Goal: Task Accomplishment & Management: Use online tool/utility

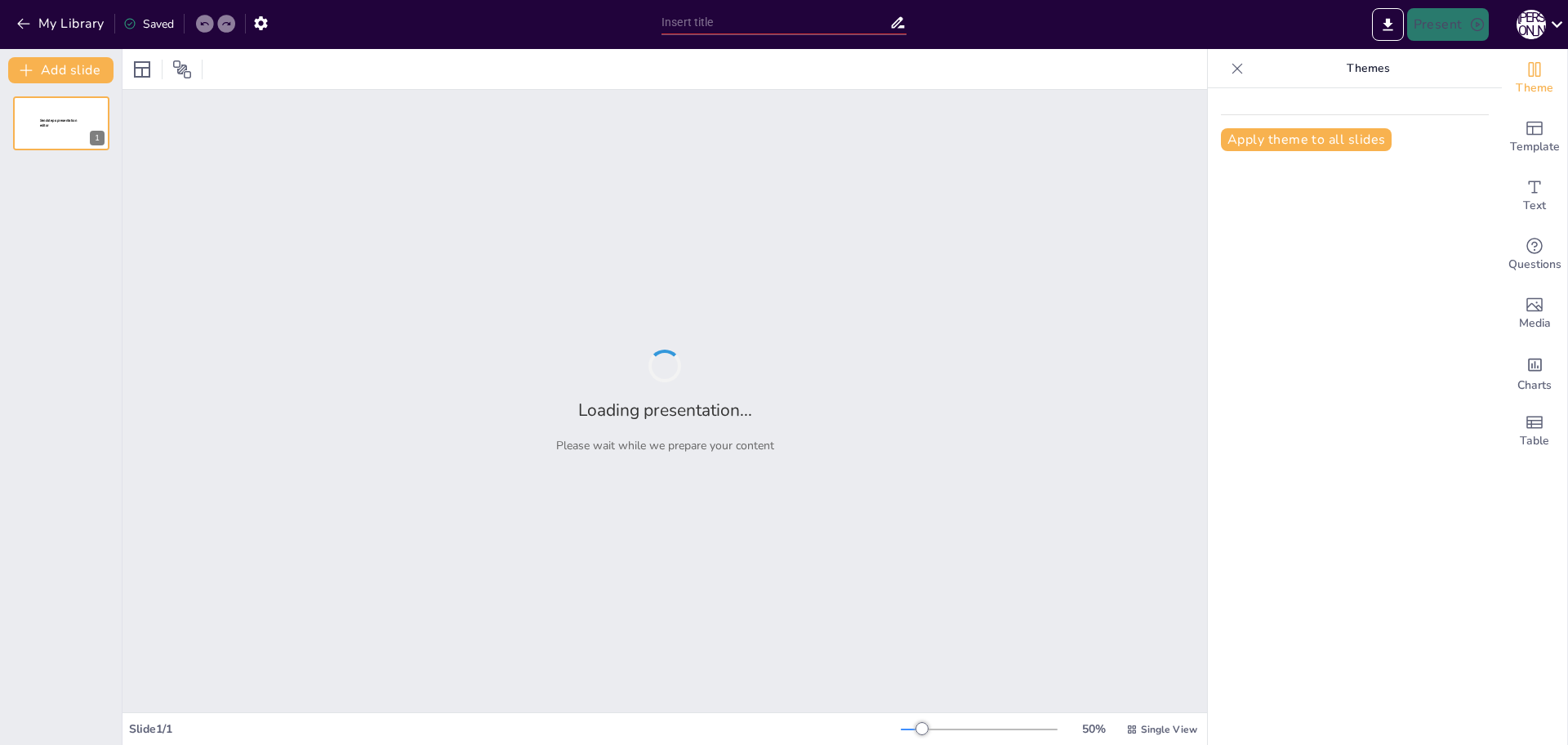
type input "[PERSON_NAME]: Символ боротьби за українську мову"
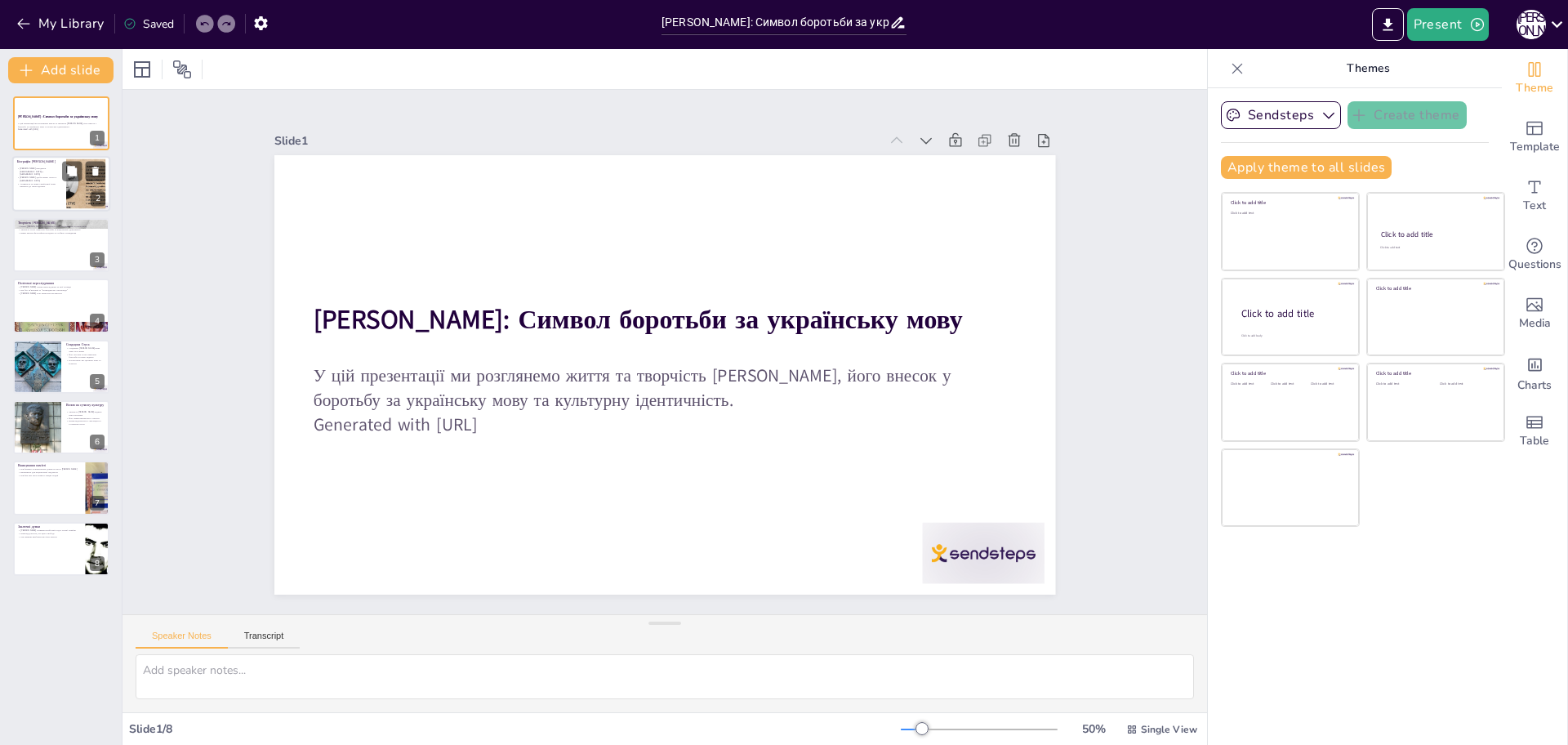
click at [58, 184] on p "Активність за права української мови призвела до переслідувань" at bounding box center [39, 185] width 44 height 6
type textarea "Loremipsu Dolors Ametc adipiscinge 6 seddo 0987 eius t inci Utlabore. Etd magn …"
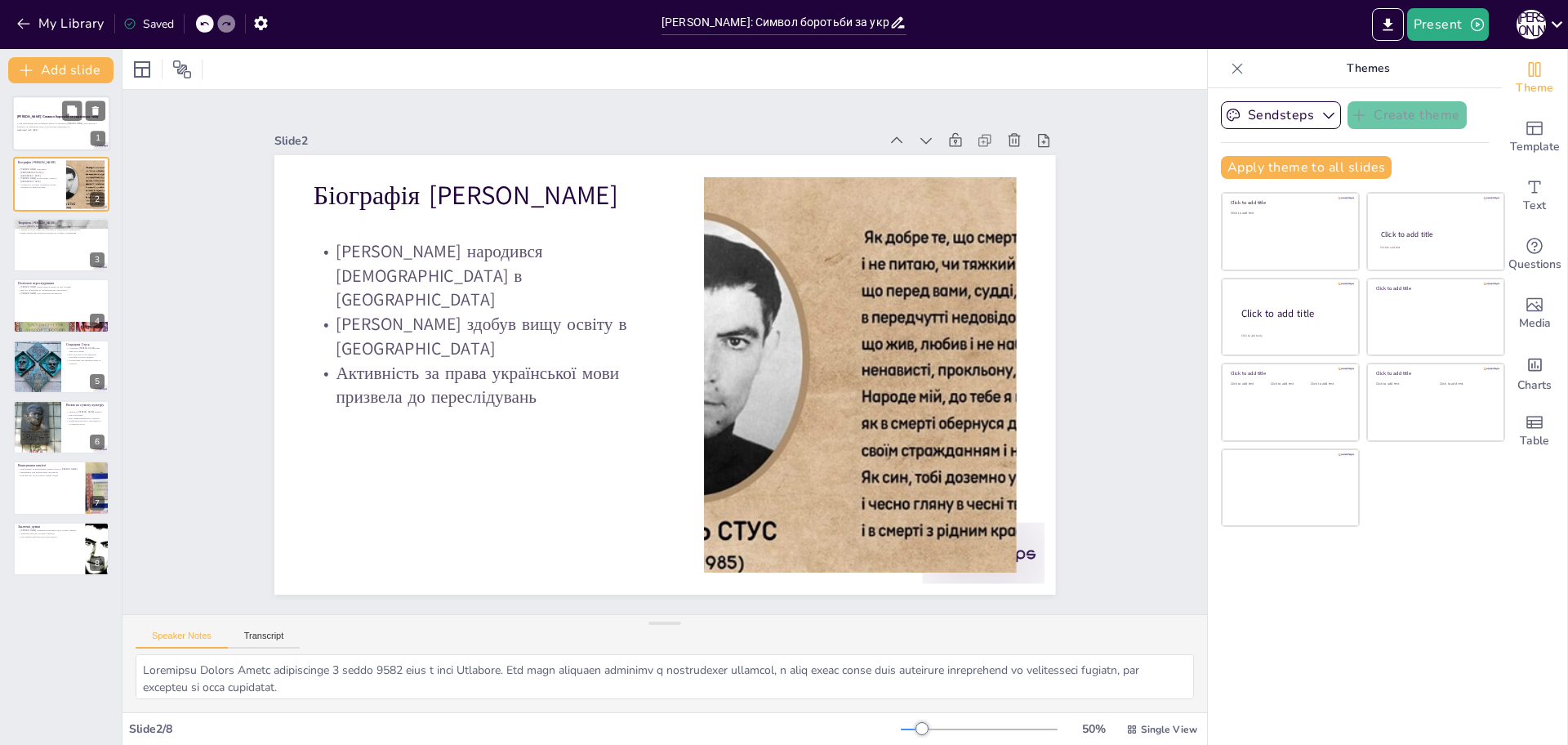
click at [56, 123] on p "У цій презентації ми розглянемо життя та творчість [PERSON_NAME], його внесок у…" at bounding box center [61, 124] width 88 height 6
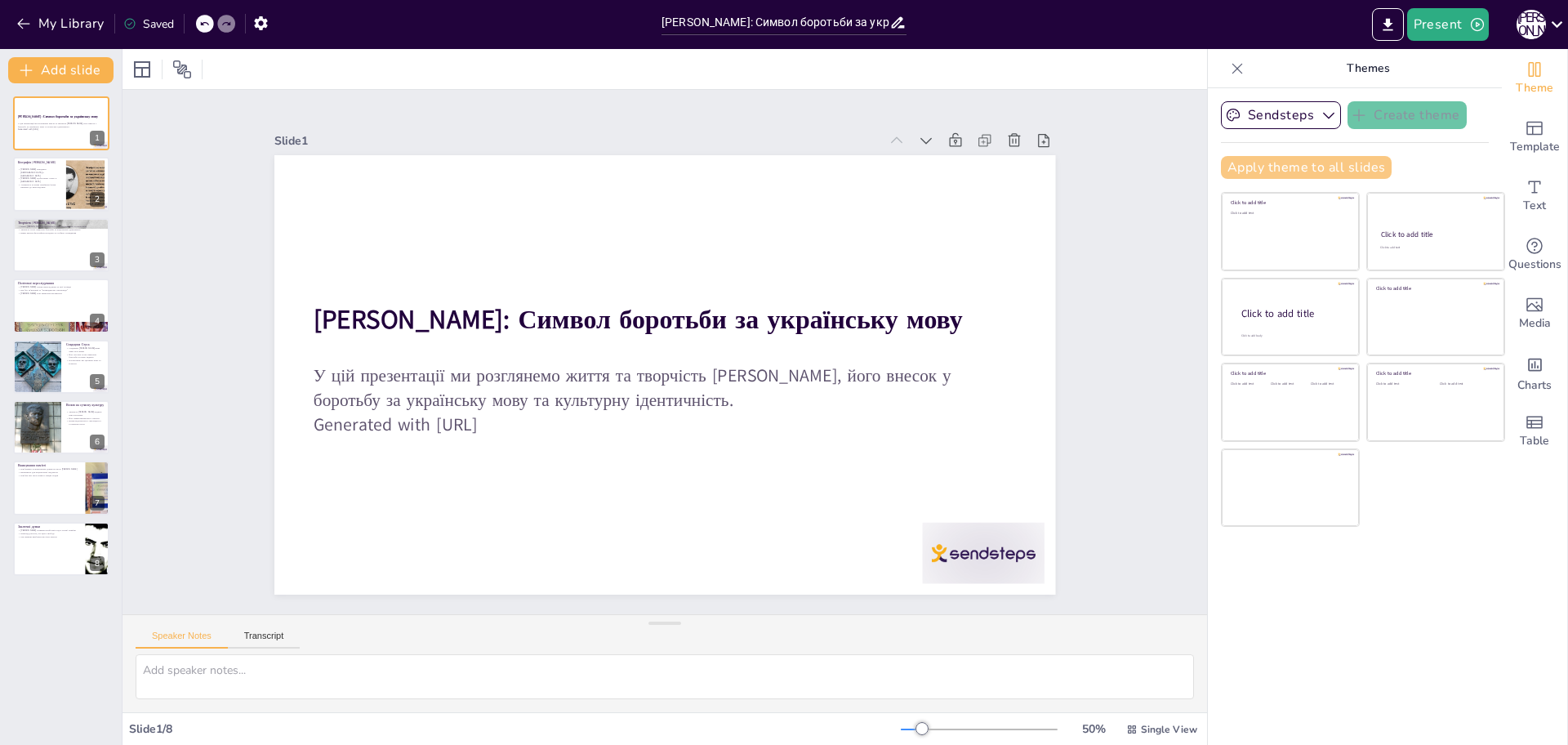
click at [1249, 163] on button "Apply theme to all slides" at bounding box center [1306, 167] width 171 height 23
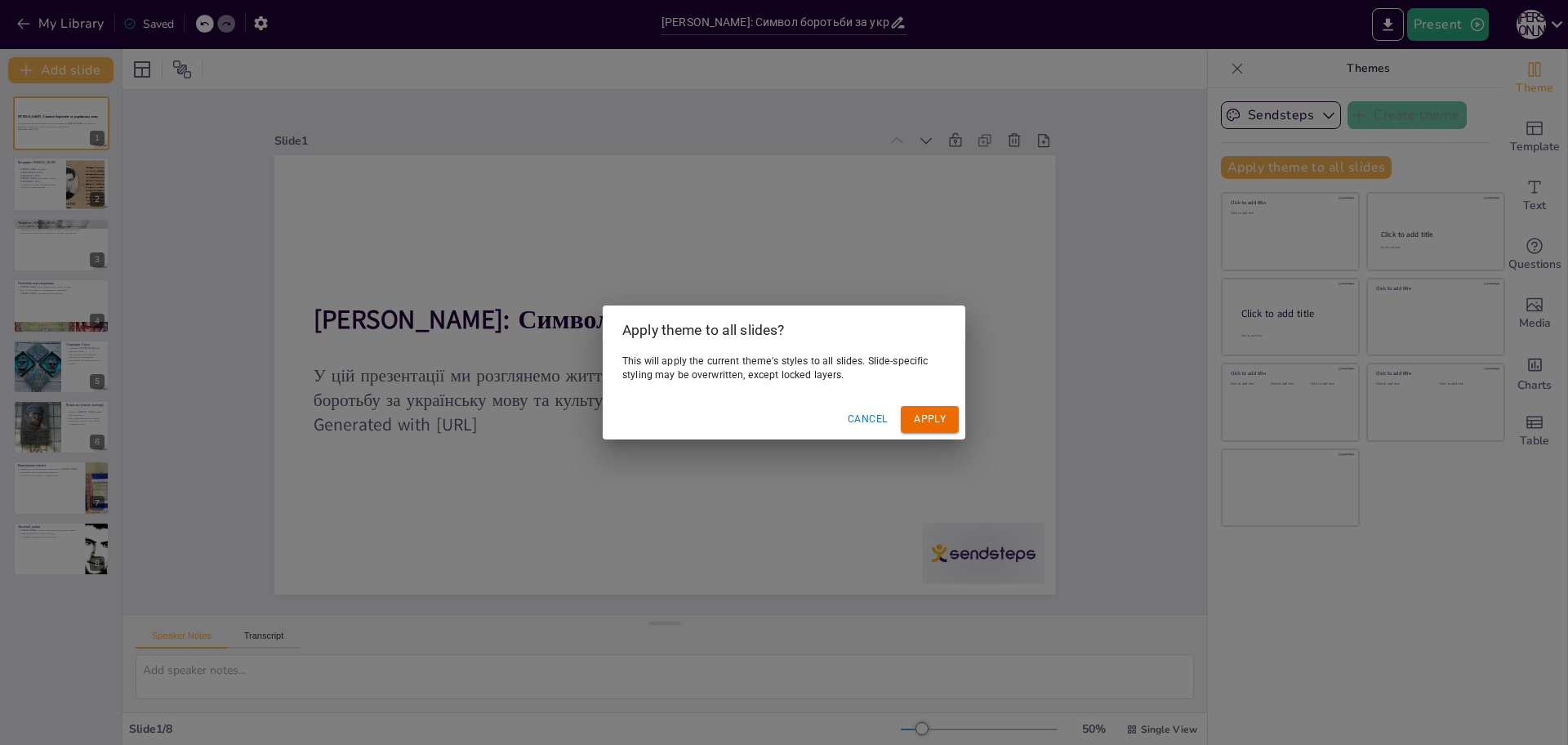
click at [922, 423] on button "Apply" at bounding box center [930, 419] width 58 height 27
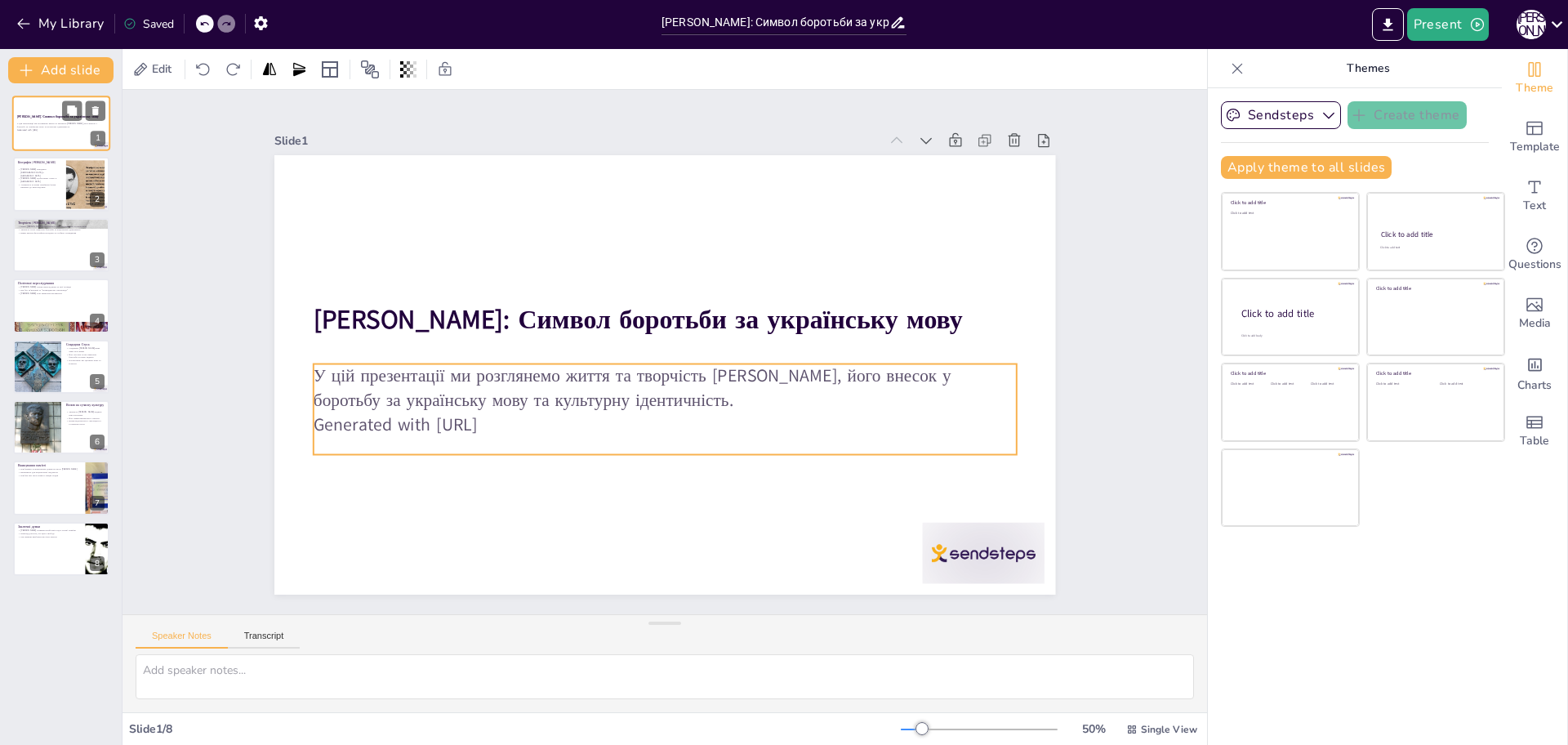
click at [33, 122] on p "У цій презентації ми розглянемо життя та творчість [PERSON_NAME], його внесок у…" at bounding box center [61, 124] width 88 height 6
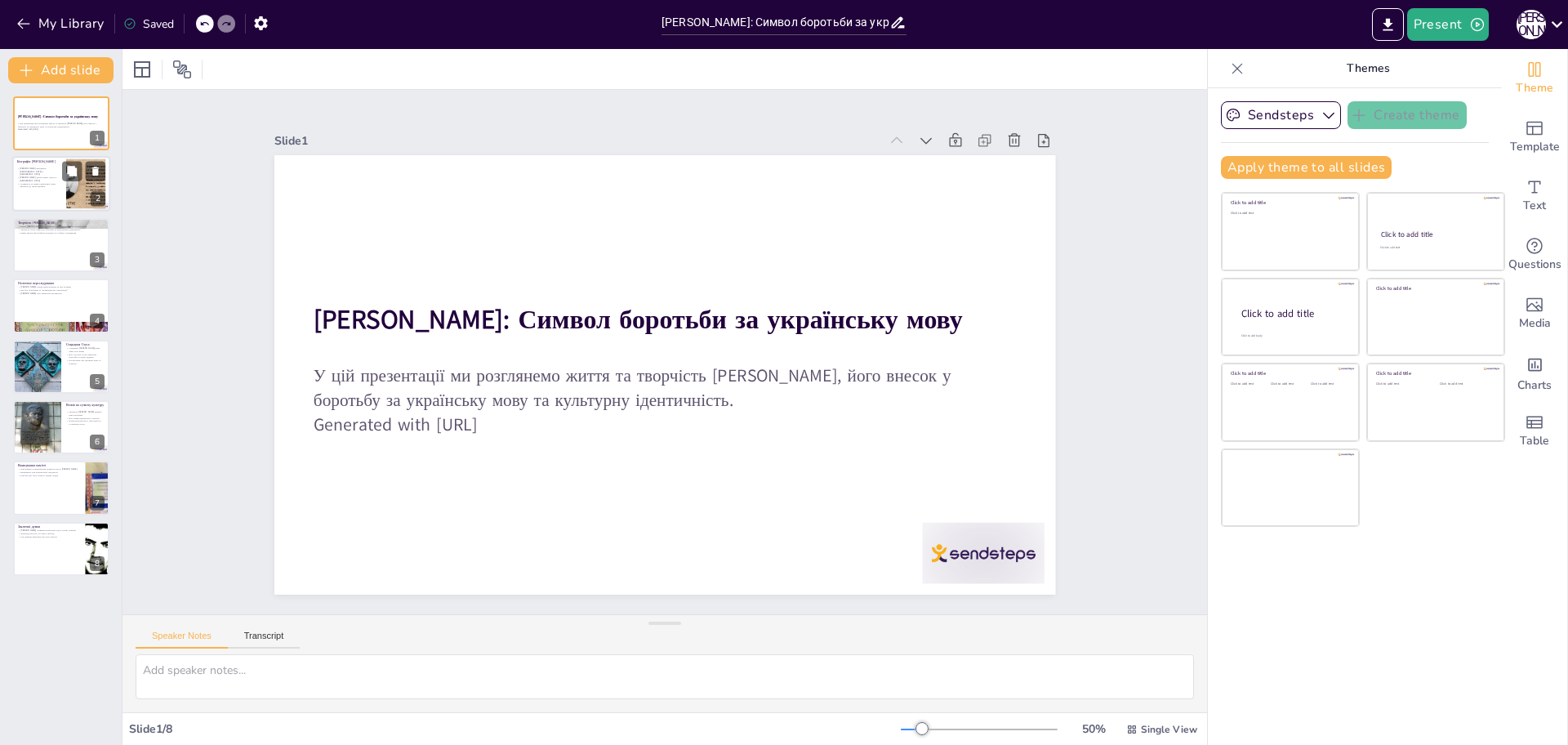
click at [39, 182] on p "Активність за права української мови призвела до переслідувань" at bounding box center [39, 185] width 44 height 6
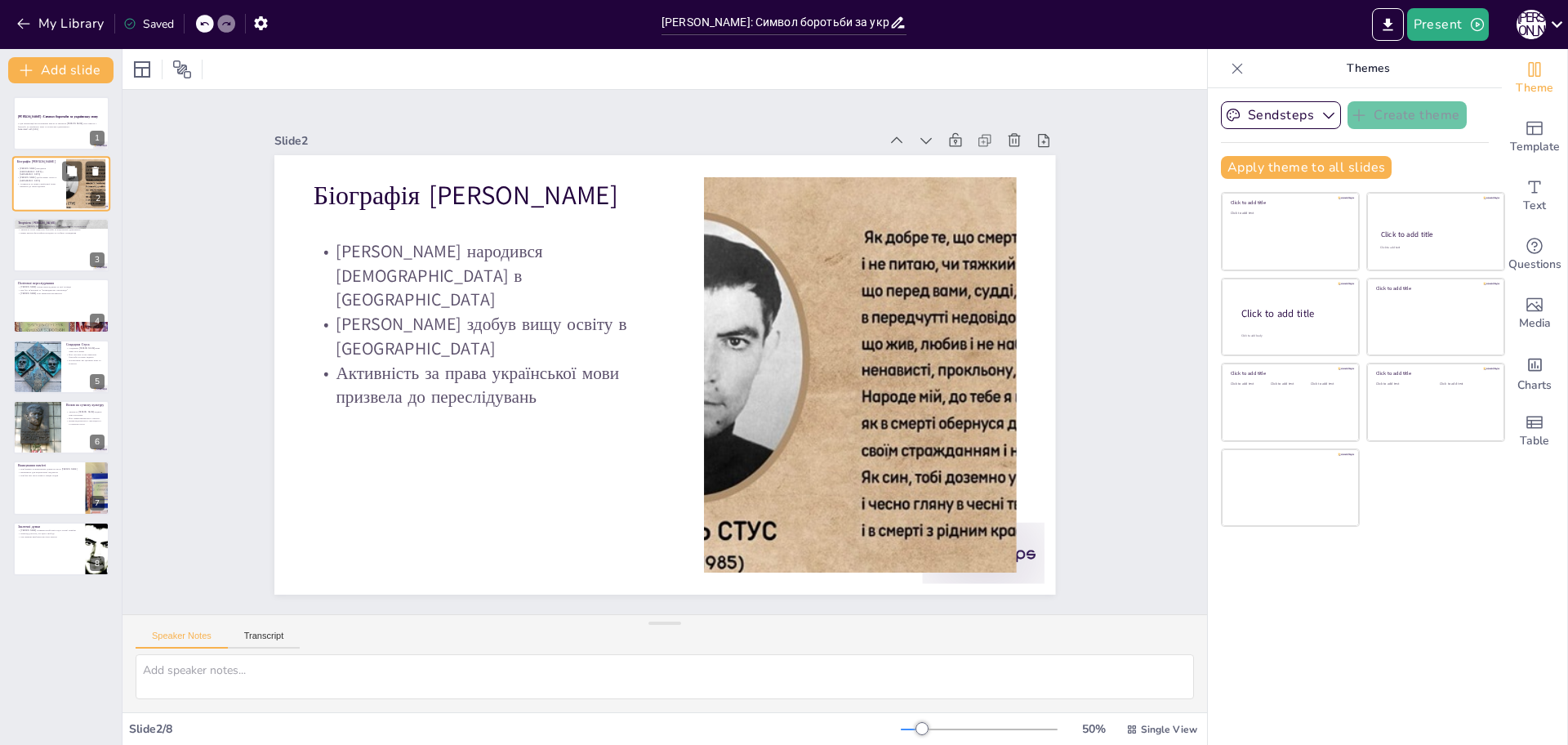
type textarea "Loremipsu Dolors Ametc adipiscinge 6 seddo 0987 eius t inci Utlabore. Etd magn …"
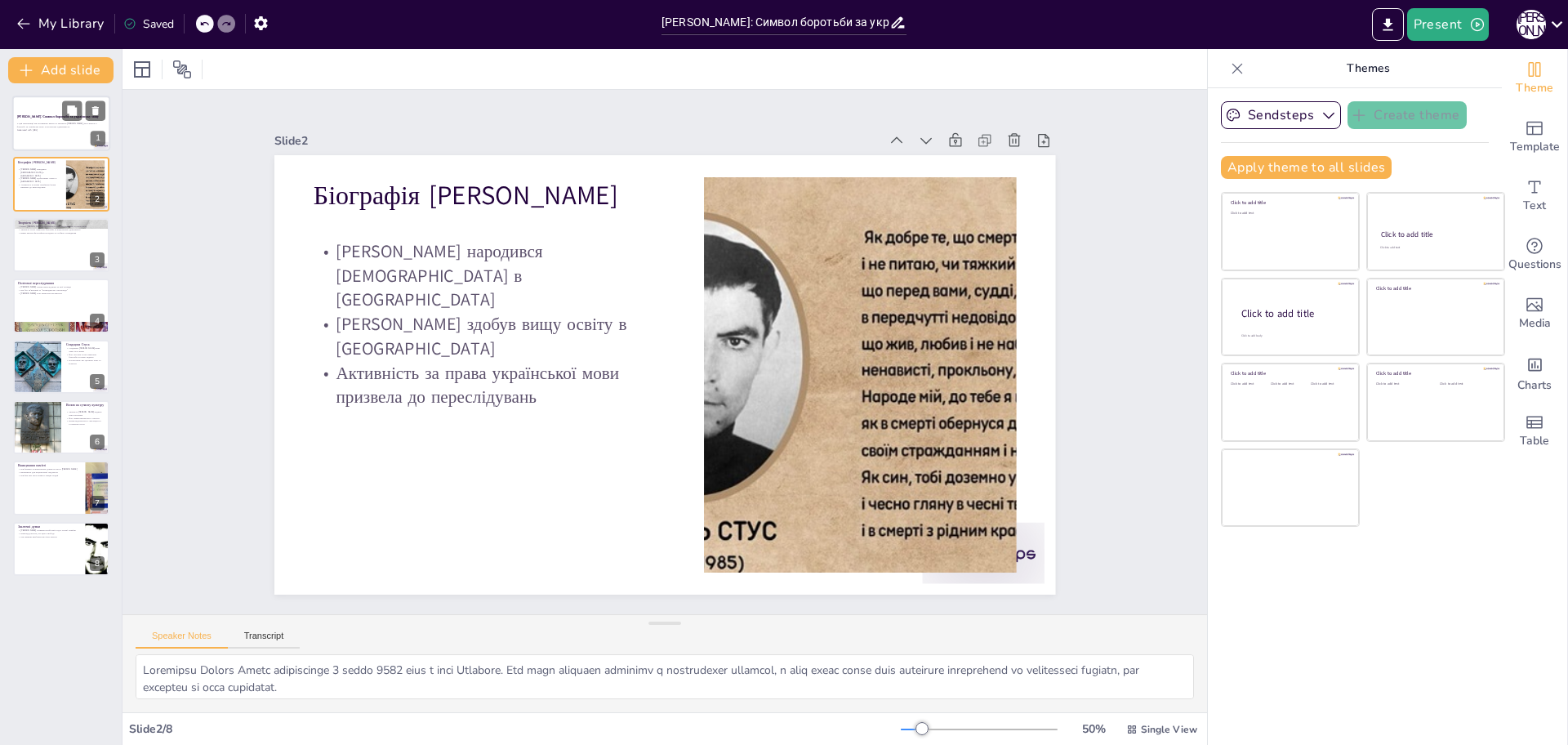
click at [46, 121] on div "[PERSON_NAME]: Символ боротьби за українську мову" at bounding box center [61, 118] width 88 height 7
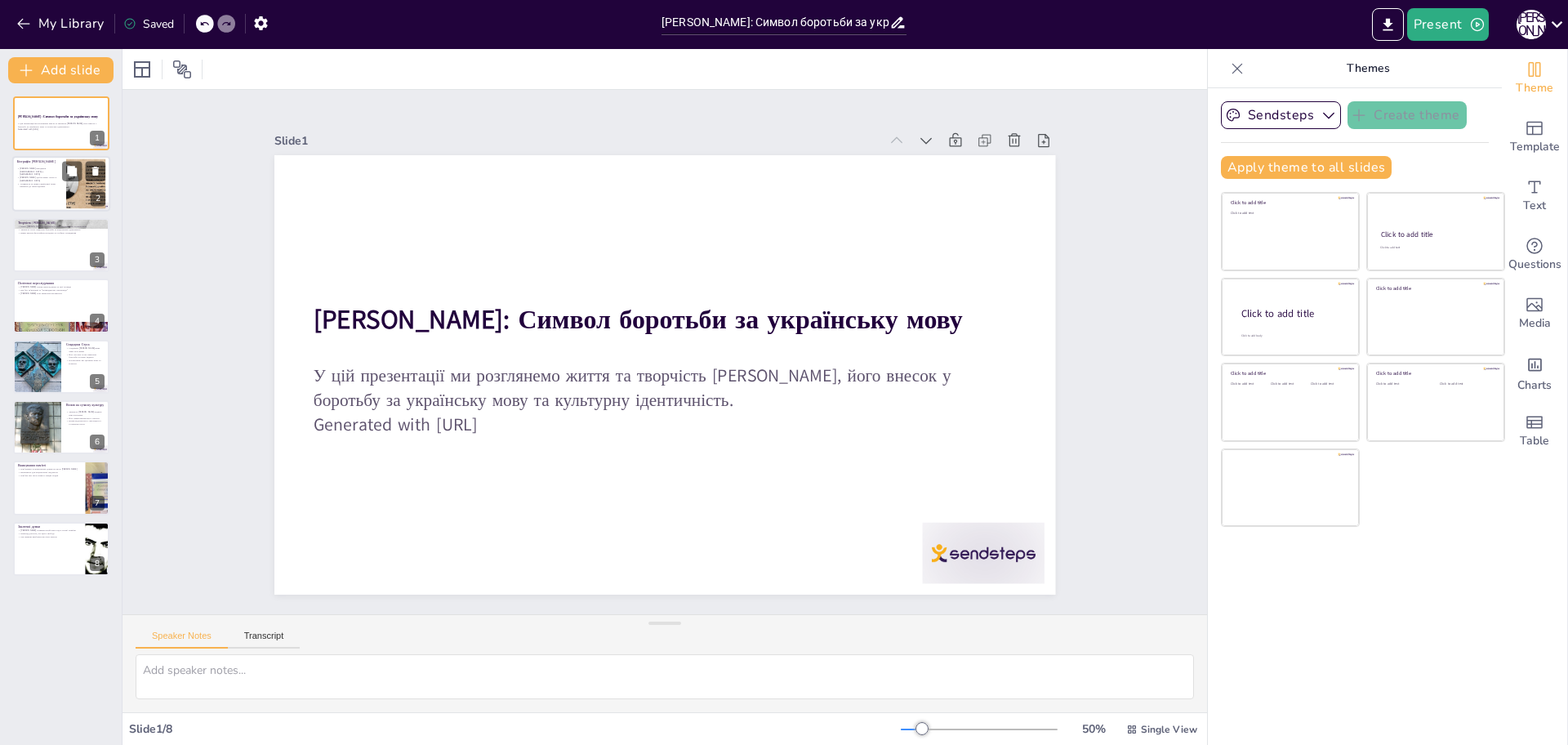
click at [40, 170] on p "[PERSON_NAME] народився [DEMOGRAPHIC_DATA] в [GEOGRAPHIC_DATA]" at bounding box center [39, 172] width 44 height 9
type textarea "Loremipsu Dolors Ametc adipiscinge 6 seddo 0987 eius t inci Utlabore. Etd magn …"
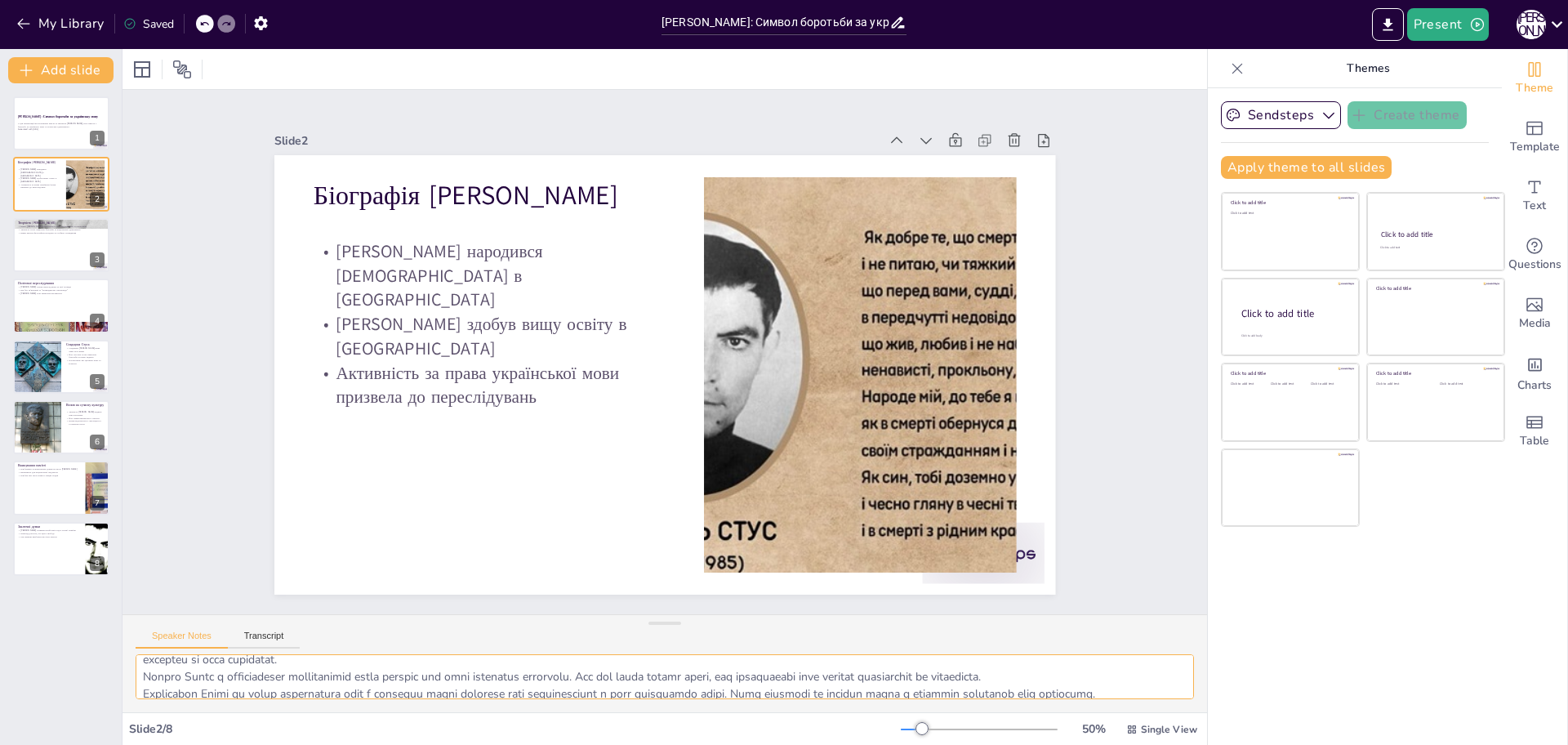
scroll to position [56, 0]
drag, startPoint x: 143, startPoint y: 670, endPoint x: 476, endPoint y: 689, distance: 333.5
click at [476, 689] on textarea at bounding box center [665, 676] width 1058 height 45
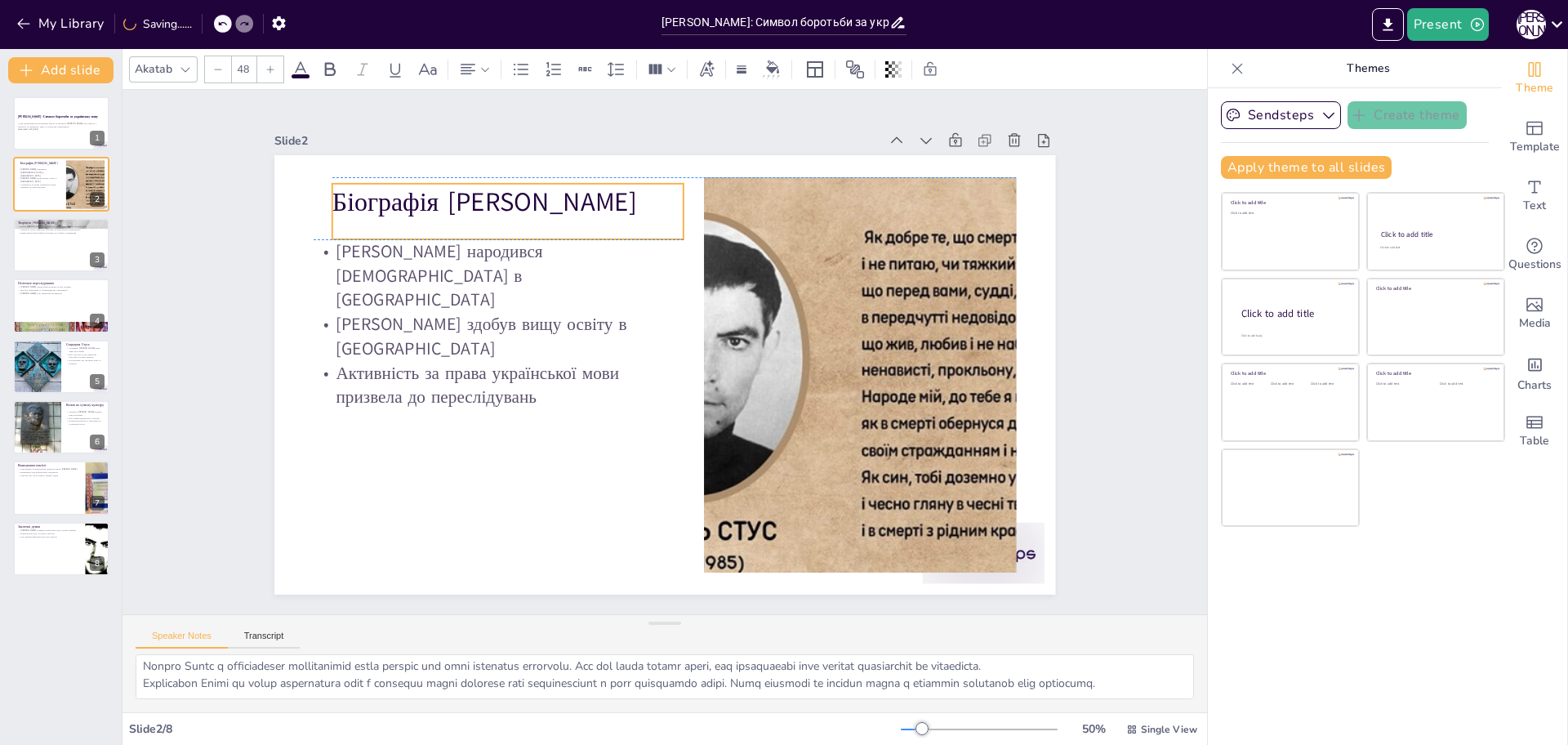
drag, startPoint x: 302, startPoint y: 181, endPoint x: 320, endPoint y: 185, distance: 18.4
click at [473, 185] on p "Біографія [PERSON_NAME]" at bounding box center [626, 138] width 306 height 236
drag, startPoint x: 365, startPoint y: 287, endPoint x: 337, endPoint y: 244, distance: 51.3
click at [553, 344] on p "[PERSON_NAME] здобув вищу освіту в [GEOGRAPHIC_DATA]" at bounding box center [612, 520] width 120 height 354
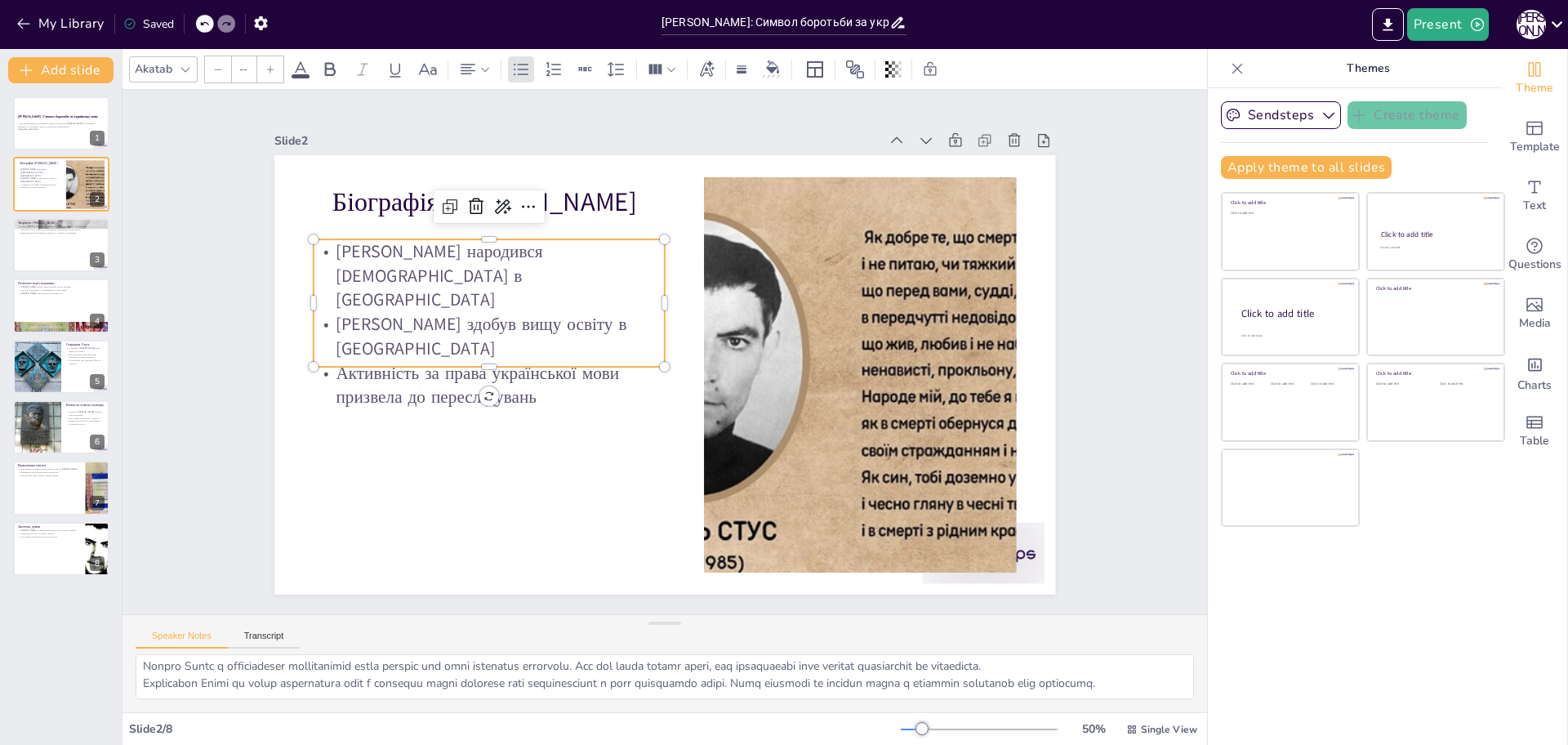
type input "32"
click at [380, 243] on p "[PERSON_NAME] народився [DEMOGRAPHIC_DATA] в [GEOGRAPHIC_DATA]" at bounding box center [549, 199] width 341 height 239
click at [501, 373] on p "Активність за права української мови призвела до переслідувань" at bounding box center [502, 275] width 312 height 246
click at [46, 236] on div at bounding box center [61, 244] width 98 height 56
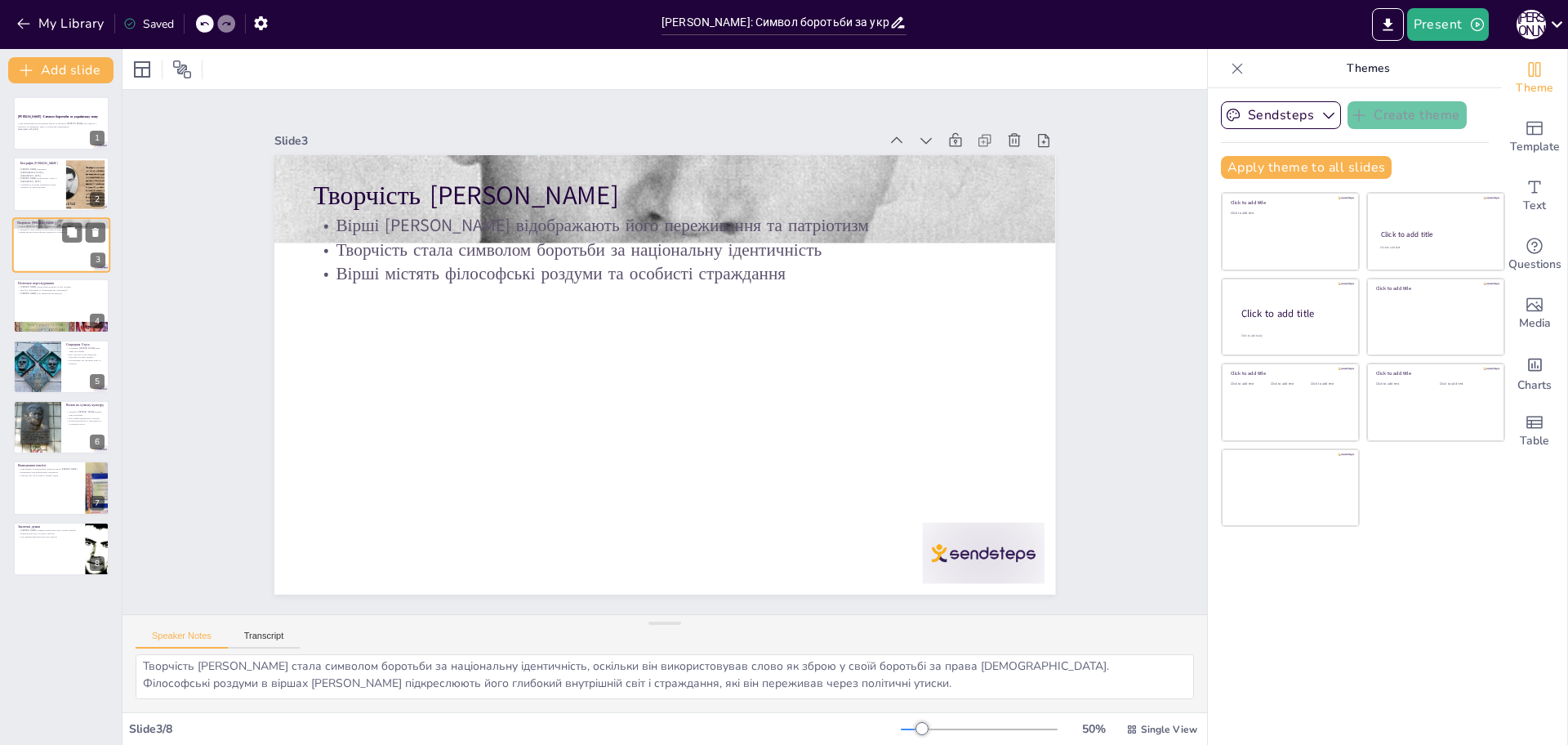
scroll to position [22, 0]
click at [239, 672] on textarea "Вірші Стуса є яскравим вираженням його патріотичних почуттів та переживань. Він…" at bounding box center [665, 676] width 1058 height 45
drag, startPoint x: 142, startPoint y: 664, endPoint x: 946, endPoint y: 701, distance: 804.9
click at [946, 701] on div "Вірші Стуса є яскравим вираженням його патріотичних почуттів та переживань. Він…" at bounding box center [665, 683] width 1085 height 58
click at [42, 301] on div at bounding box center [61, 305] width 98 height 56
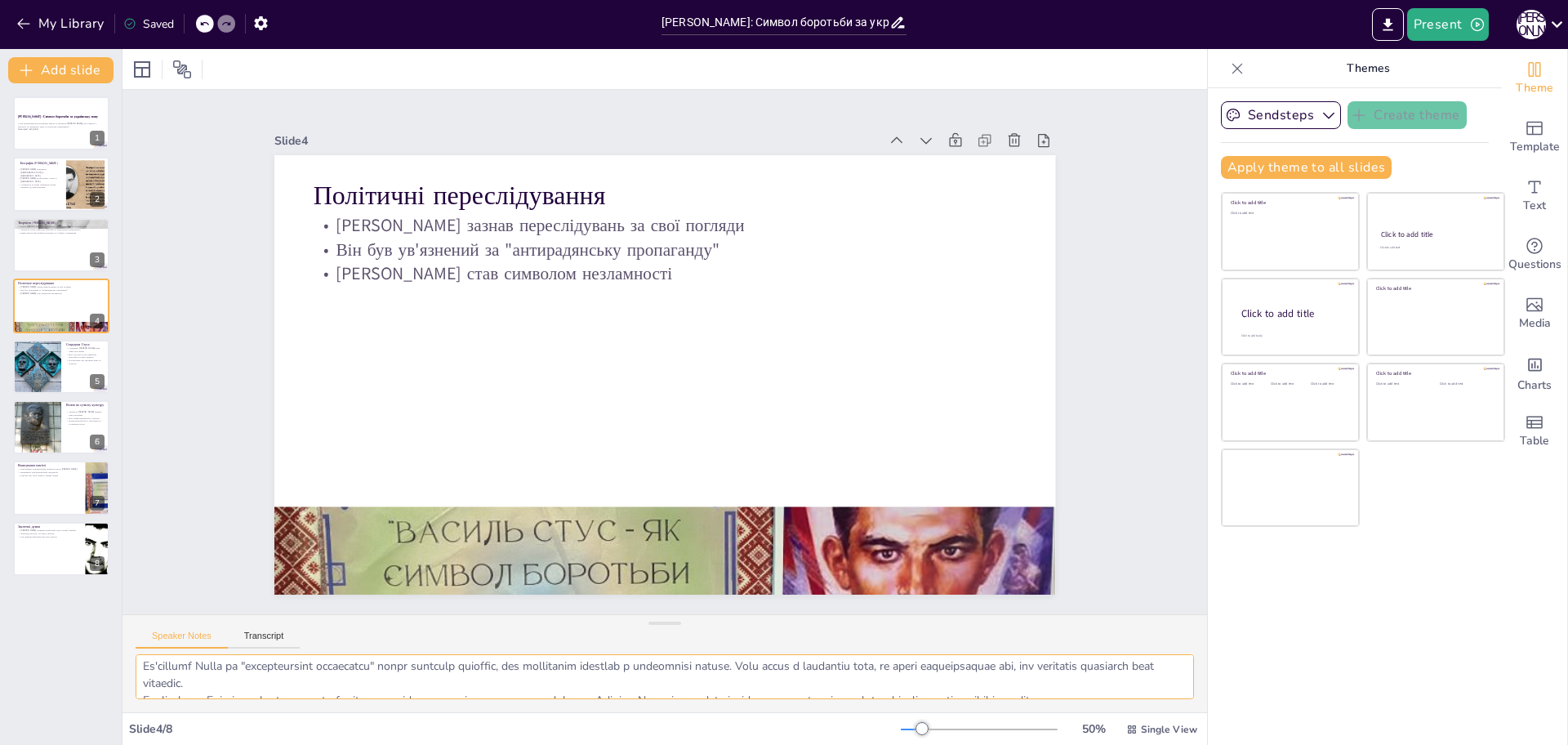
click at [237, 665] on textarea at bounding box center [665, 676] width 1058 height 45
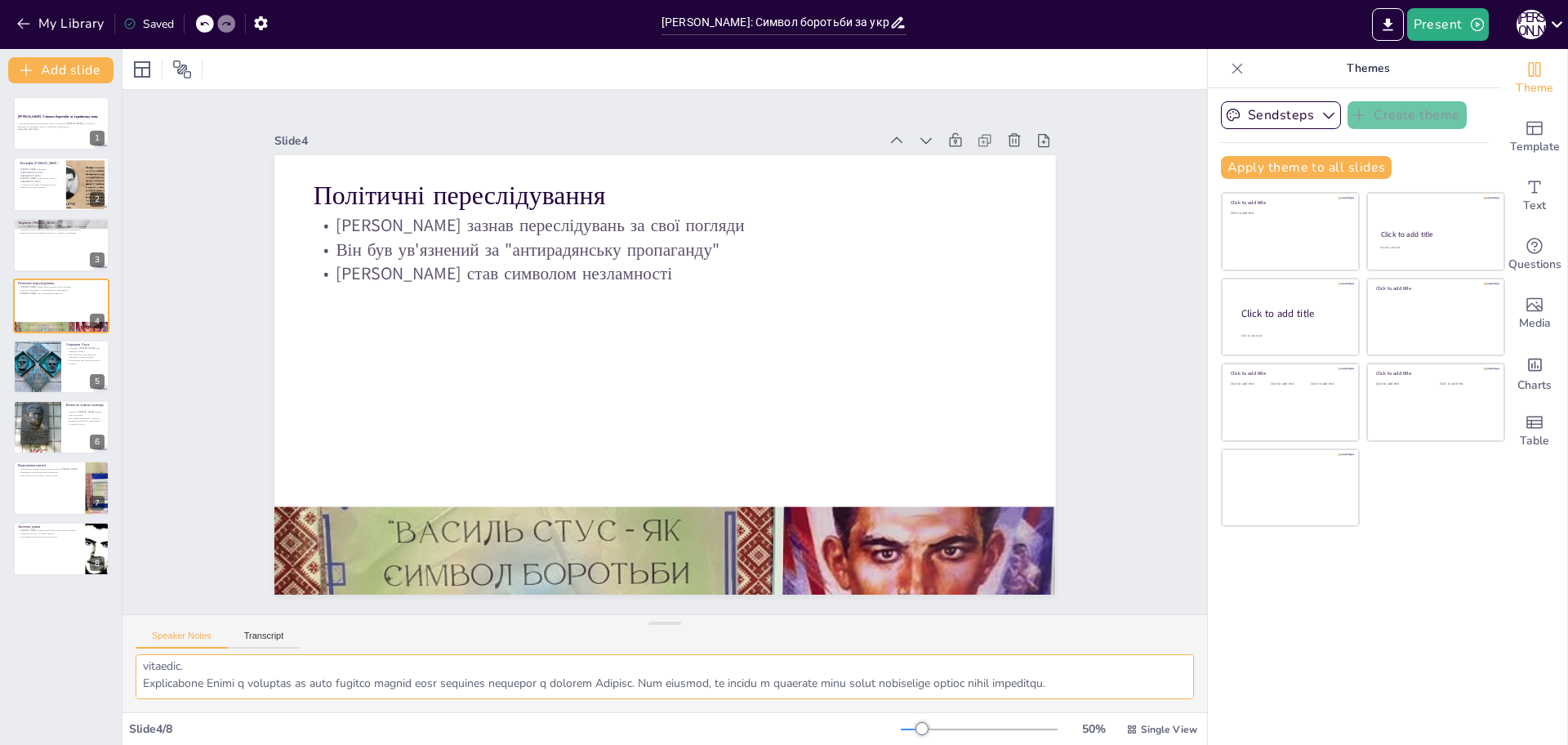
drag, startPoint x: 140, startPoint y: 670, endPoint x: 1174, endPoint y: 702, distance: 1034.5
click at [1174, 702] on div at bounding box center [665, 683] width 1085 height 58
click at [37, 364] on div at bounding box center [37, 366] width 58 height 56
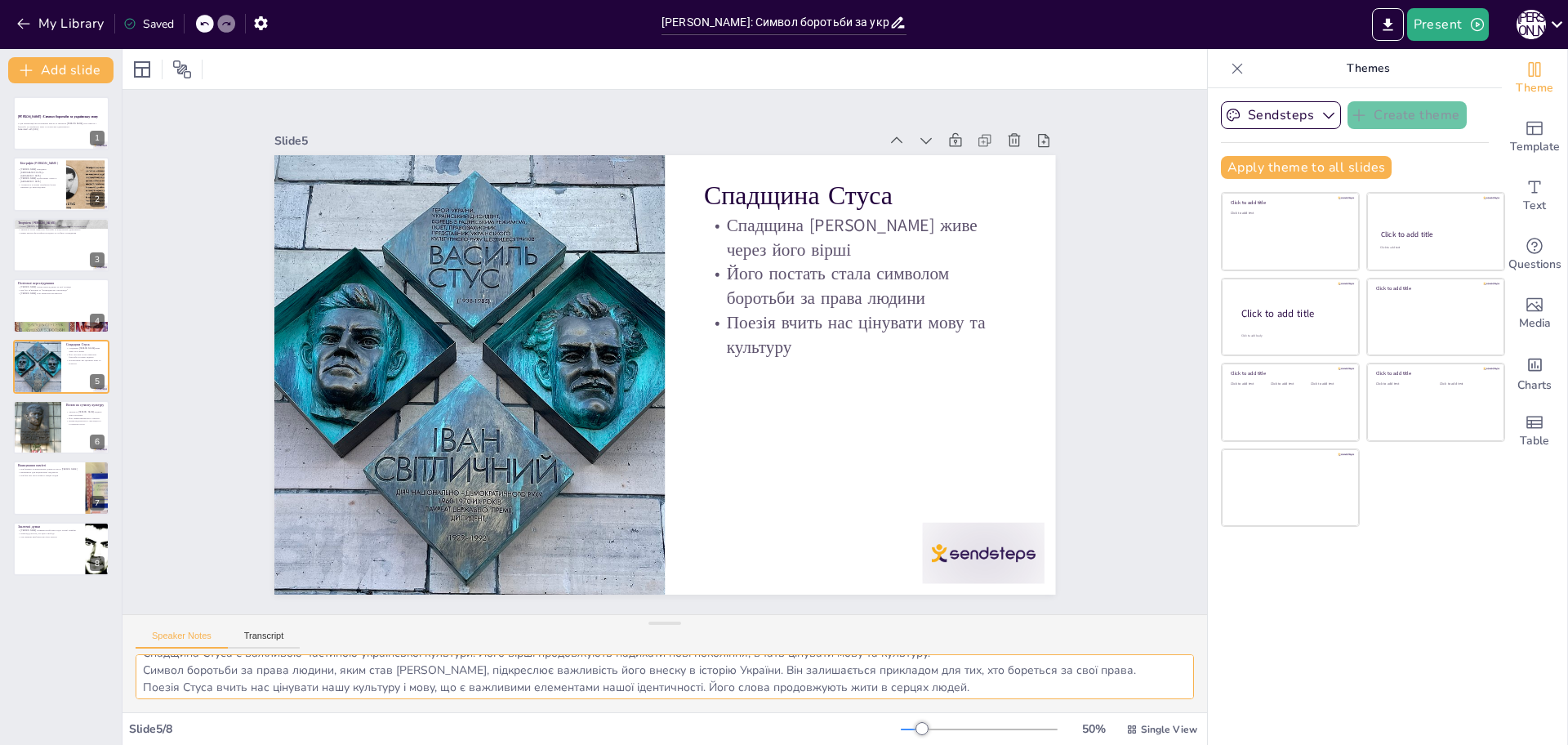
scroll to position [22, 0]
drag, startPoint x: 140, startPoint y: 668, endPoint x: 1034, endPoint y: 707, distance: 894.9
click at [1034, 707] on div "Спадщина Стуса є важливою частиною української культури. Його вірші продовжують…" at bounding box center [665, 683] width 1085 height 58
click at [144, 670] on textarea "Спадщина Стуса є важливою частиною української культури. Його вірші продовжують…" at bounding box center [665, 676] width 1058 height 45
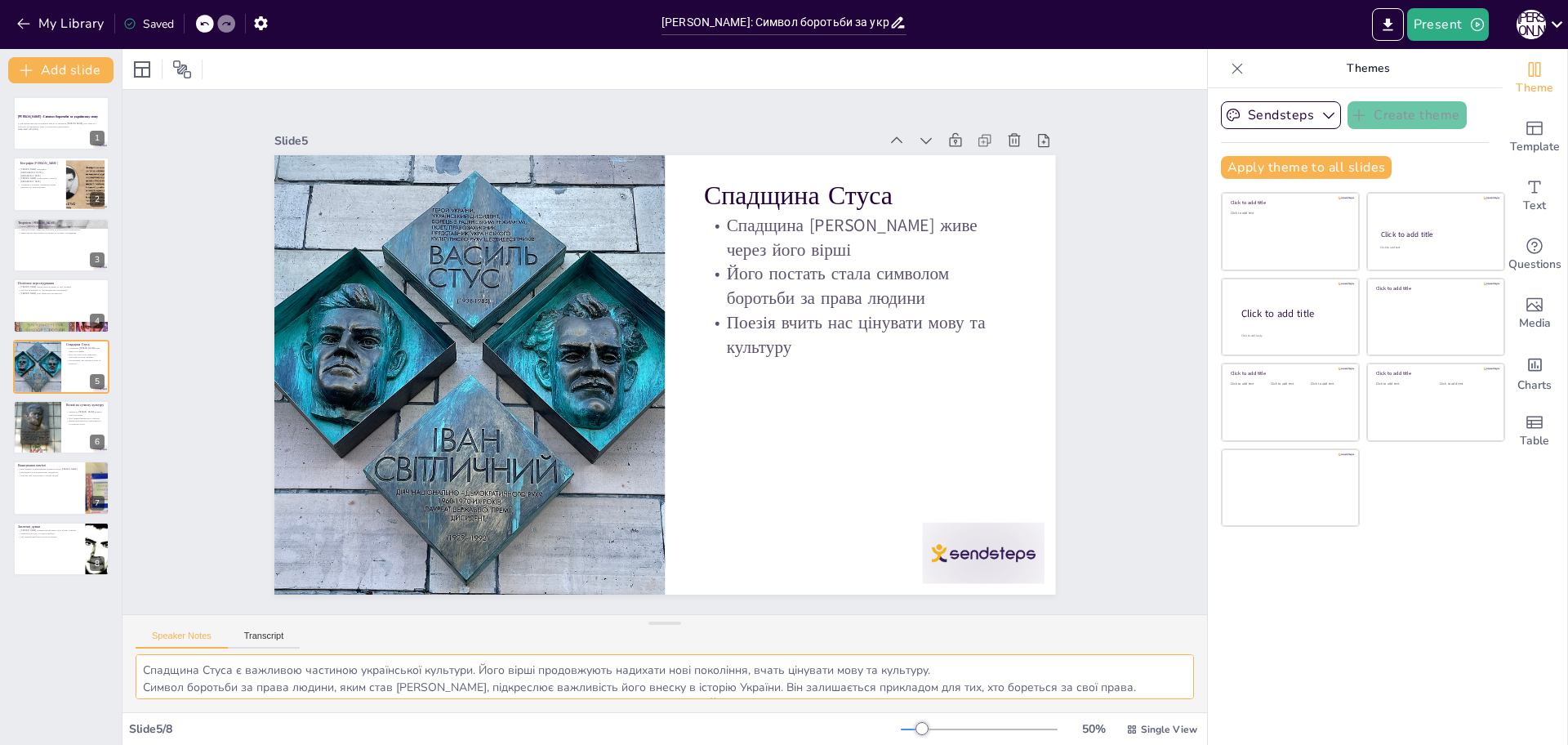
scroll to position [22, 0]
drag, startPoint x: 144, startPoint y: 668, endPoint x: 1027, endPoint y: 760, distance: 887.8
click at [1027, 744] on html "My Library Saved [PERSON_NAME]: Символ боротьби за українську мову Present Б Д …" at bounding box center [784, 372] width 1568 height 745
click at [41, 428] on div at bounding box center [36, 427] width 49 height 65
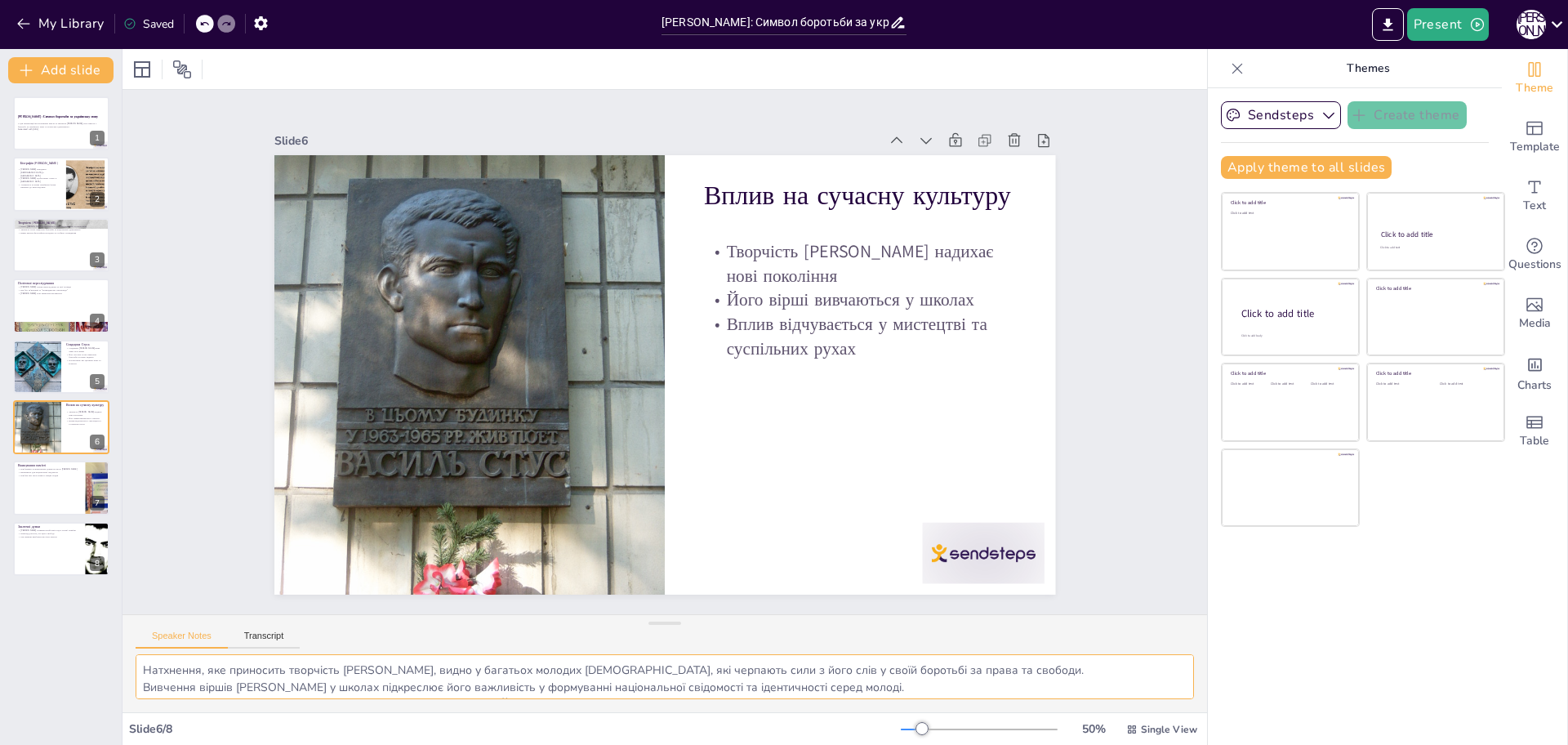
scroll to position [38, 0]
drag, startPoint x: 140, startPoint y: 660, endPoint x: 864, endPoint y: 699, distance: 725.0
click at [864, 699] on div "Натхнення, яке приносить творчість [PERSON_NAME], видно у багатьох молодих [DEM…" at bounding box center [665, 683] width 1085 height 58
click at [346, 692] on textarea "Натхнення, яке приносить творчість [PERSON_NAME], видно у багатьох молодих [DEM…" at bounding box center [665, 676] width 1058 height 45
click at [284, 681] on textarea "Натхнення, яке приносить творчість [PERSON_NAME], видно у багатьох молодих [DEM…" at bounding box center [665, 676] width 1058 height 45
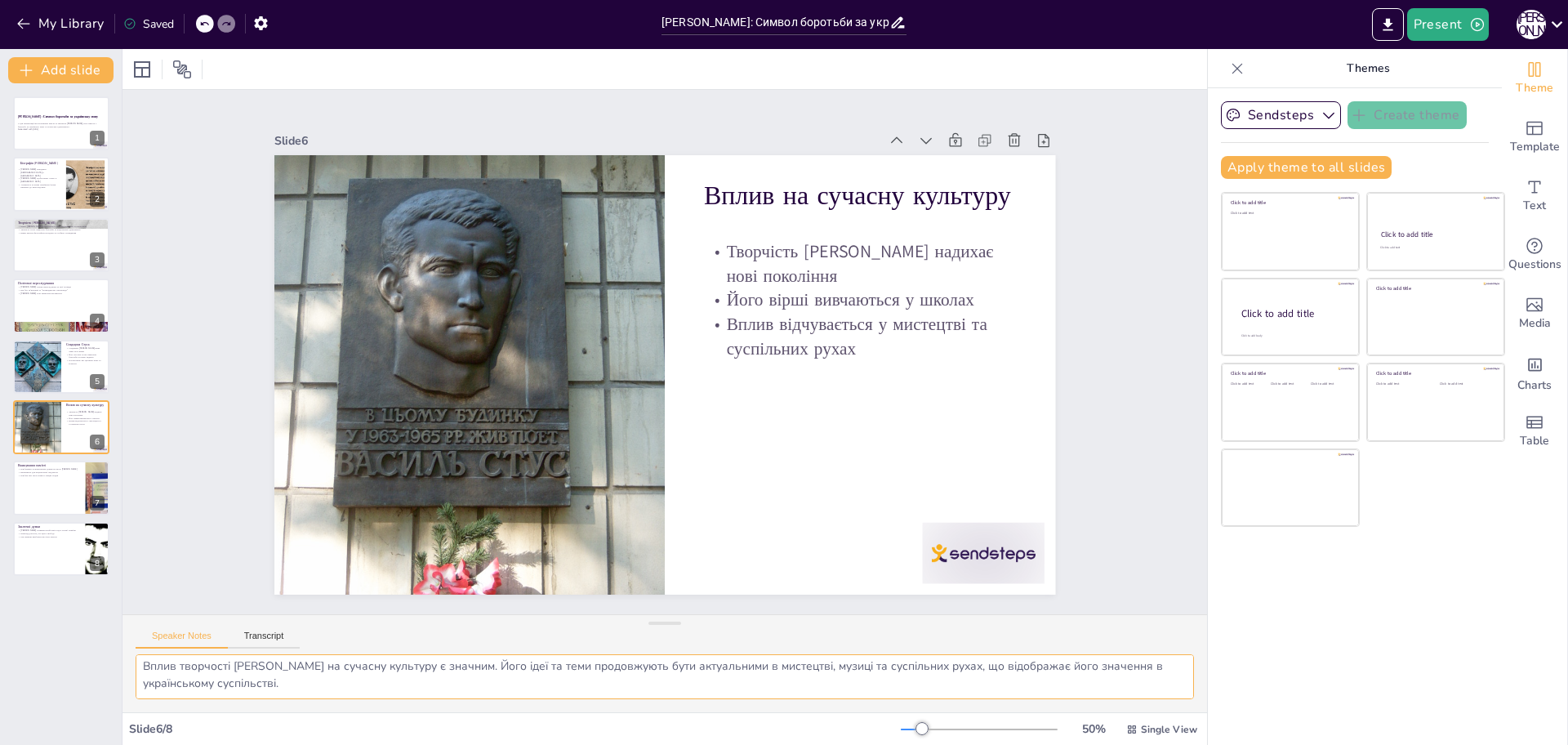
scroll to position [0, 0]
drag, startPoint x: 283, startPoint y: 686, endPoint x: 94, endPoint y: 646, distance: 193.2
click at [94, 646] on div "Document fonts Akatab Recently used Mulish Popular fonts Lato Montserrat Open S…" at bounding box center [784, 397] width 1568 height 696
drag, startPoint x: 48, startPoint y: 476, endPoint x: 88, endPoint y: 486, distance: 41.2
click at [48, 461] on div "Вшанування пам'яті Пам'ятники та меморіальні дошки на честь Стуса Важливість дл…" at bounding box center [61, 461] width 98 height 0
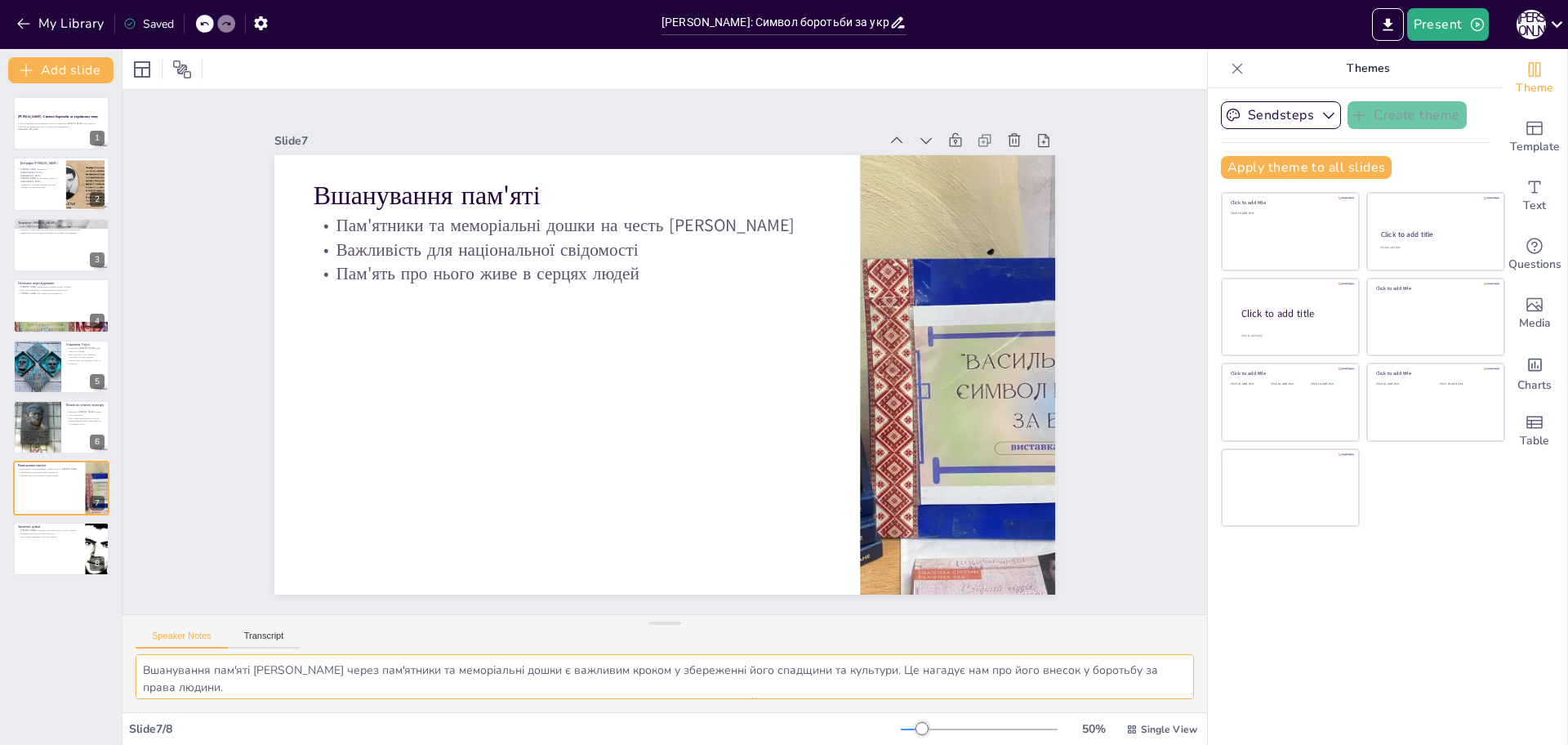
scroll to position [38, 0]
drag, startPoint x: 143, startPoint y: 668, endPoint x: 1053, endPoint y: 693, distance: 910.3
click at [1053, 693] on textarea "Вшанування пам'яті [PERSON_NAME] через пам'ятники та меморіальні дошки є важлив…" at bounding box center [665, 676] width 1058 height 45
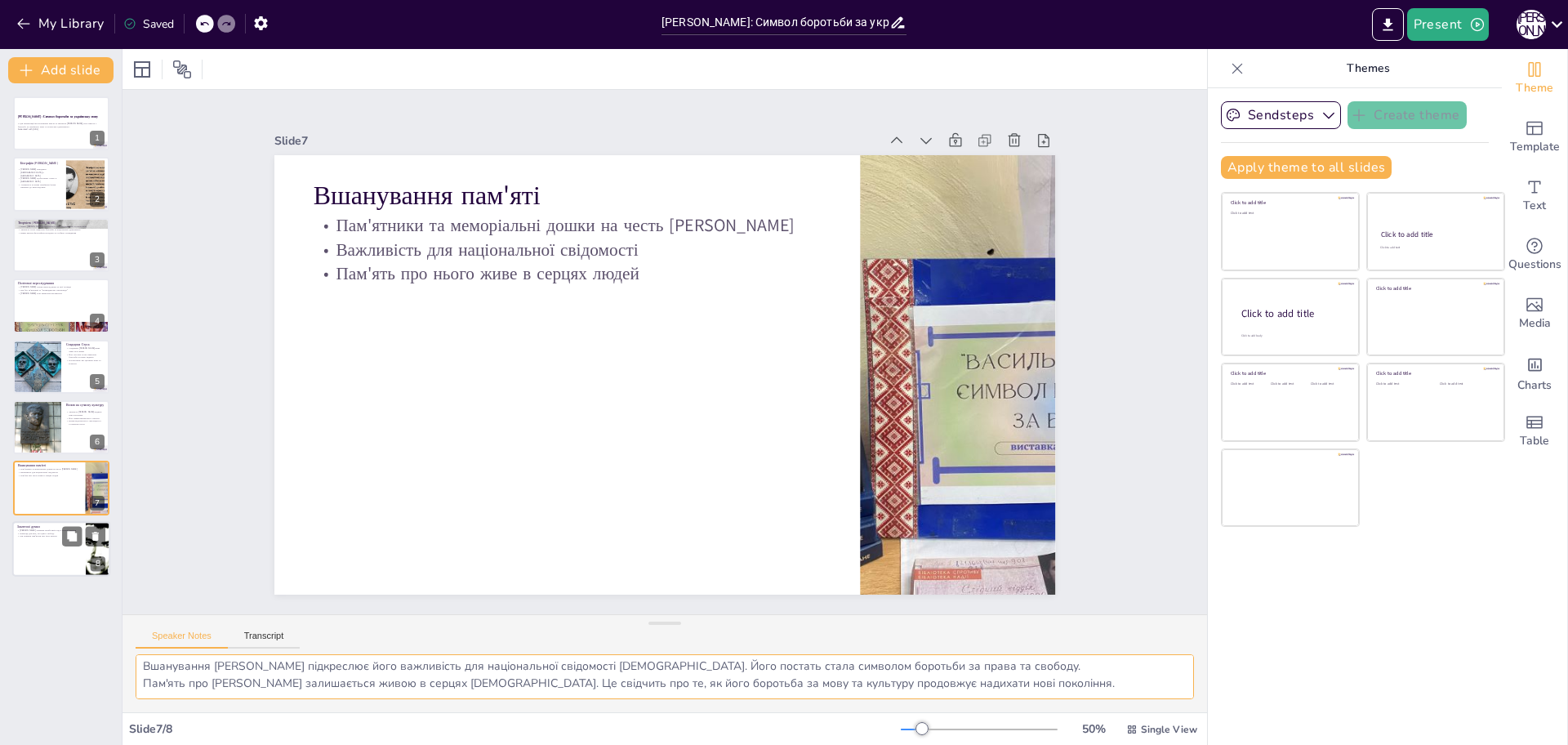
click at [41, 549] on div at bounding box center [61, 549] width 98 height 56
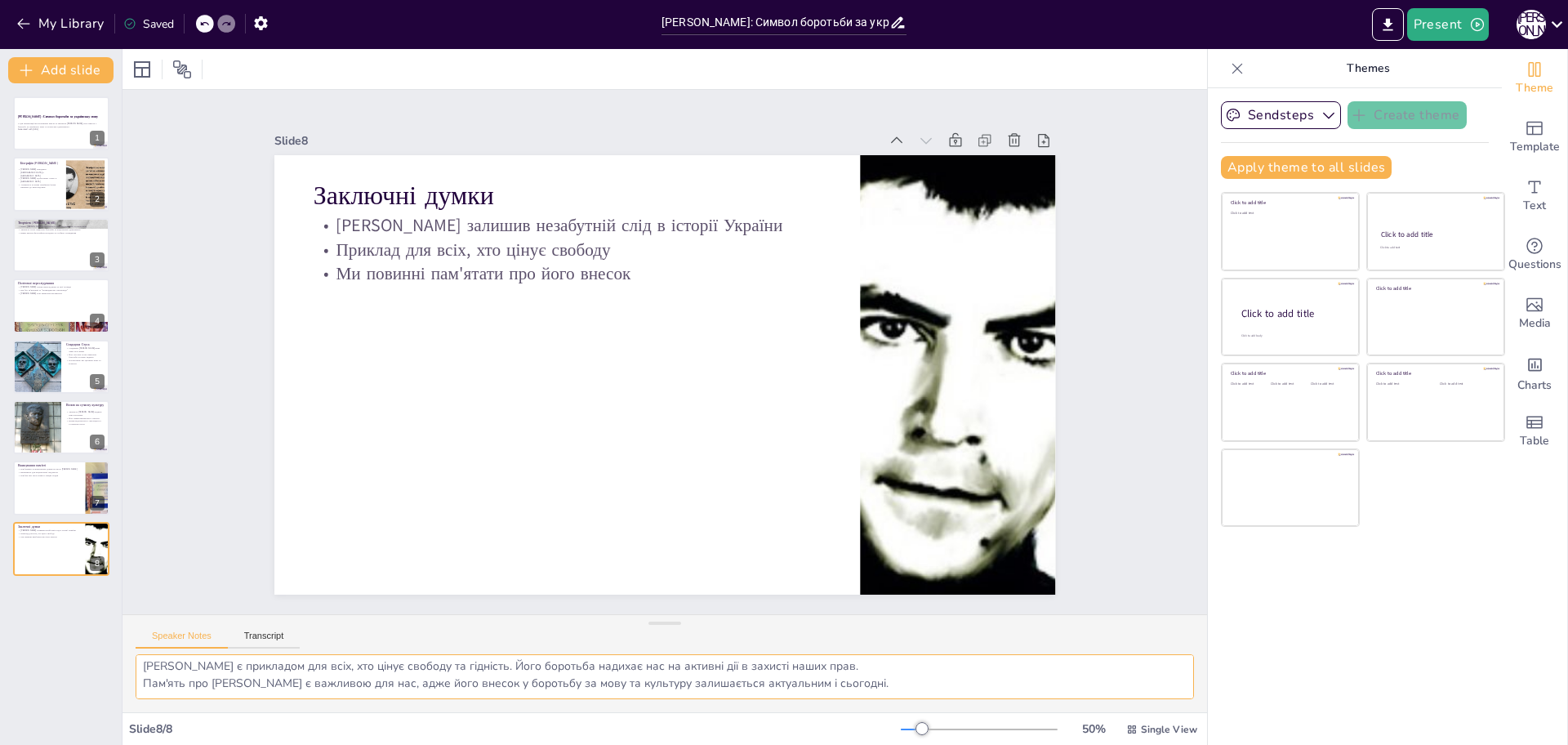
scroll to position [0, 0]
drag, startPoint x: 140, startPoint y: 665, endPoint x: 724, endPoint y: 676, distance: 584.1
click at [724, 676] on textarea "Спадщина Стуса є частиною нашої історії, і ми повинні вшановувати його пам'ять,…" at bounding box center [665, 676] width 1058 height 45
drag, startPoint x: 805, startPoint y: 693, endPoint x: 299, endPoint y: 694, distance: 506.0
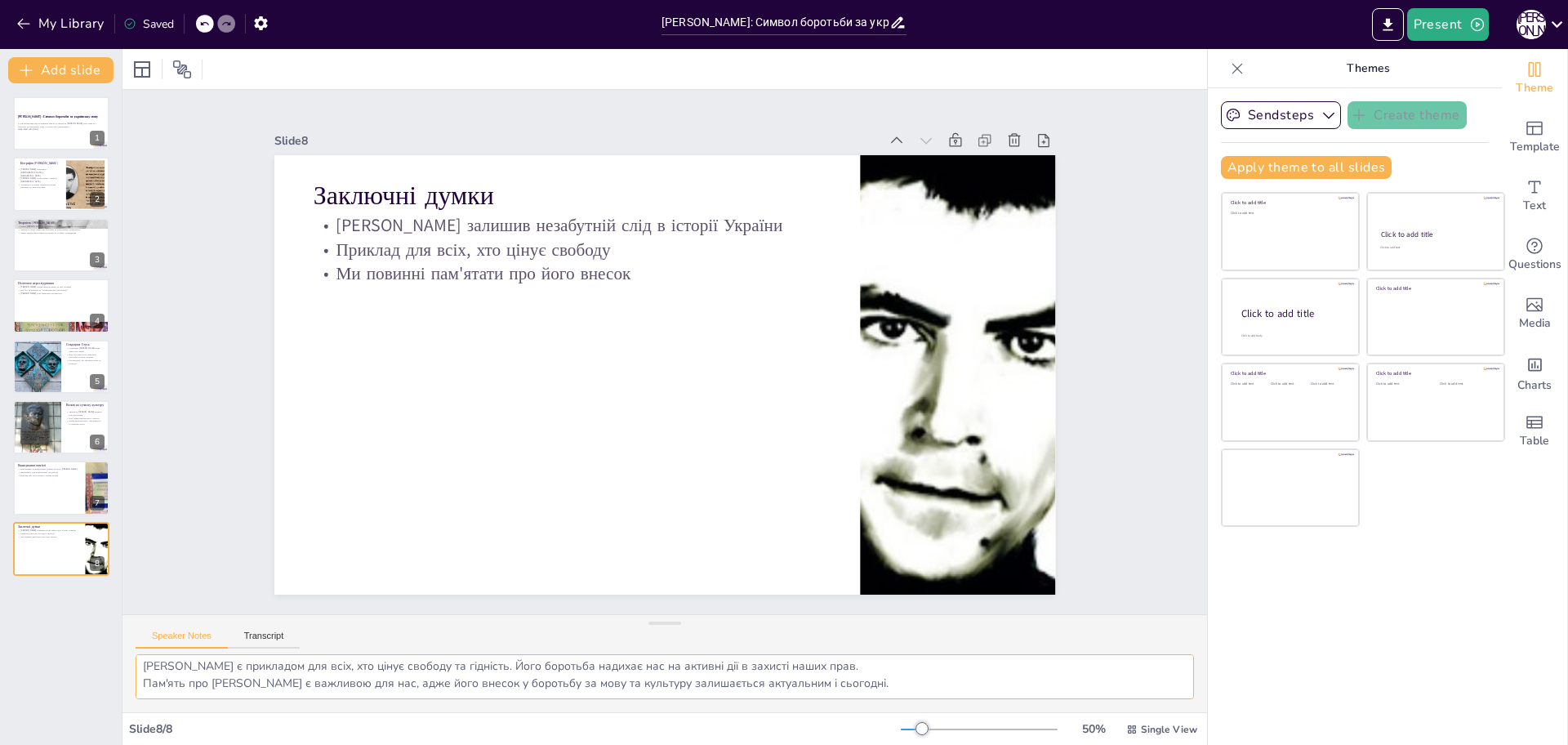
click at [299, 694] on textarea "Спадщина Стуса є частиною нашої історії, і ми повинні вшановувати його пам'ять,…" at bounding box center [665, 676] width 1058 height 45
drag, startPoint x: 882, startPoint y: 689, endPoint x: 99, endPoint y: 650, distance: 784.0
click at [99, 650] on div "Document fonts Akatab Recently used Mulish Popular fonts Lato Montserrat Open S…" at bounding box center [784, 397] width 1568 height 696
click at [37, 189] on div at bounding box center [61, 184] width 98 height 56
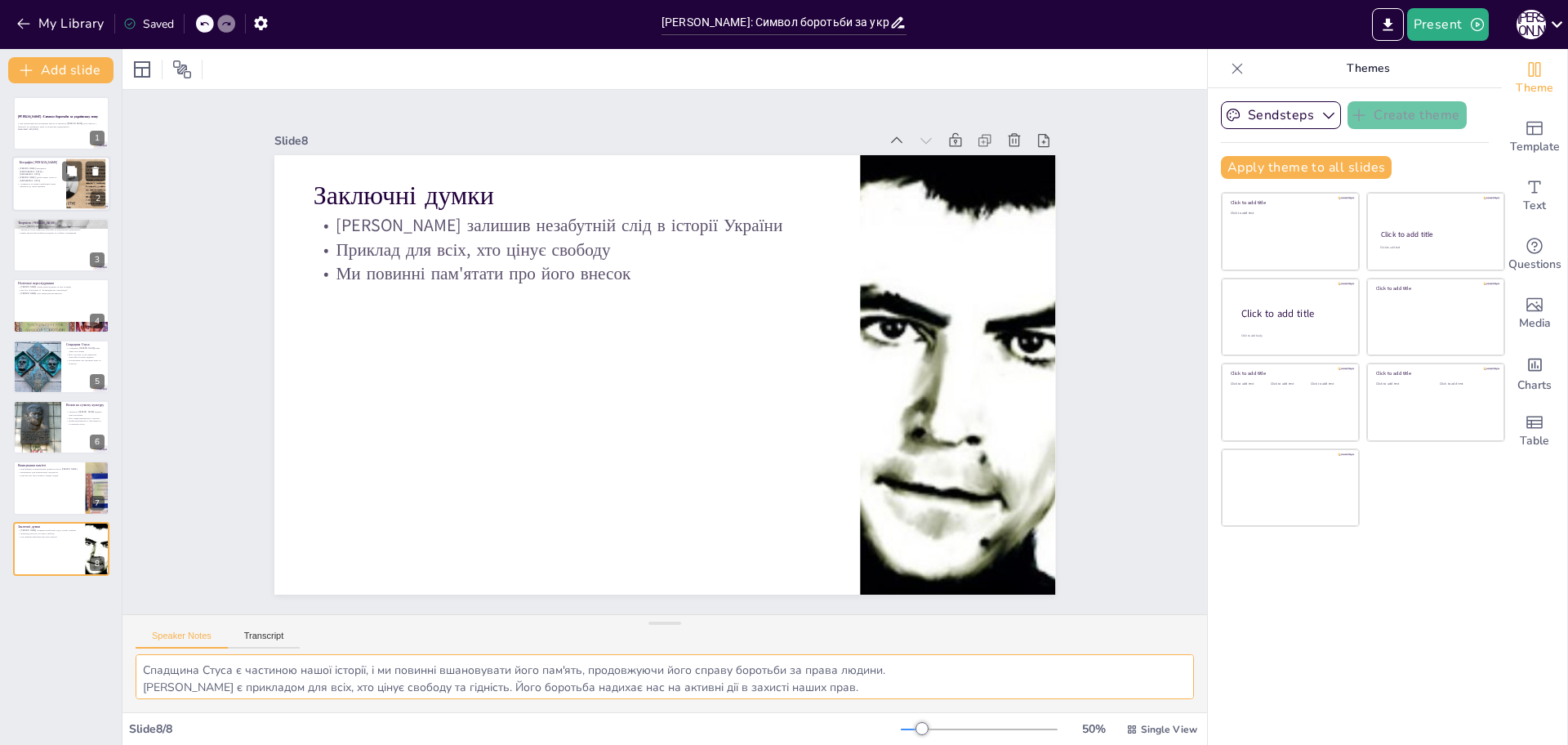
type textarea "Loremipsu Dolors Ametc adipiscinge 6 seddo 0987 eius t inci Utlabore. Etd magn …"
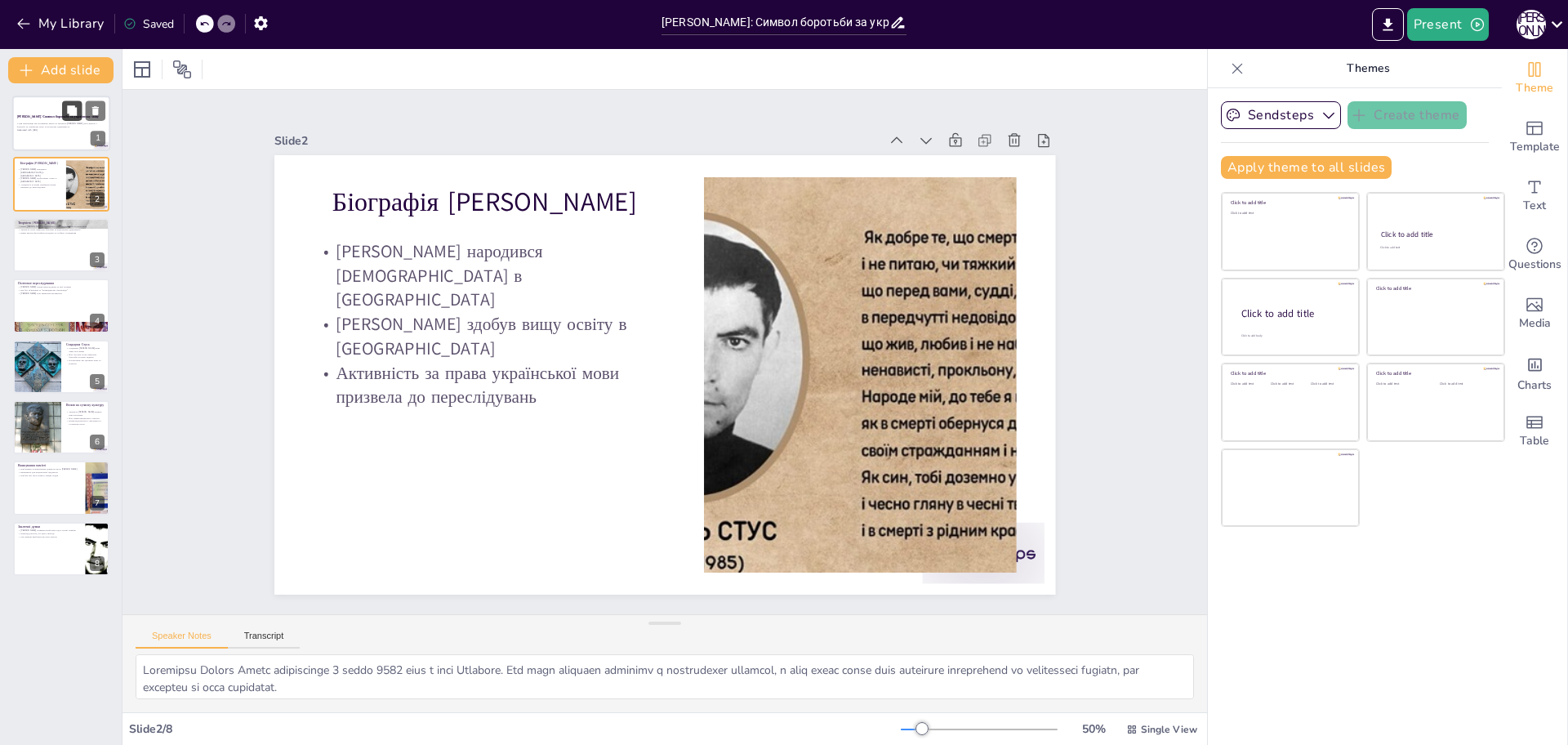
click at [65, 113] on button at bounding box center [72, 110] width 20 height 20
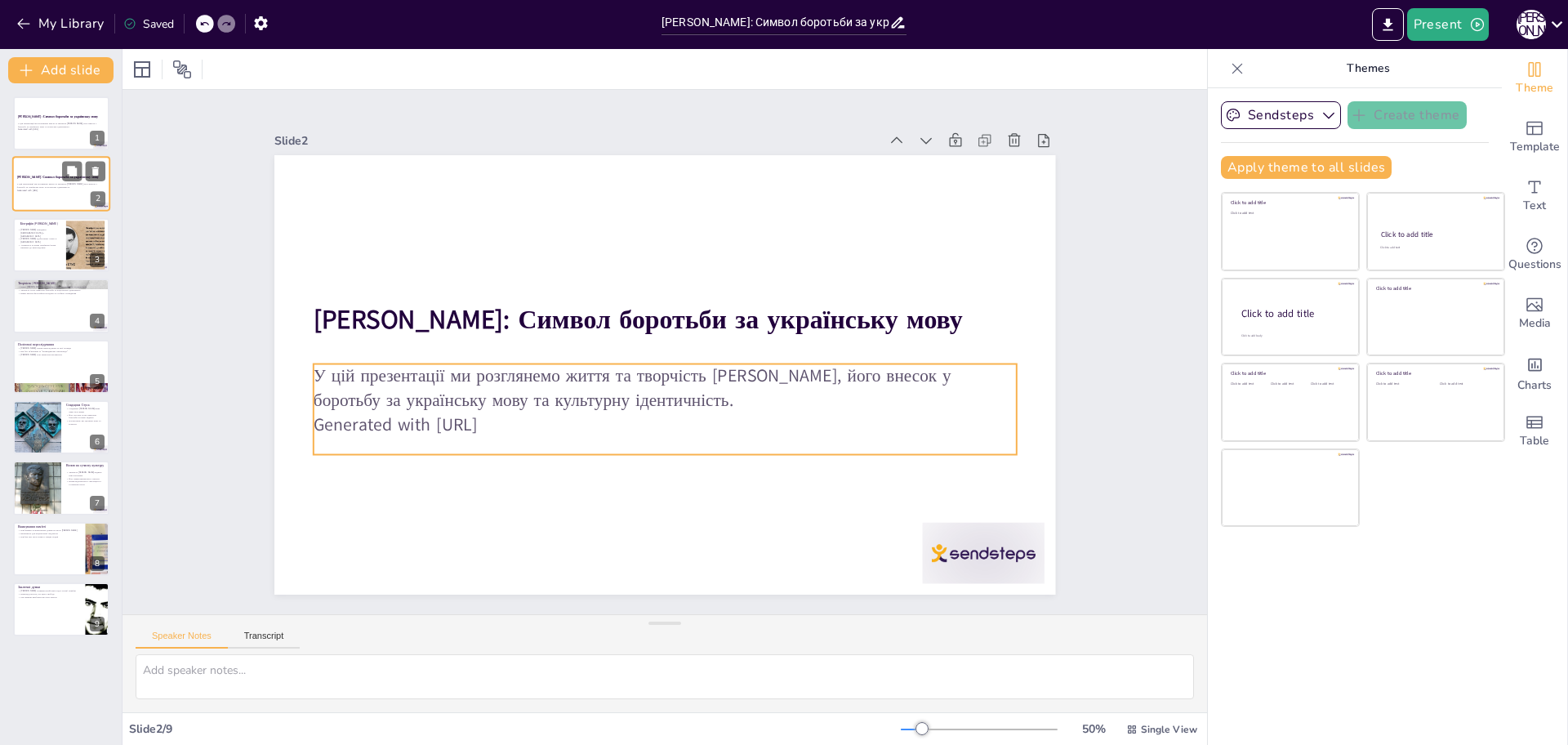
click at [57, 194] on div "У цій презентації ми розглянемо життя та творчість [PERSON_NAME], його внесок у…" at bounding box center [61, 189] width 88 height 12
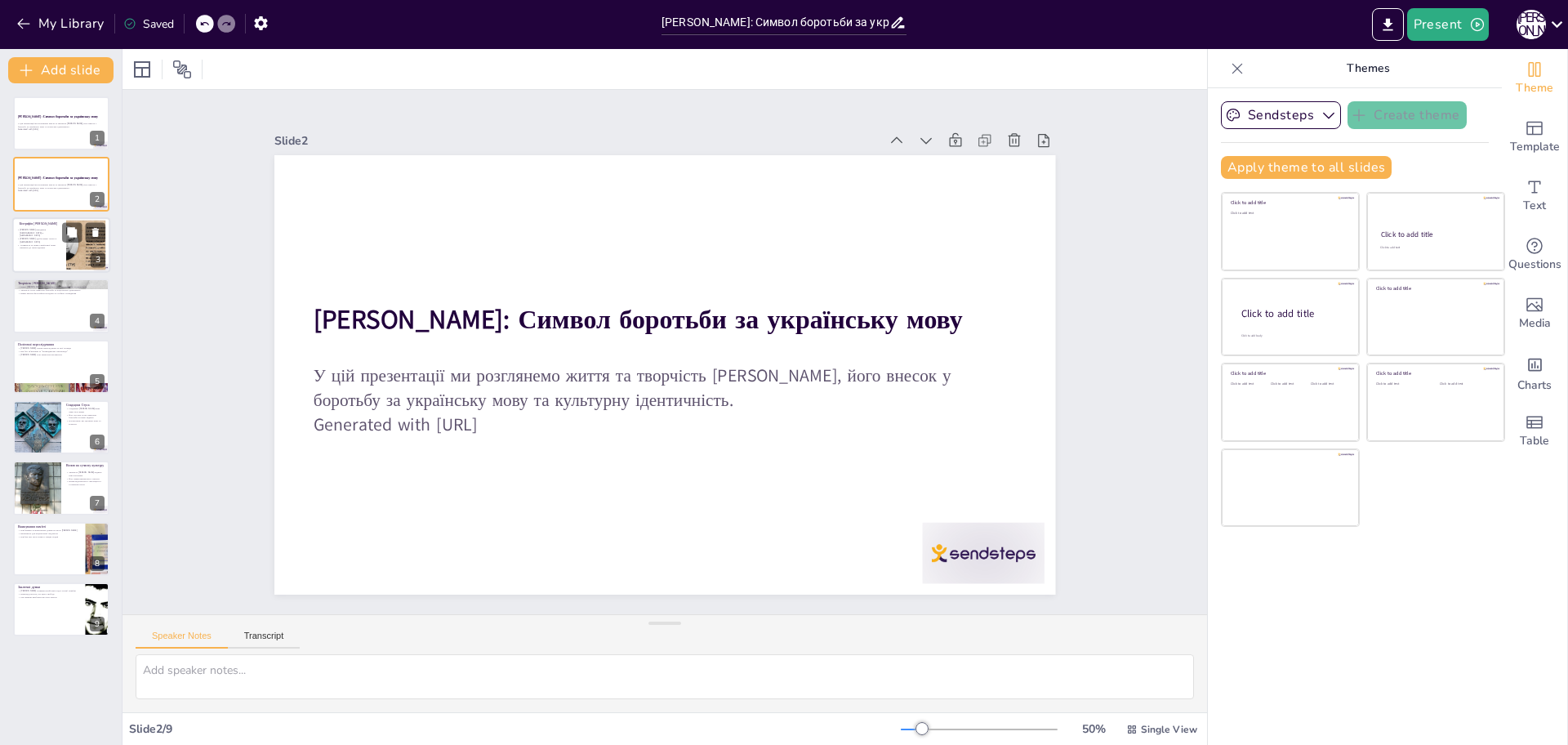
click at [41, 244] on p "Активність за права української мови призвела до переслідувань" at bounding box center [39, 246] width 44 height 6
type textarea "Loremipsu Dolors Ametc adipiscinge 6 seddo 0987 eius t inci Utlabore. Etd magn …"
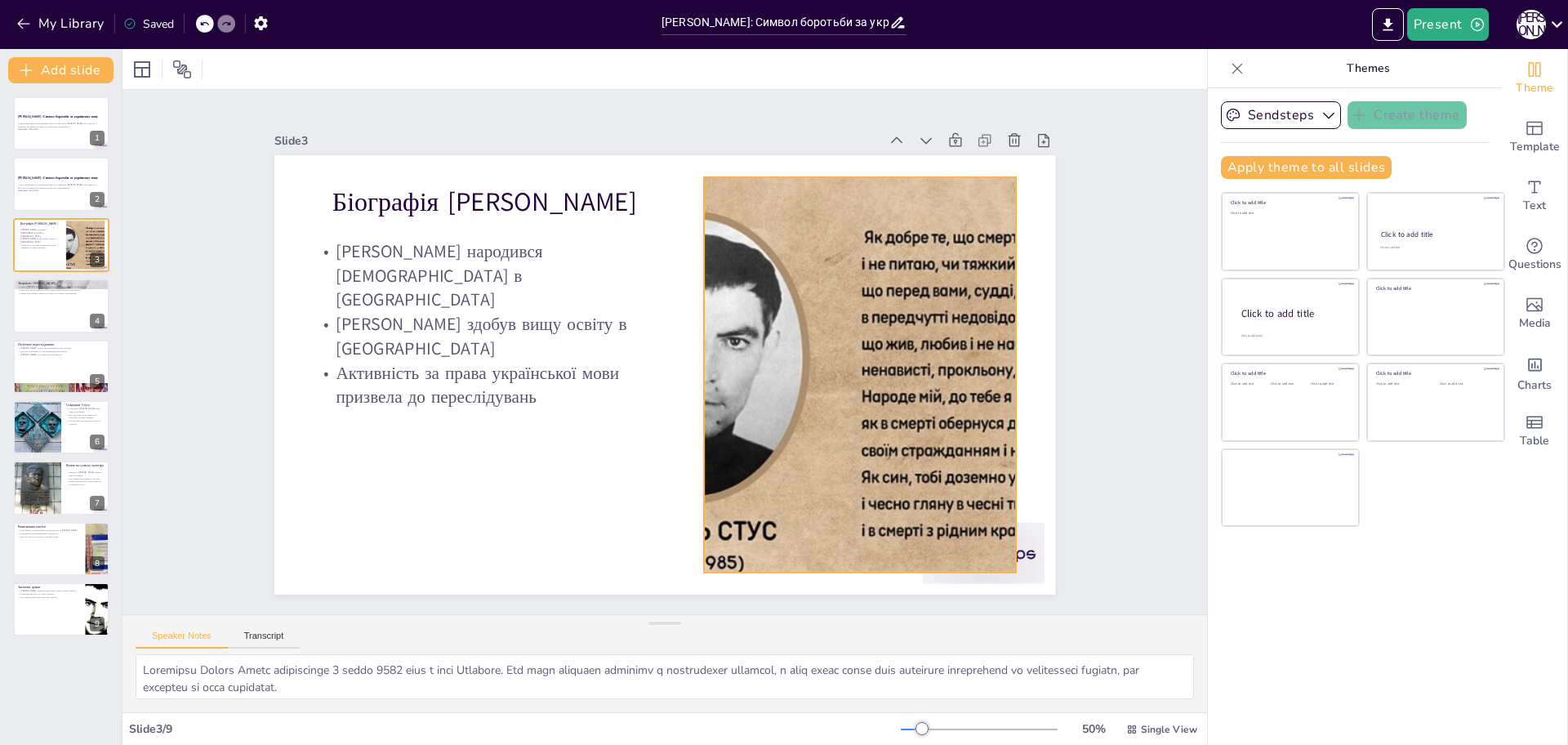
drag, startPoint x: 812, startPoint y: 347, endPoint x: 746, endPoint y: 356, distance: 66.6
click at [813, 347] on div at bounding box center [778, 512] width 711 height 728
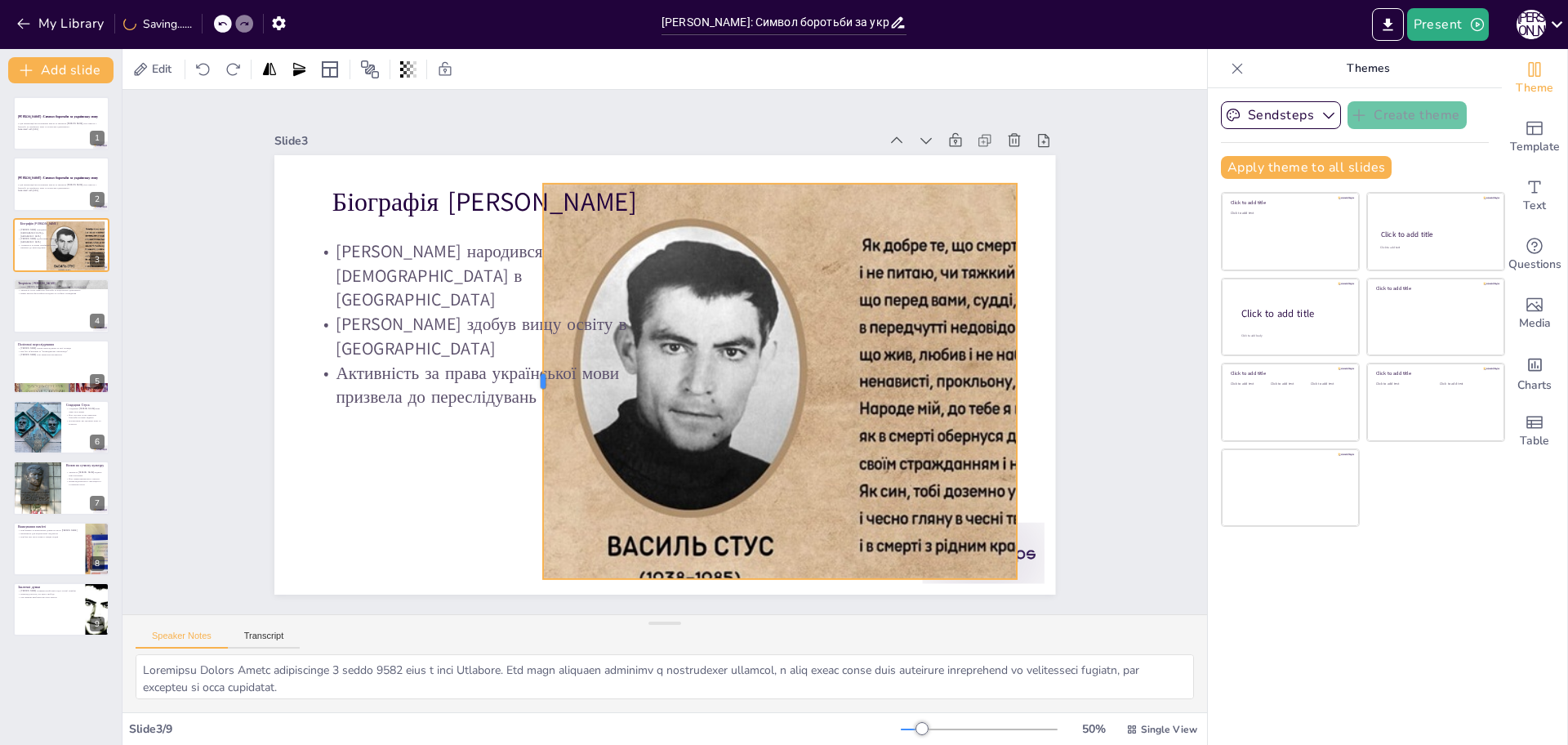
drag, startPoint x: 690, startPoint y: 375, endPoint x: 529, endPoint y: 375, distance: 161.0
click at [529, 375] on div at bounding box center [544, 300] width 244 height 327
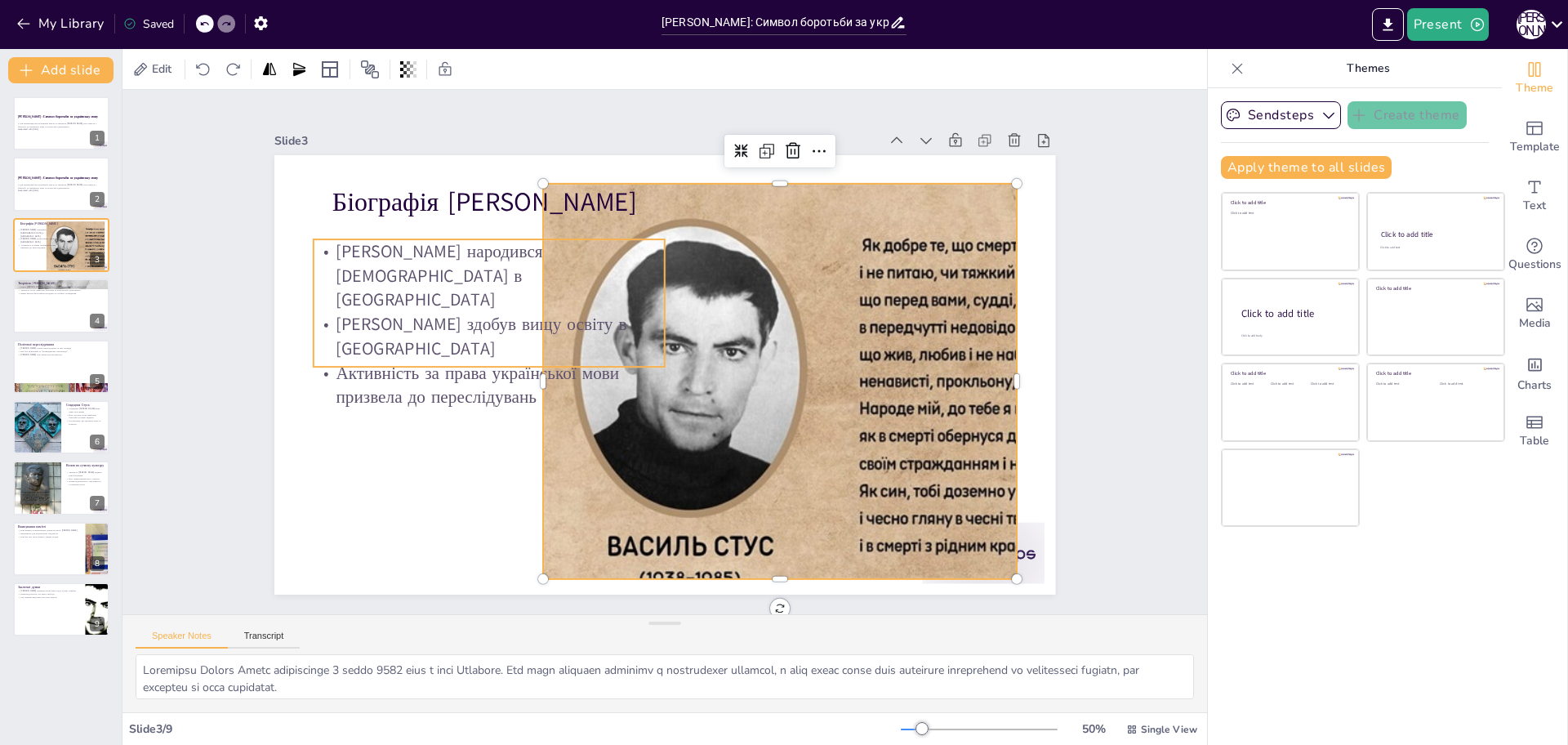
click at [430, 271] on p "[PERSON_NAME] народився [DEMOGRAPHIC_DATA] в [GEOGRAPHIC_DATA]" at bounding box center [550, 198] width 341 height 239
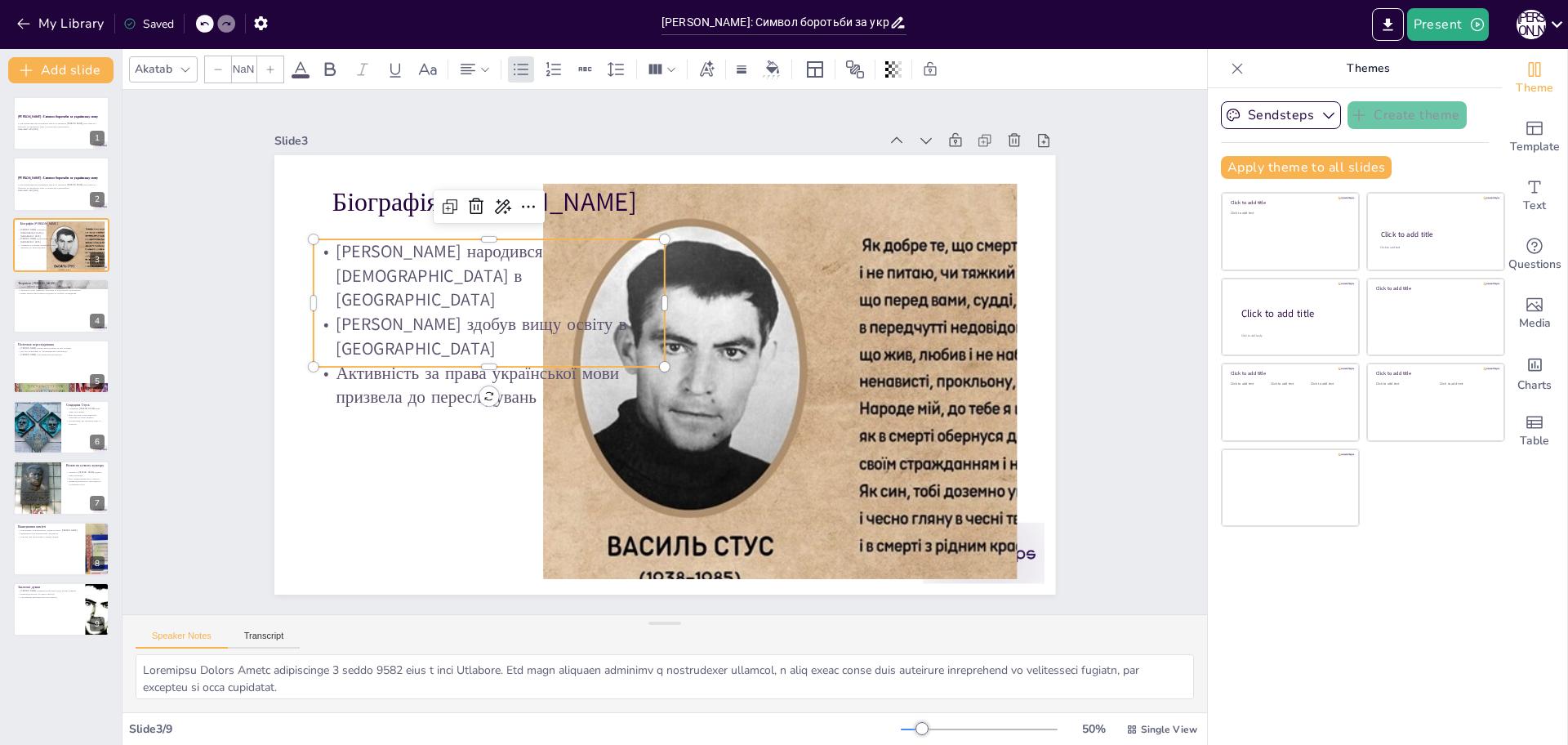
type input "32"
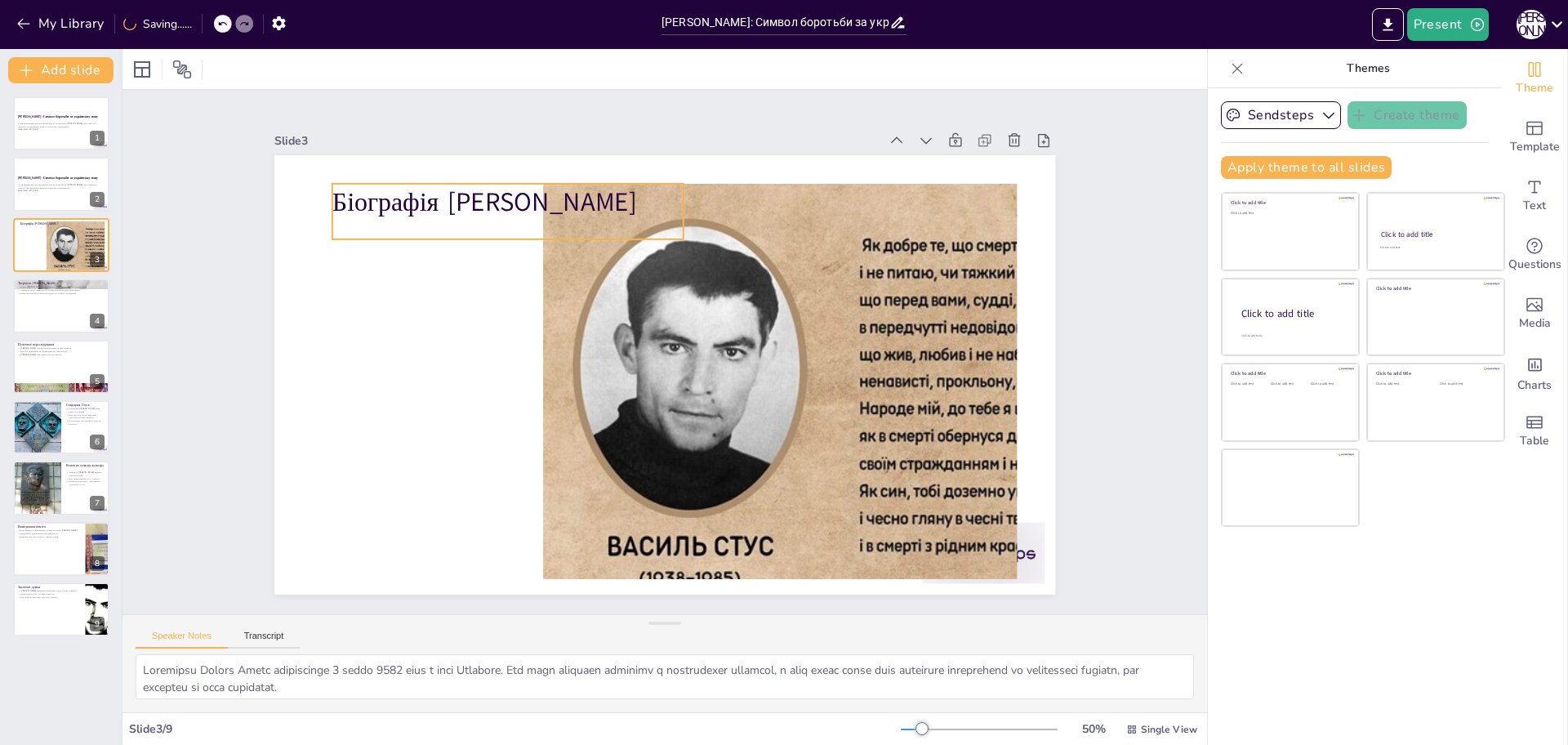
click at [576, 196] on p "Біографія [PERSON_NAME]" at bounding box center [694, 136] width 236 height 306
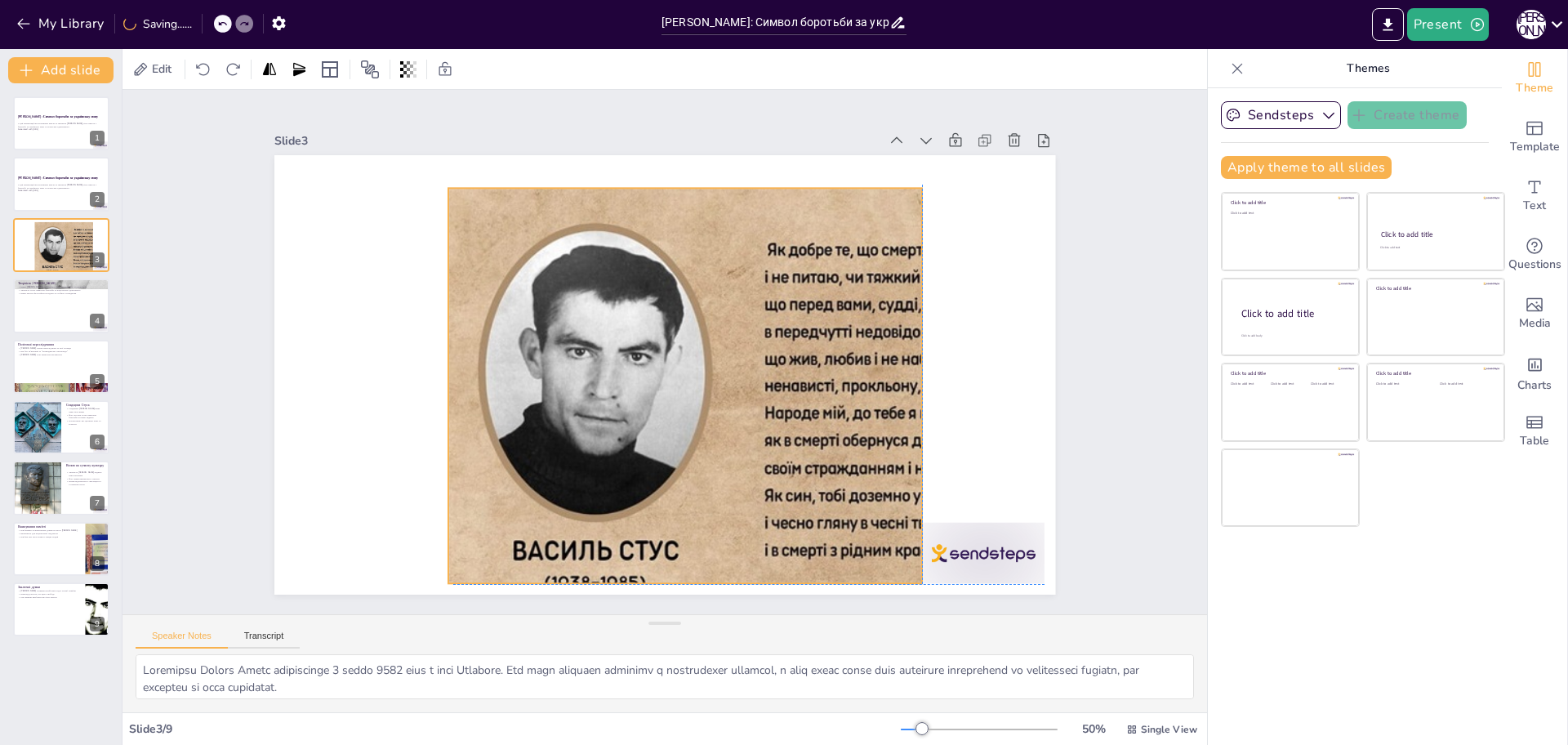
drag, startPoint x: 624, startPoint y: 343, endPoint x: 534, endPoint y: 344, distance: 90.0
click at [534, 344] on div at bounding box center [738, 428] width 740 height 626
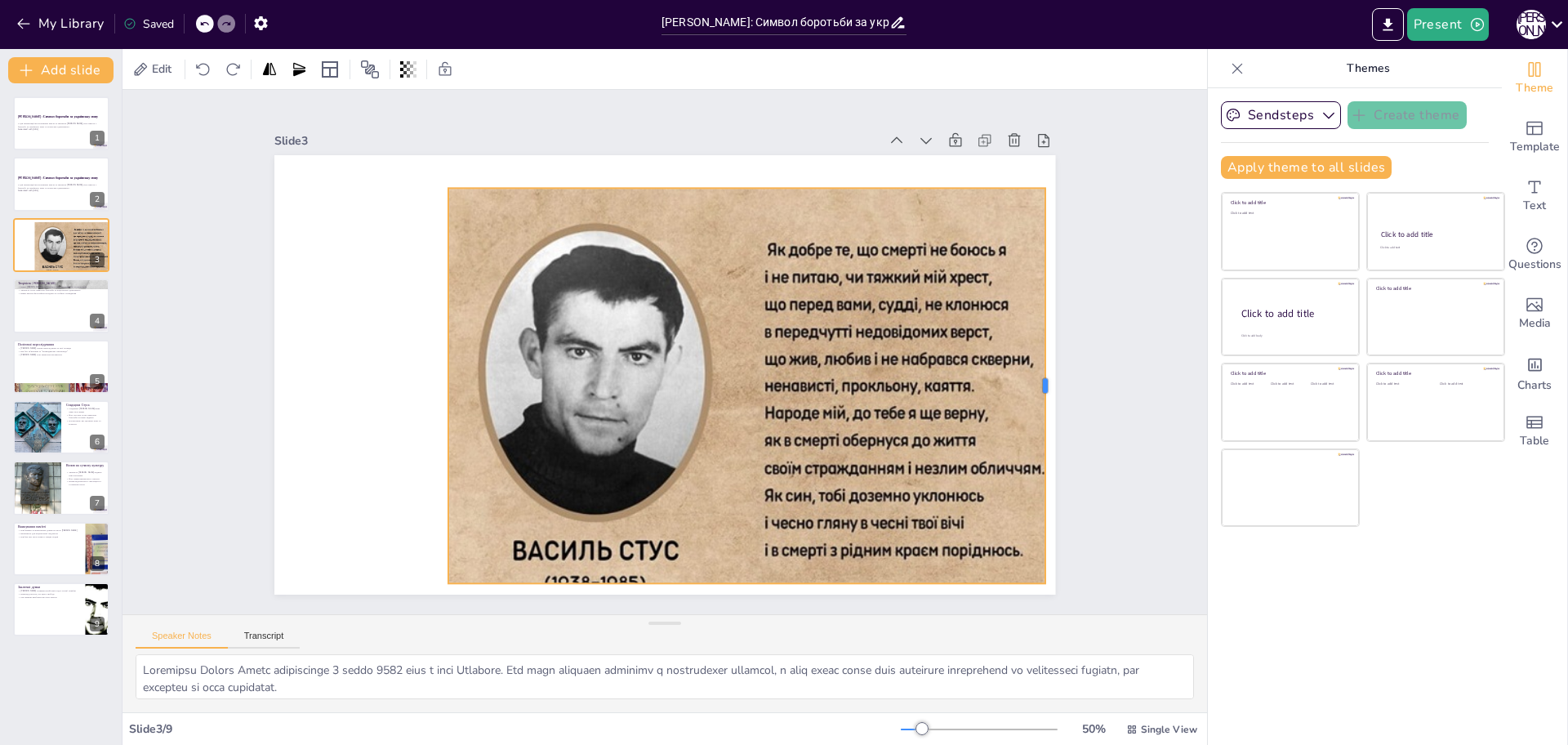
drag, startPoint x: 912, startPoint y: 378, endPoint x: 1035, endPoint y: 377, distance: 123.0
click at [284, 377] on div at bounding box center [278, 317] width 13 height 395
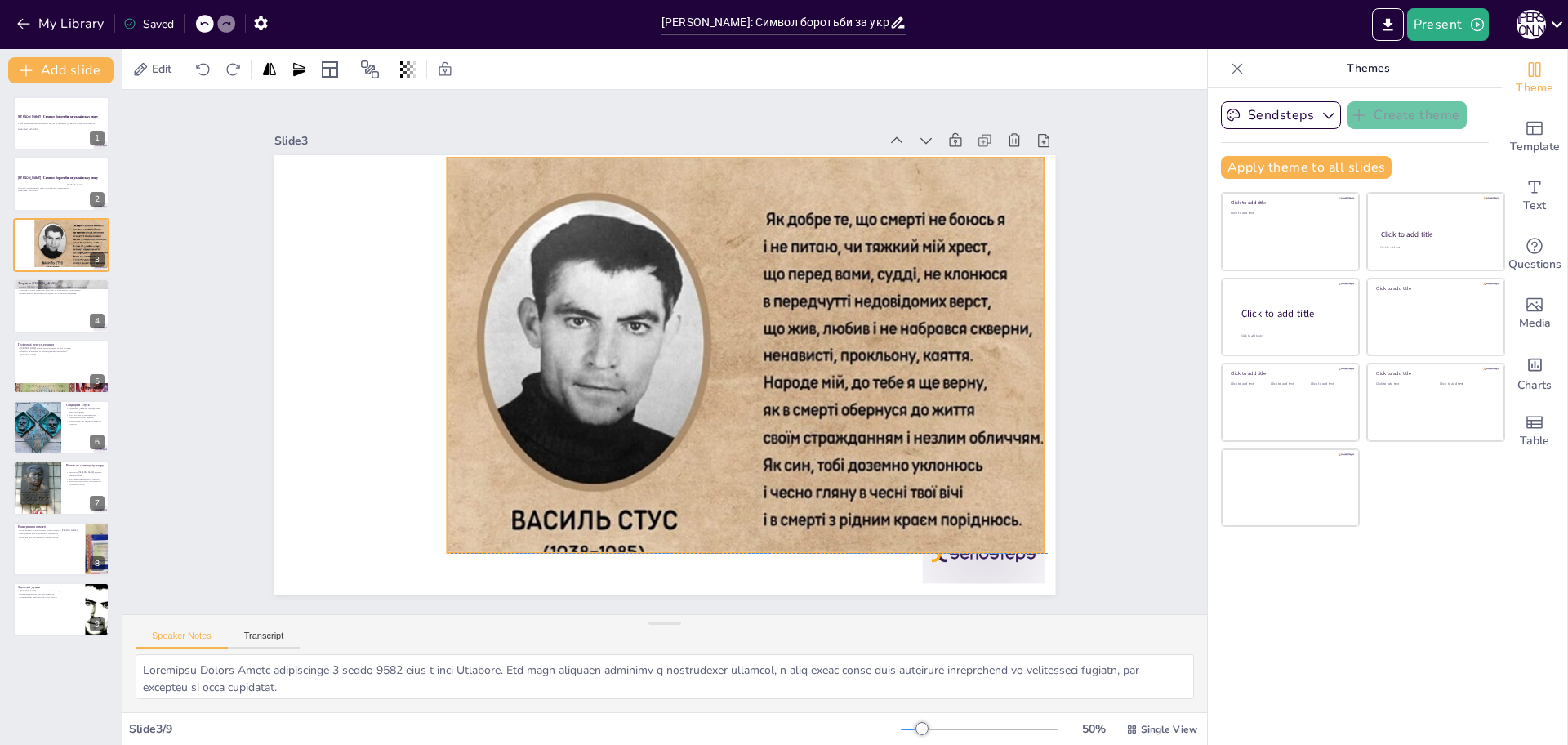
drag, startPoint x: 702, startPoint y: 238, endPoint x: 704, endPoint y: 206, distance: 32.1
click at [704, 206] on div at bounding box center [581, 402] width 748 height 699
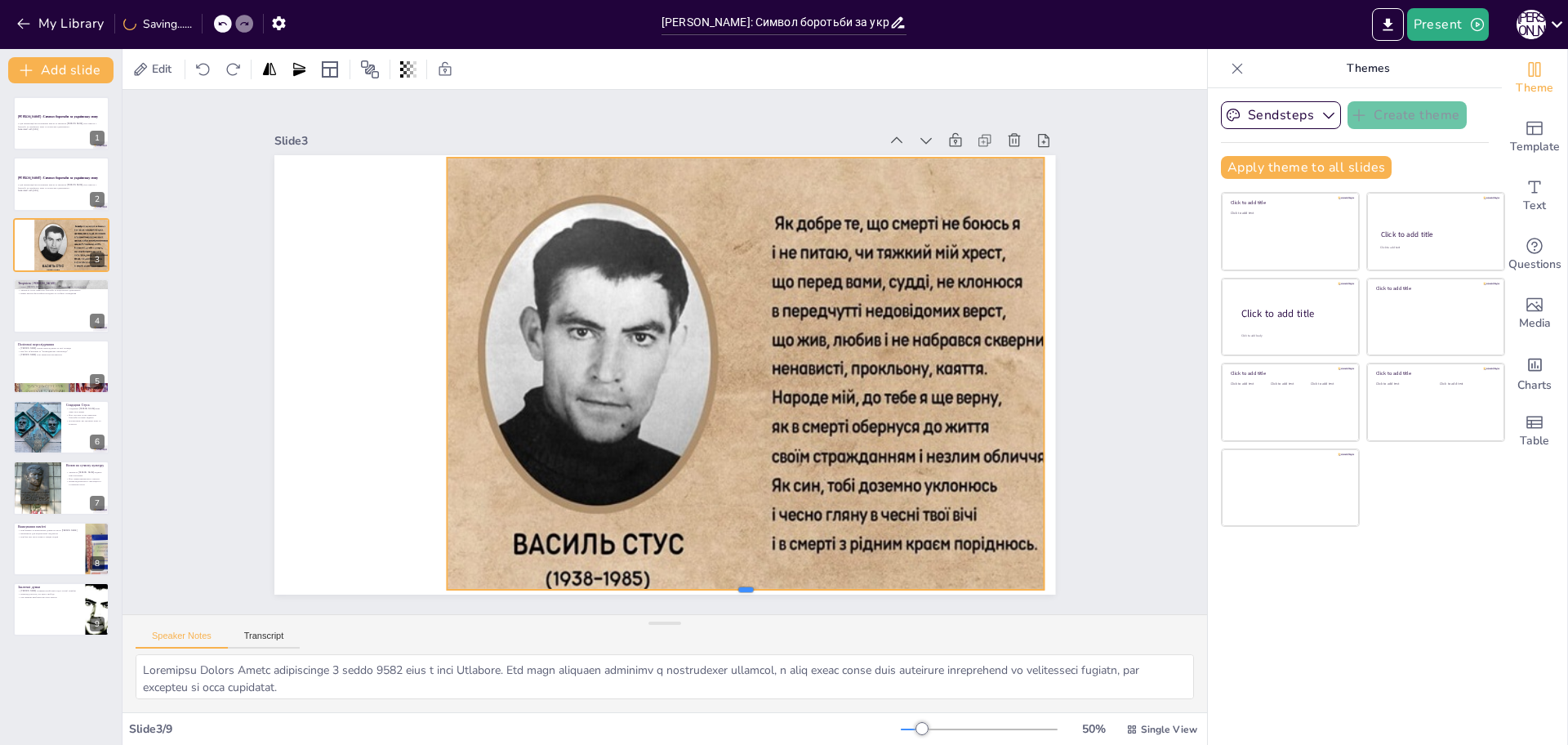
drag, startPoint x: 732, startPoint y: 547, endPoint x: 736, endPoint y: 583, distance: 36.2
click at [818, 516] on div at bounding box center [887, 222] width 138 height 588
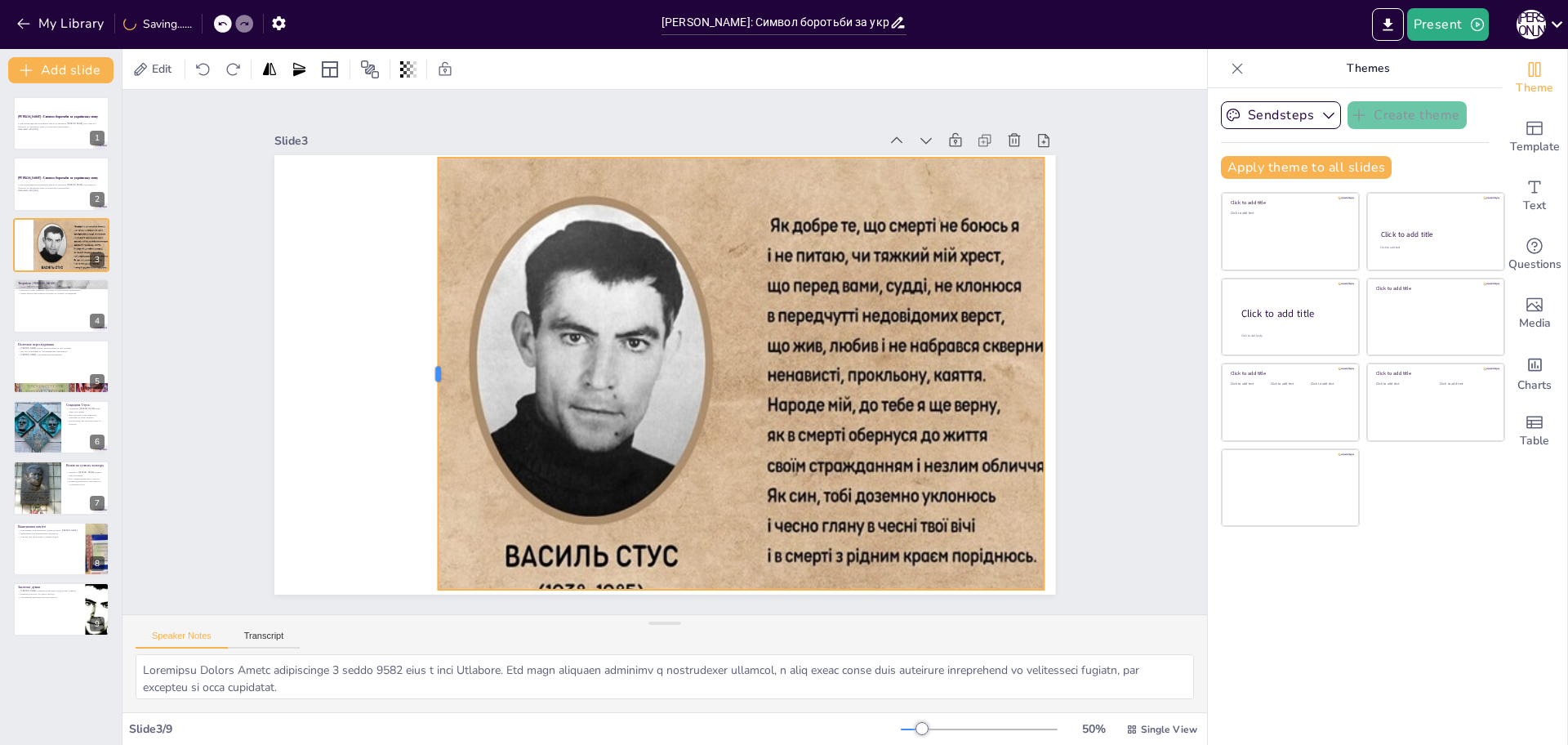
drag, startPoint x: 430, startPoint y: 366, endPoint x: 421, endPoint y: 369, distance: 9.5
click at [421, 274] on div at bounding box center [529, 161] width 380 height 227
drag, startPoint x: 1033, startPoint y: 365, endPoint x: 1046, endPoint y: 365, distance: 13.0
click at [321, 365] on div at bounding box center [269, 413] width 103 height 425
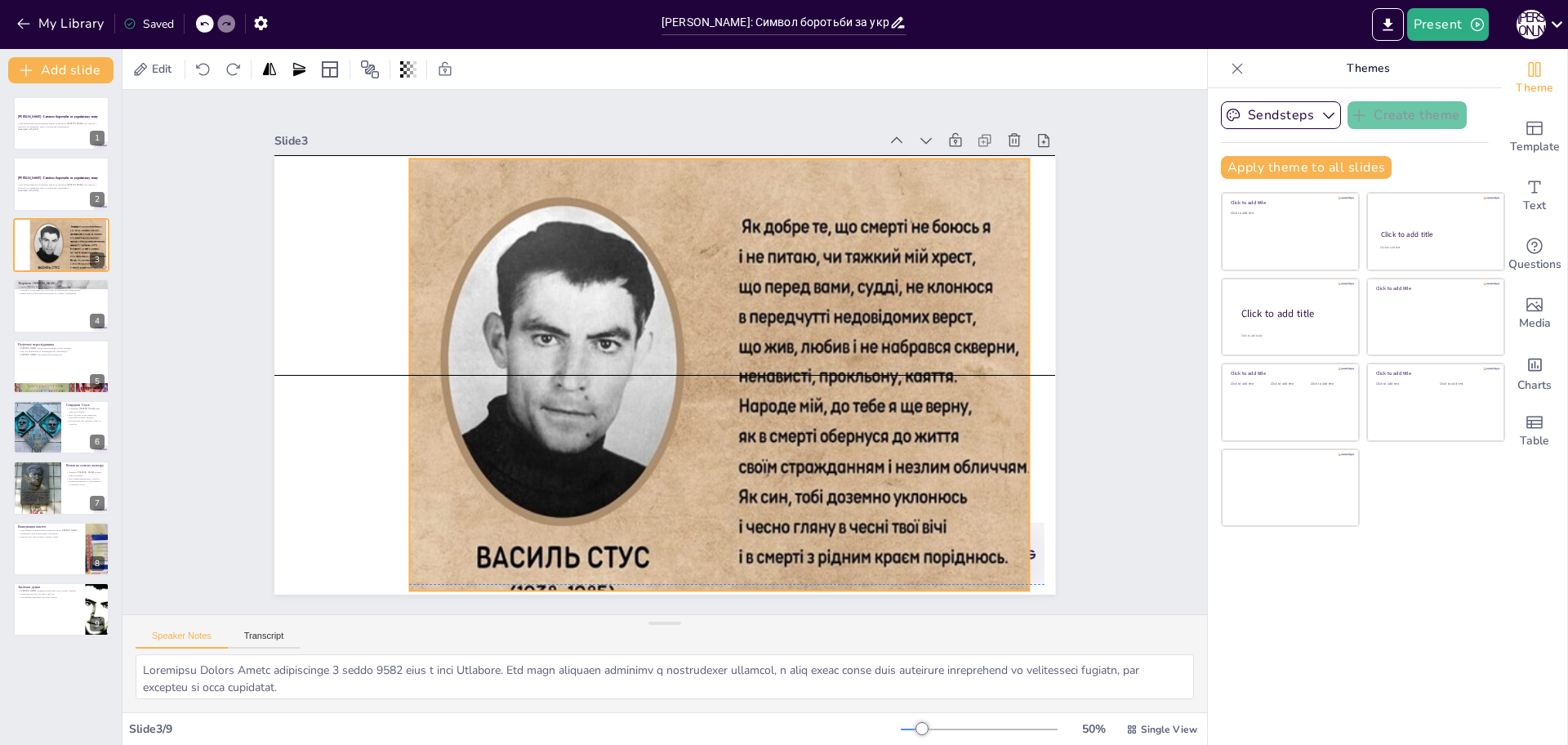
drag, startPoint x: 830, startPoint y: 392, endPoint x: 802, endPoint y: 387, distance: 28.4
click at [802, 387] on div at bounding box center [621, 417] width 573 height 734
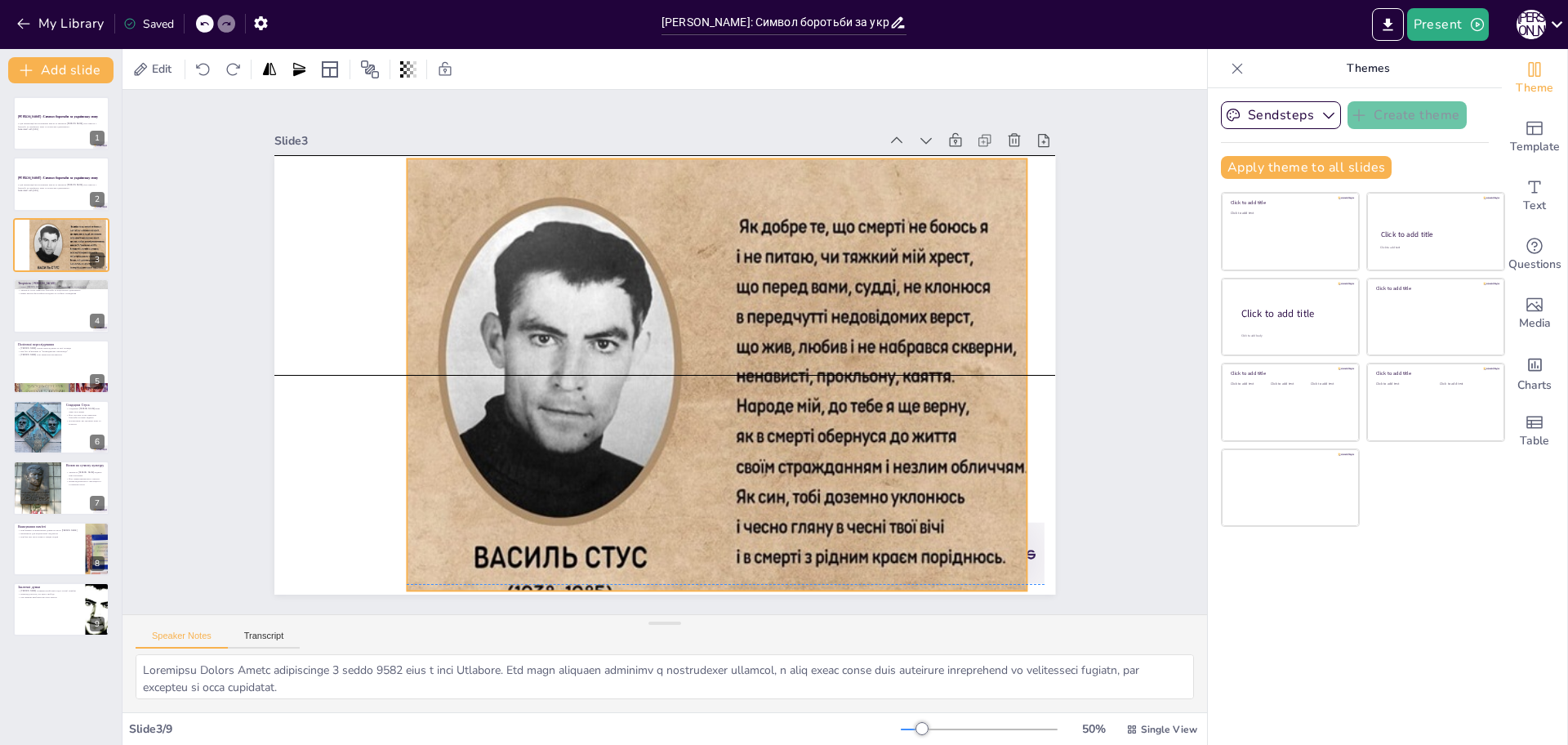
click at [704, 578] on div at bounding box center [647, 278] width 747 height 792
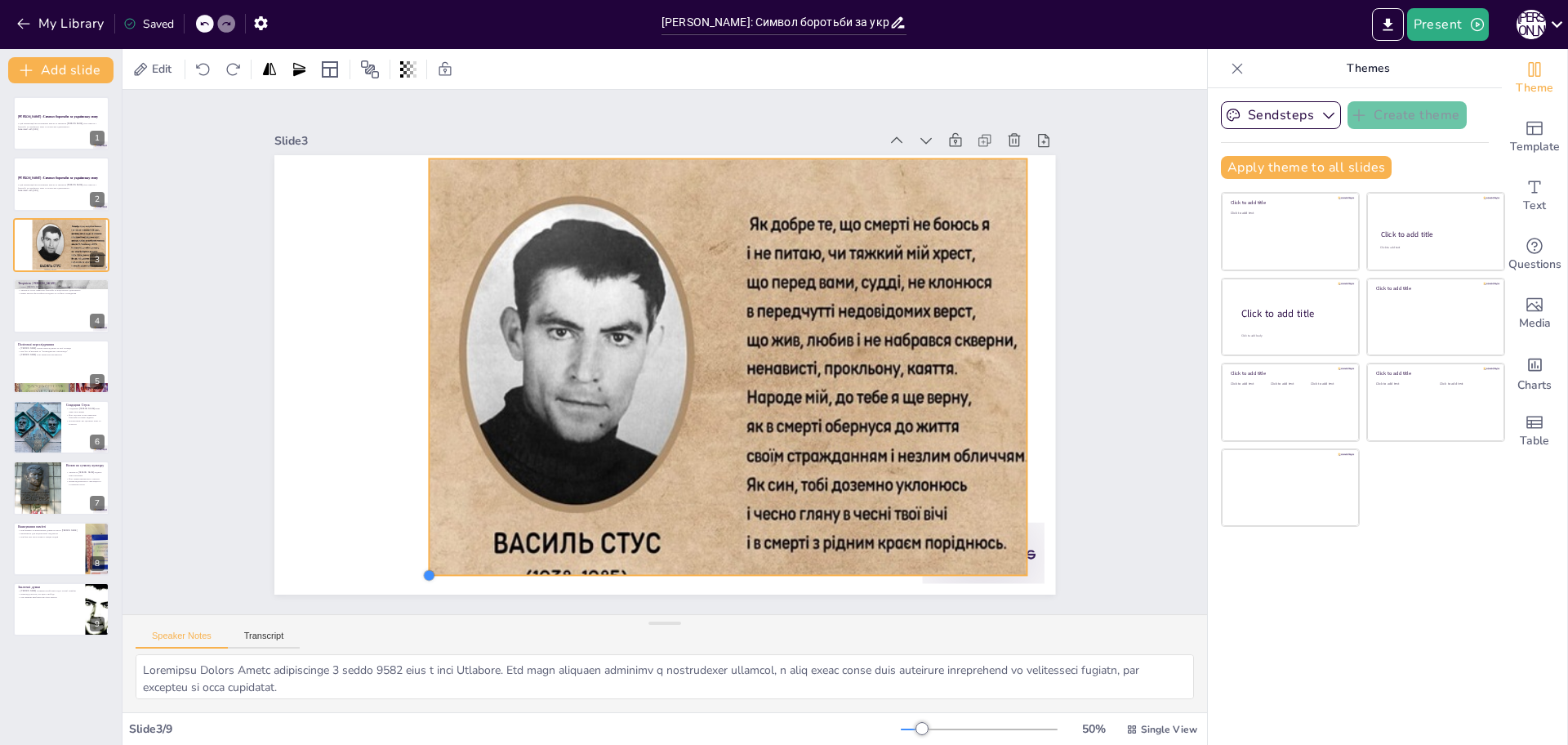
drag, startPoint x: 394, startPoint y: 587, endPoint x: 672, endPoint y: 572, distance: 278.4
click at [439, 531] on div at bounding box center [662, 375] width 822 height 519
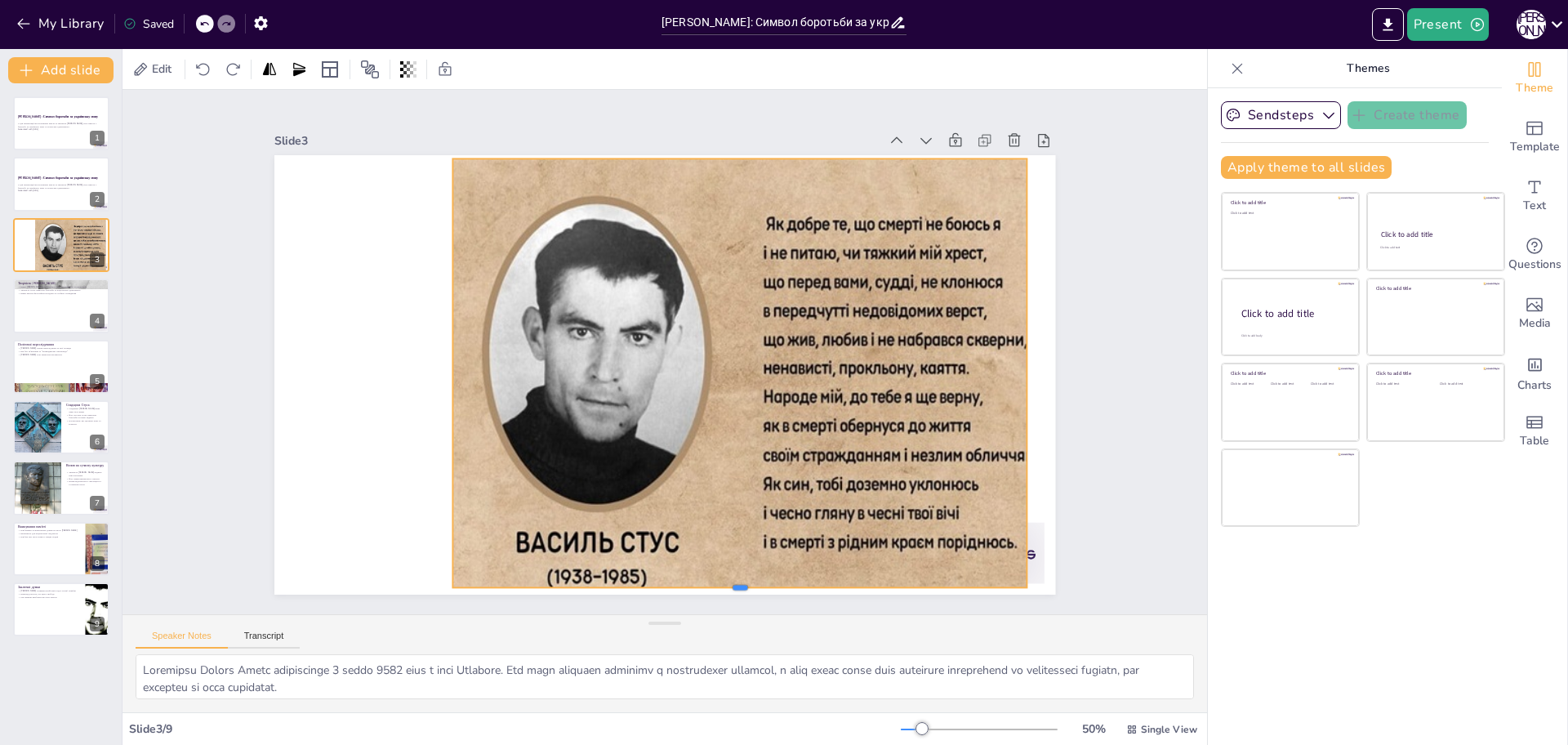
drag, startPoint x: 726, startPoint y: 552, endPoint x: 726, endPoint y: 581, distance: 29.0
click at [452, 581] on div at bounding box center [416, 401] width 73 height 573
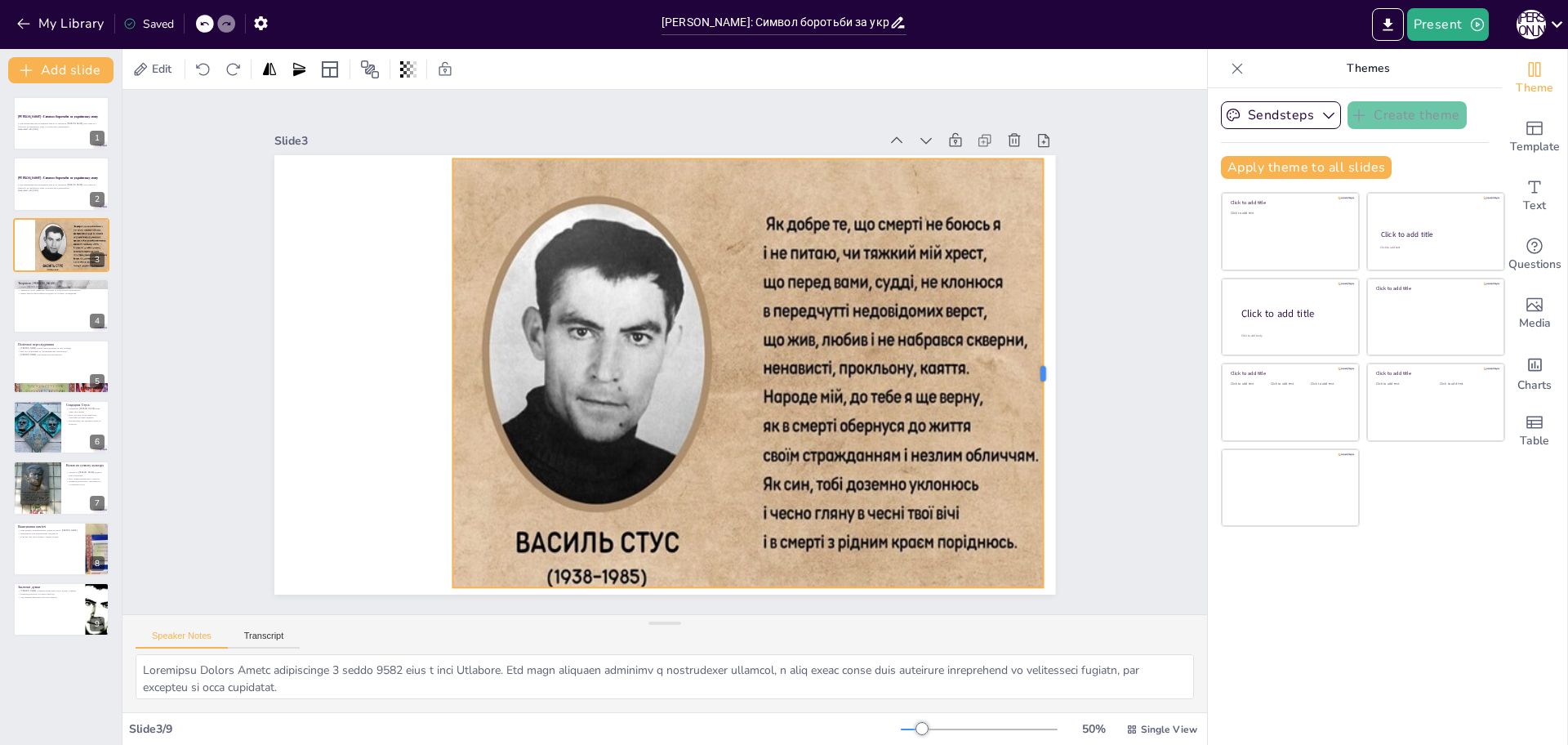
drag, startPoint x: 1013, startPoint y: 365, endPoint x: 1029, endPoint y: 366, distance: 16.0
click at [1029, 462] on div at bounding box center [937, 625] width 297 height 327
click at [22, 312] on div at bounding box center [61, 305] width 98 height 56
type textarea "Вірші Стуса є яскравим вираженням його патріотичних почуттів та переживань. Він…"
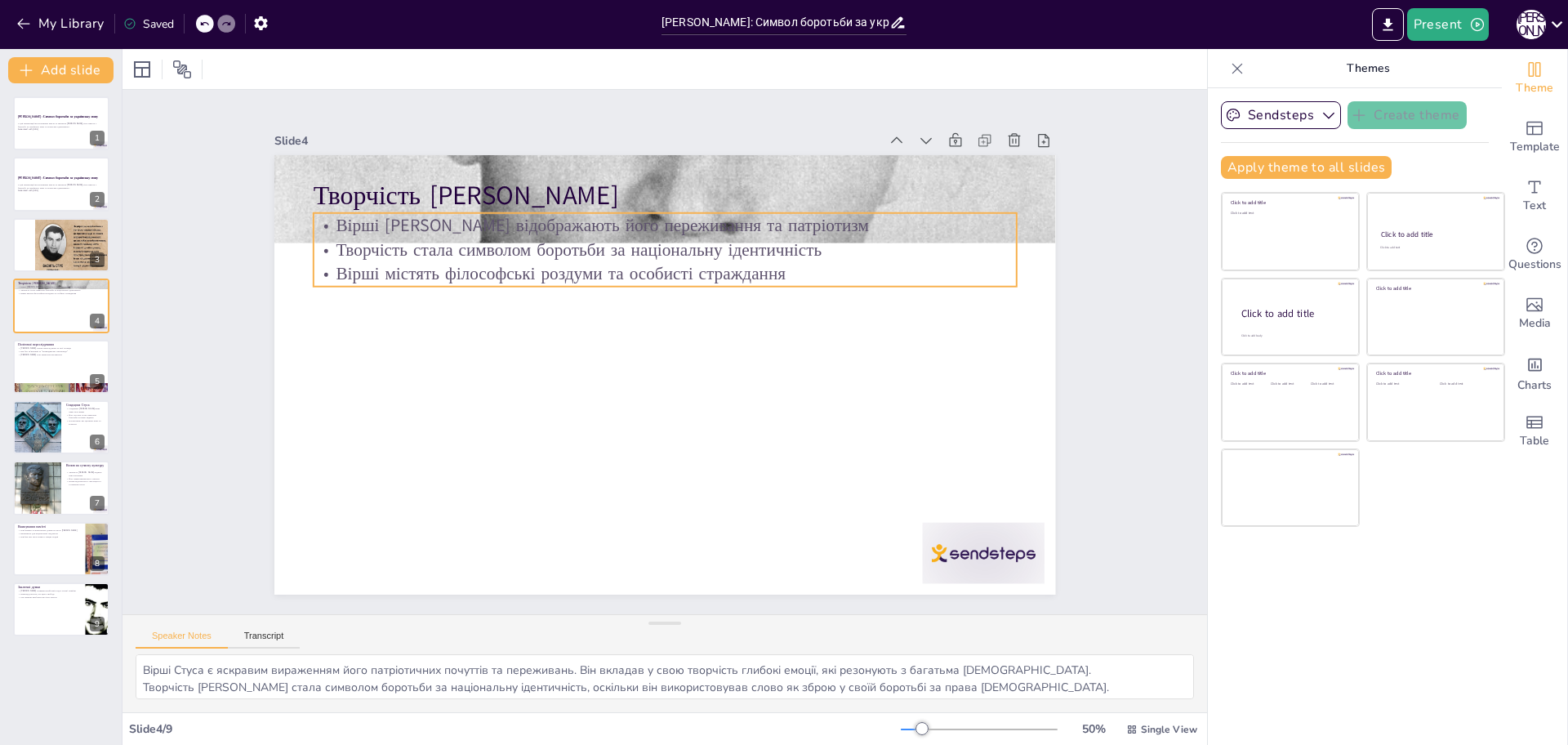
click at [419, 206] on p "Вірші [PERSON_NAME] відображають його переживання та патріотизм" at bounding box center [728, 241] width 621 height 372
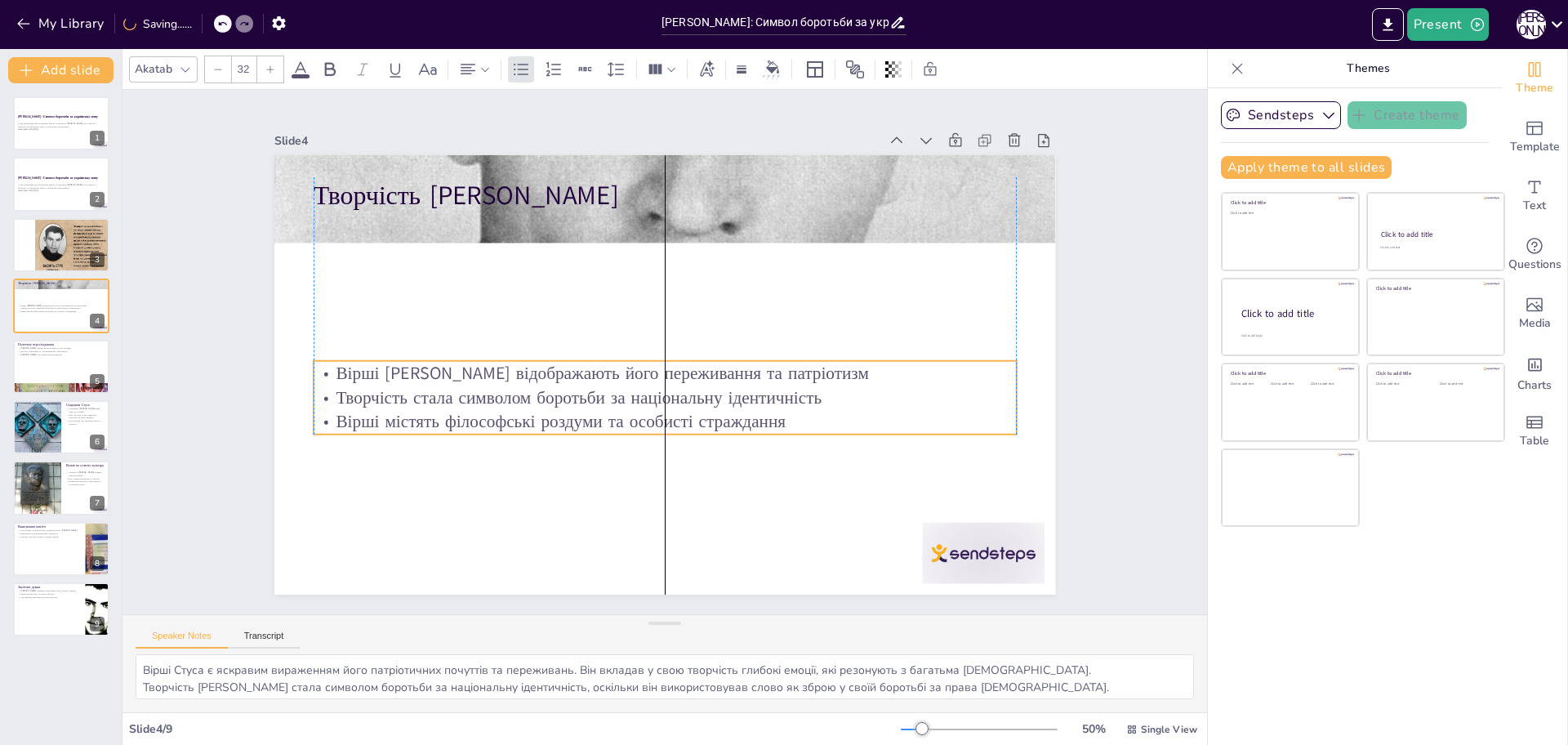
drag, startPoint x: 411, startPoint y: 209, endPoint x: 390, endPoint y: 216, distance: 22.1
click at [431, 364] on p "Вірші [PERSON_NAME] відображають його переживання та патріотизм" at bounding box center [647, 365] width 433 height 583
click at [496, 196] on p "Творчість [PERSON_NAME]" at bounding box center [769, 235] width 547 height 497
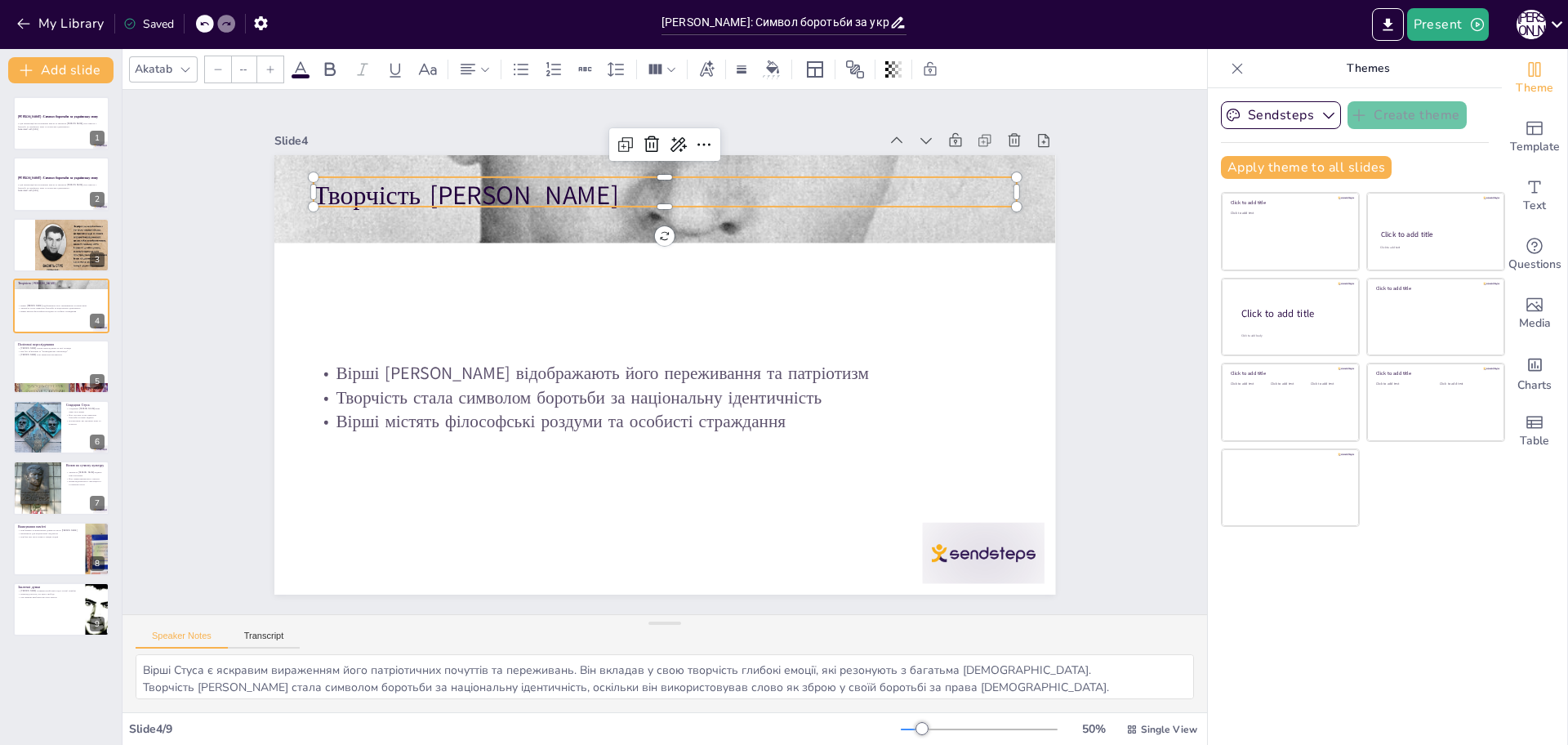
type input "48"
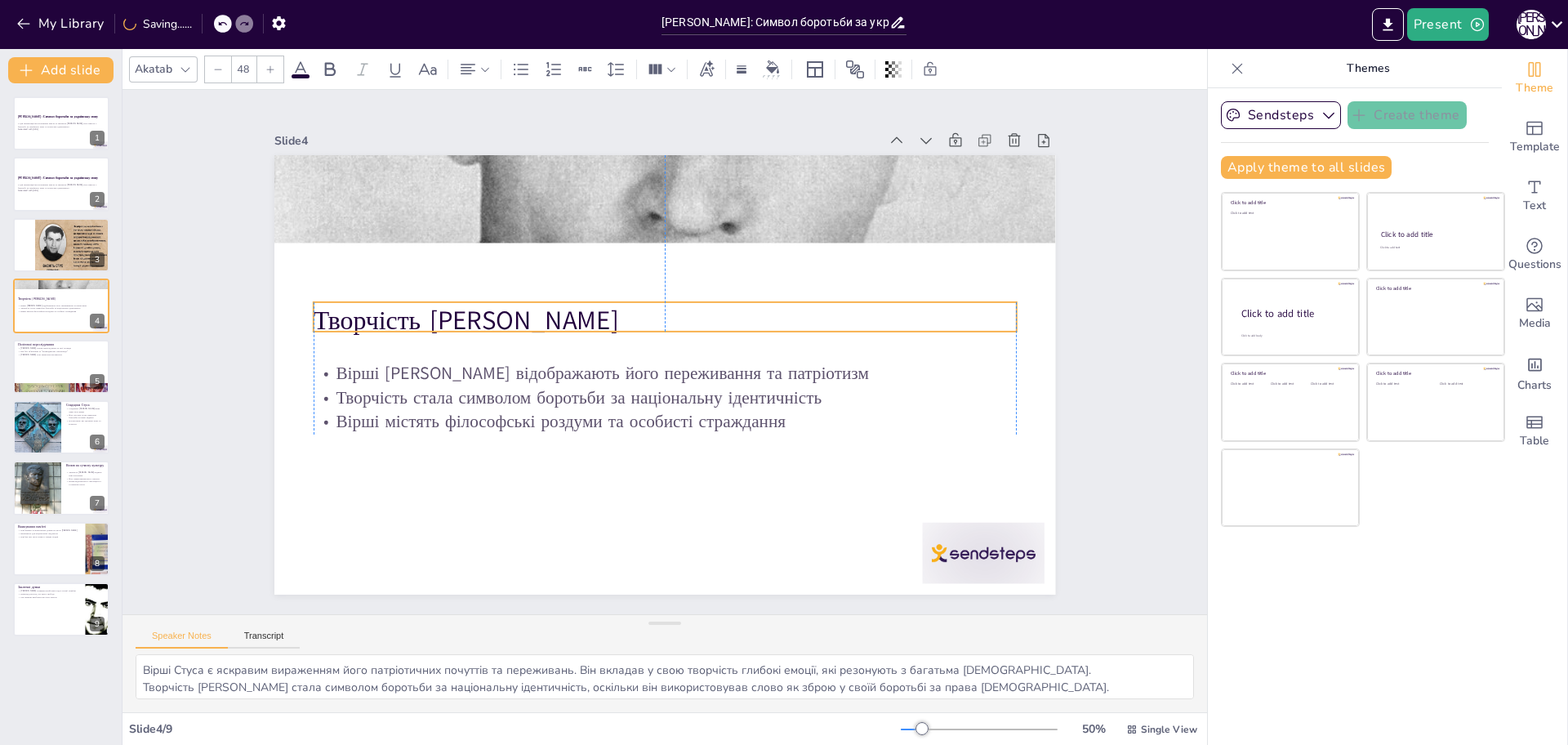
drag, startPoint x: 394, startPoint y: 196, endPoint x: 393, endPoint y: 321, distance: 125.0
click at [393, 321] on p "Творчість [PERSON_NAME]" at bounding box center [677, 322] width 657 height 319
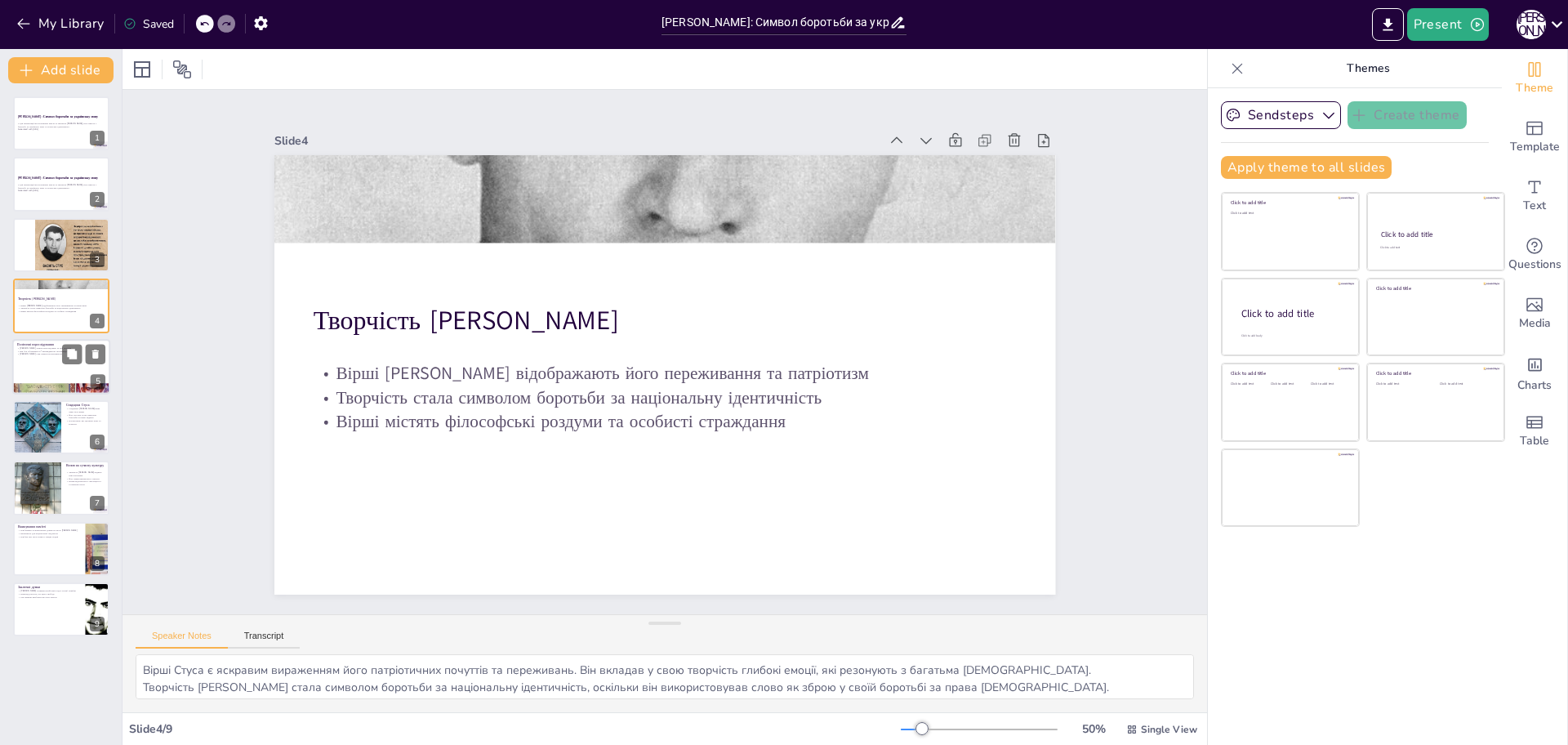
click at [29, 361] on div at bounding box center [61, 366] width 98 height 56
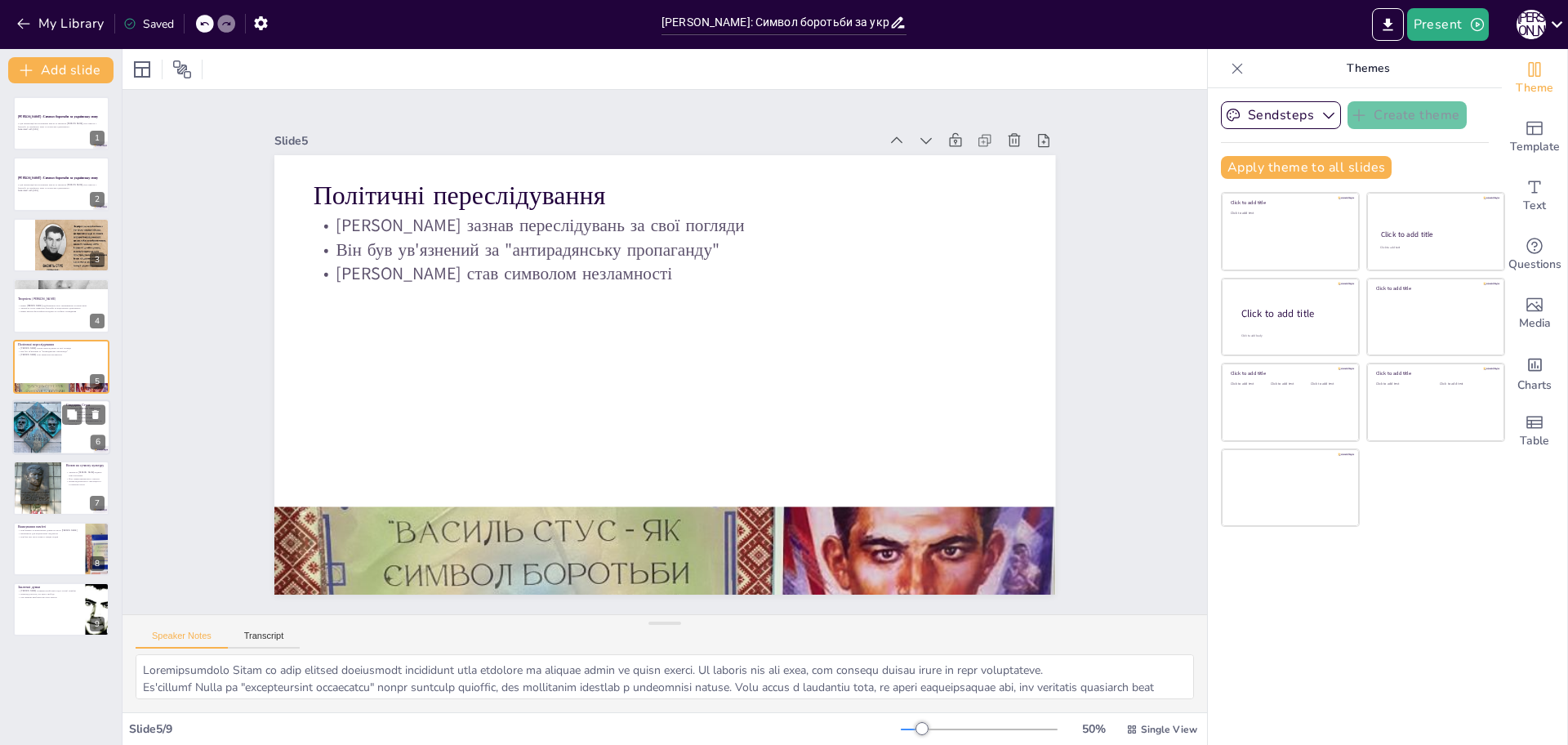
click at [42, 414] on div at bounding box center [37, 427] width 58 height 56
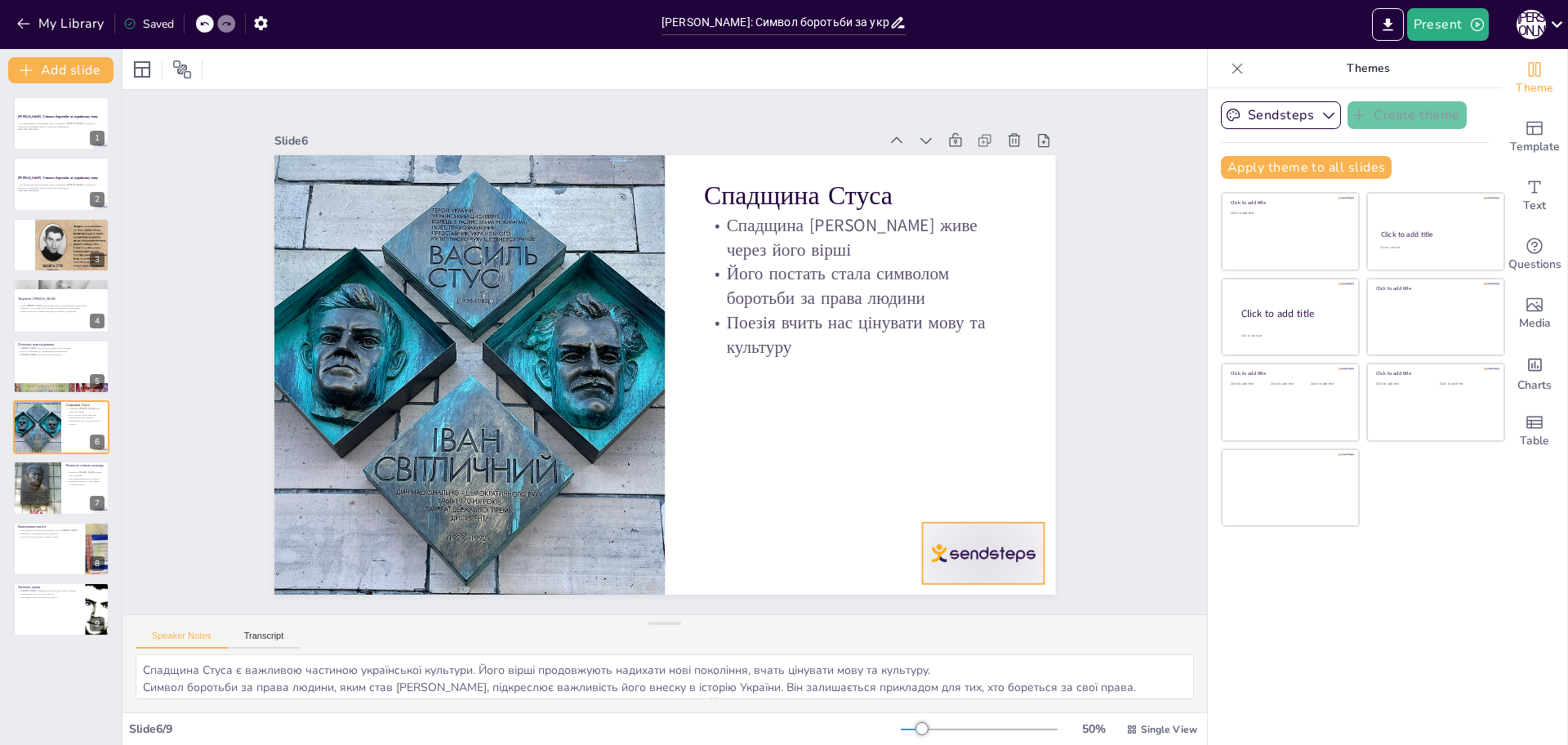
click at [357, 394] on div at bounding box center [288, 336] width 137 height 114
click at [33, 491] on div at bounding box center [36, 487] width 49 height 65
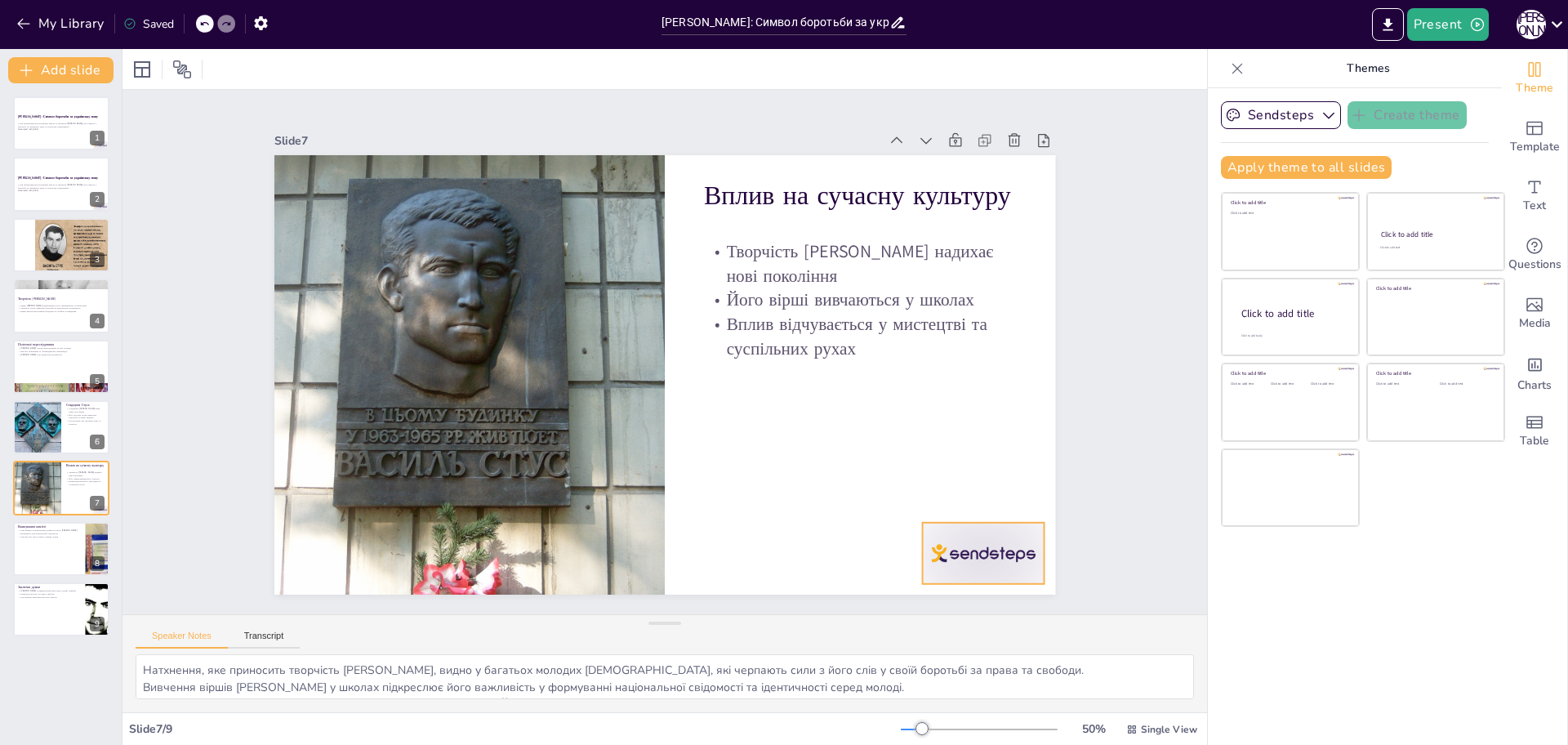
click at [36, 547] on div at bounding box center [61, 549] width 98 height 56
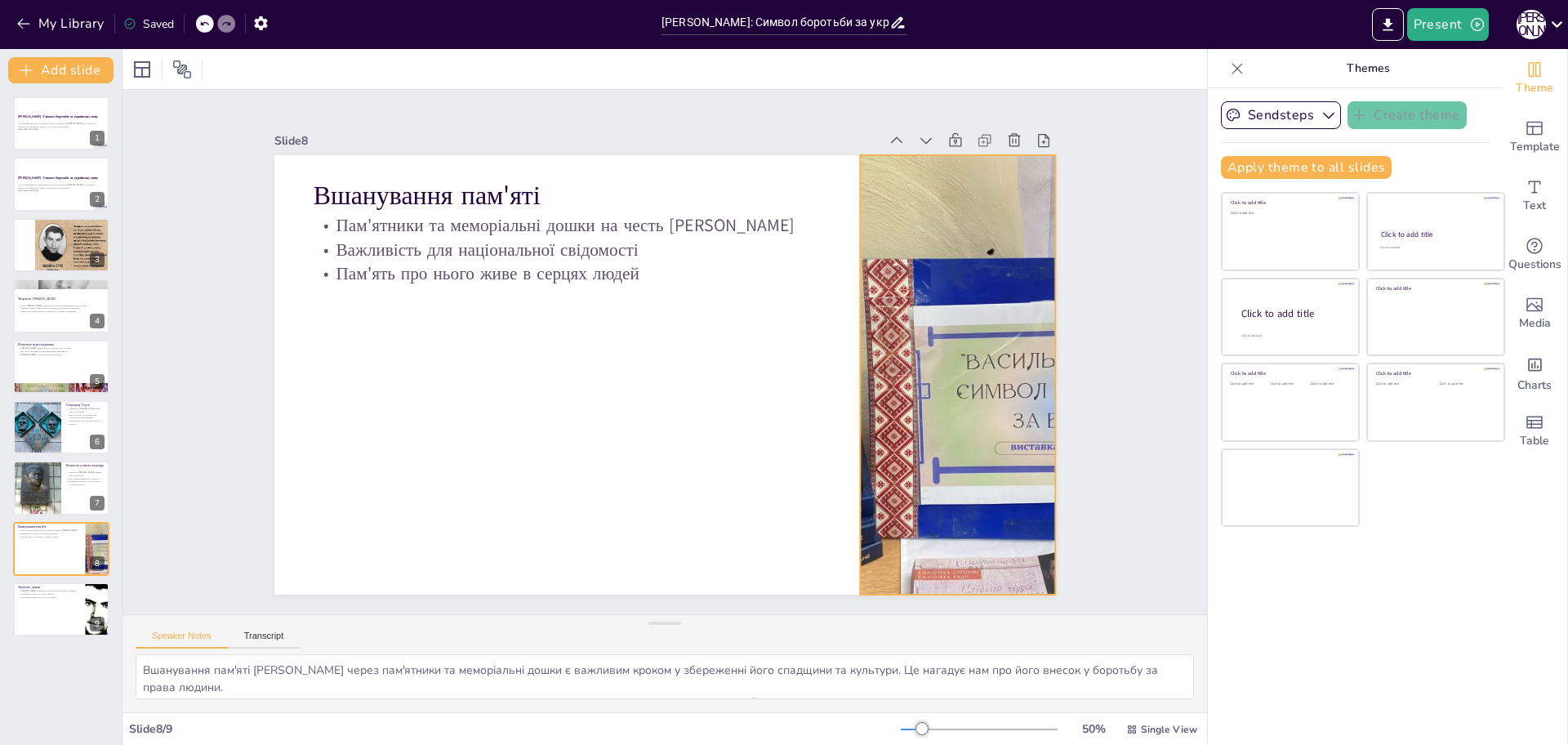
drag, startPoint x: 907, startPoint y: 383, endPoint x: 849, endPoint y: 398, distance: 59.9
click at [844, 383] on div at bounding box center [525, 609] width 640 height 714
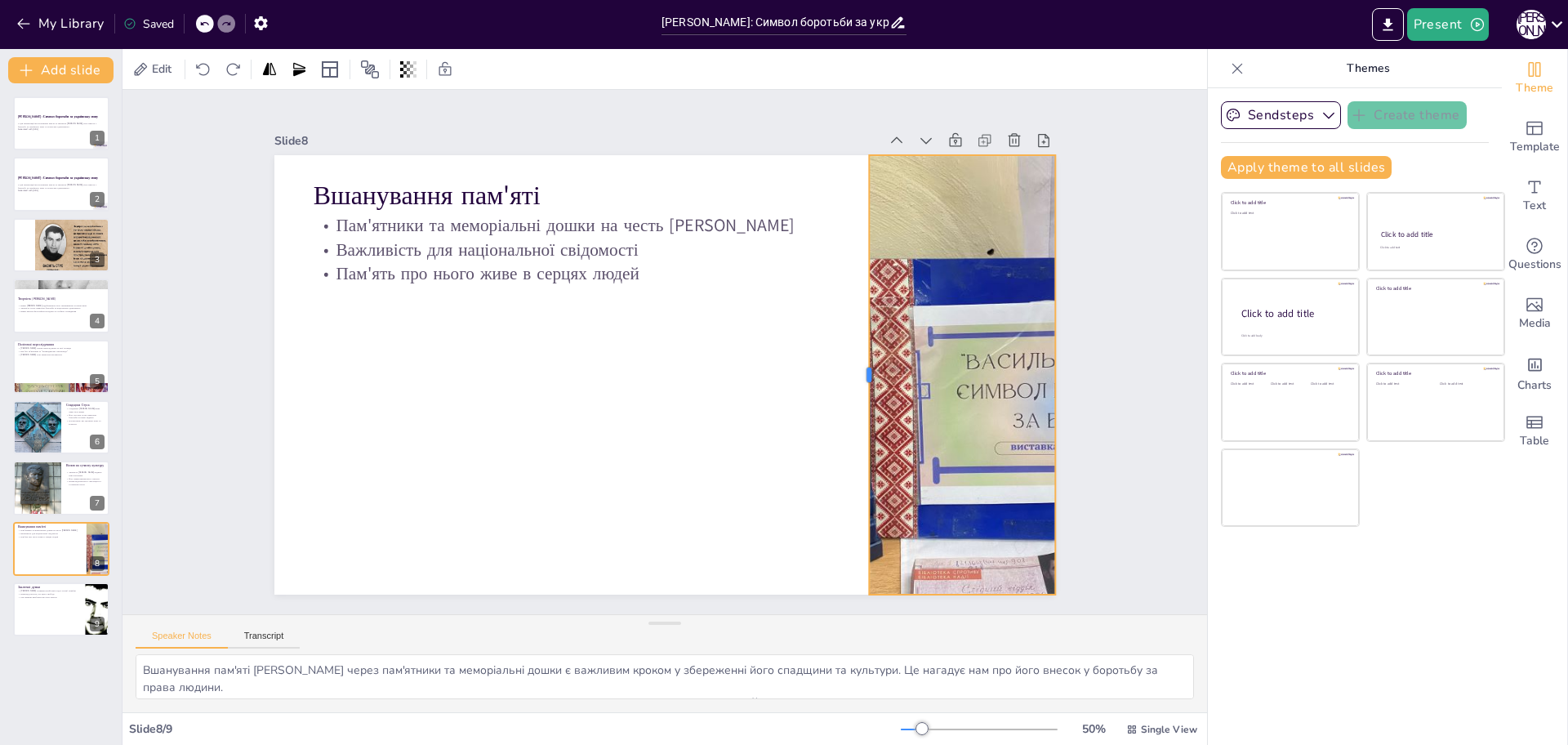
drag, startPoint x: 844, startPoint y: 365, endPoint x: 853, endPoint y: 373, distance: 12.0
click at [853, 373] on div at bounding box center [780, 515] width 336 height 304
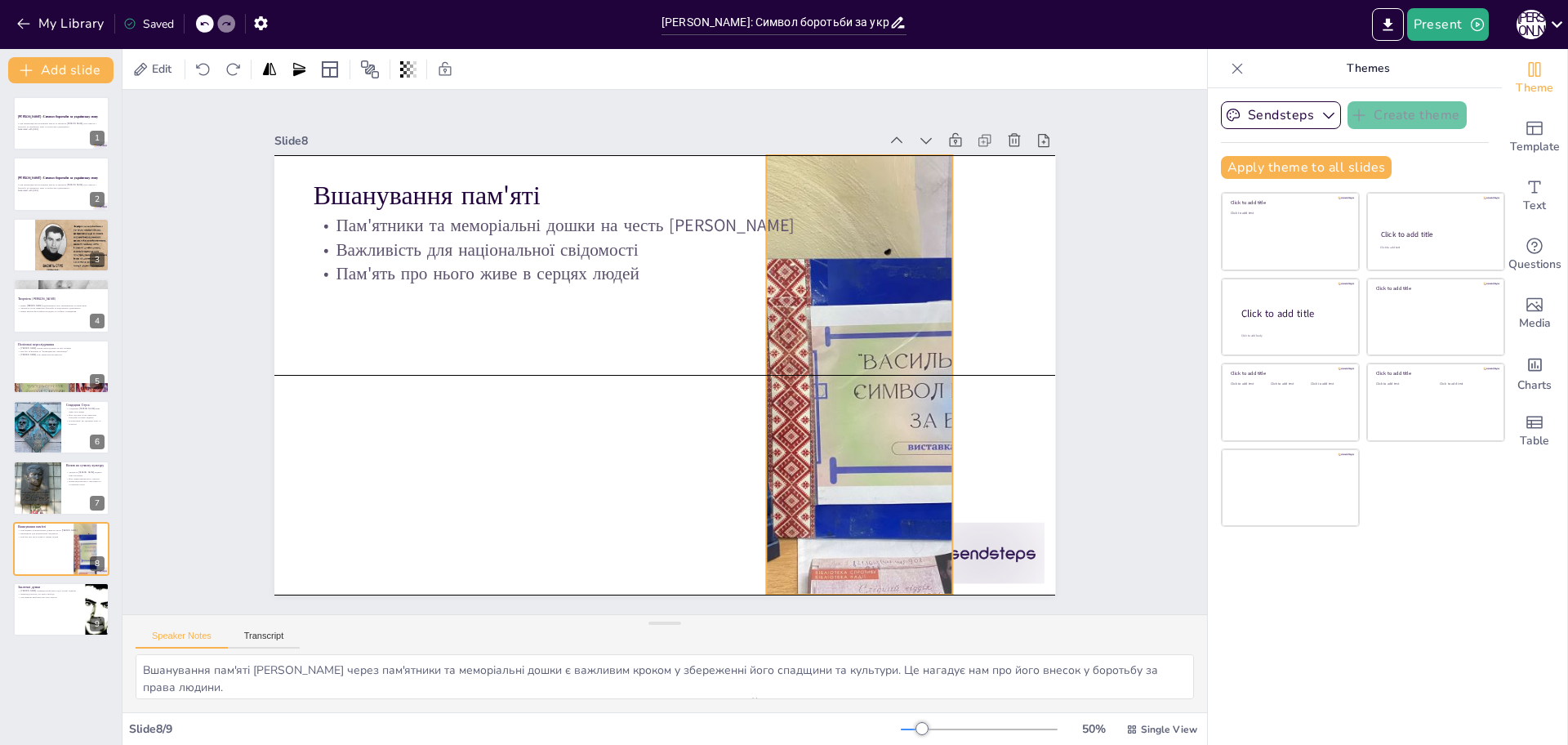
drag, startPoint x: 943, startPoint y: 396, endPoint x: 838, endPoint y: 395, distance: 105.0
click at [838, 395] on div at bounding box center [520, 478] width 719 height 729
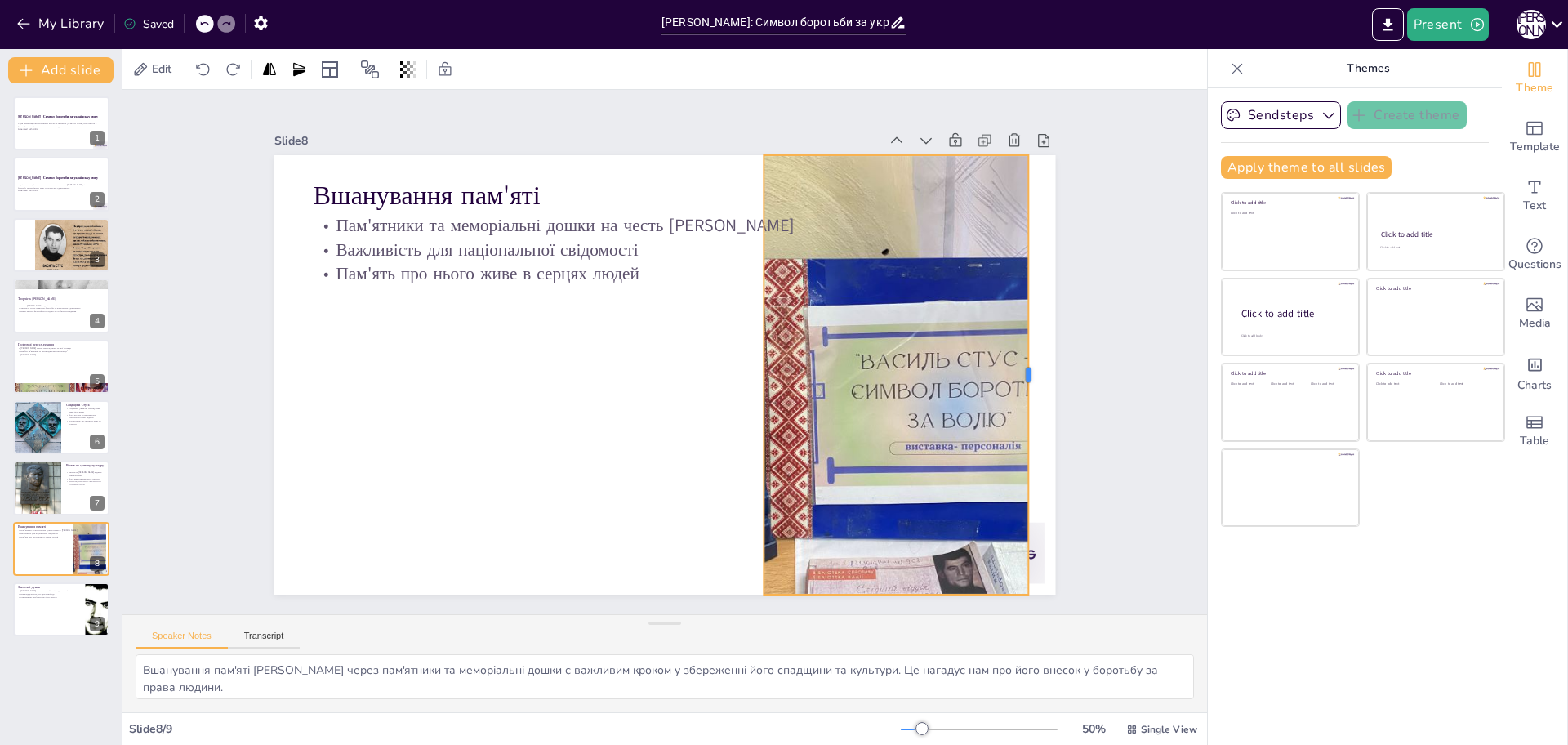
drag, startPoint x: 936, startPoint y: 365, endPoint x: 1015, endPoint y: 366, distance: 79.0
click at [1015, 366] on div at bounding box center [974, 557] width 231 height 387
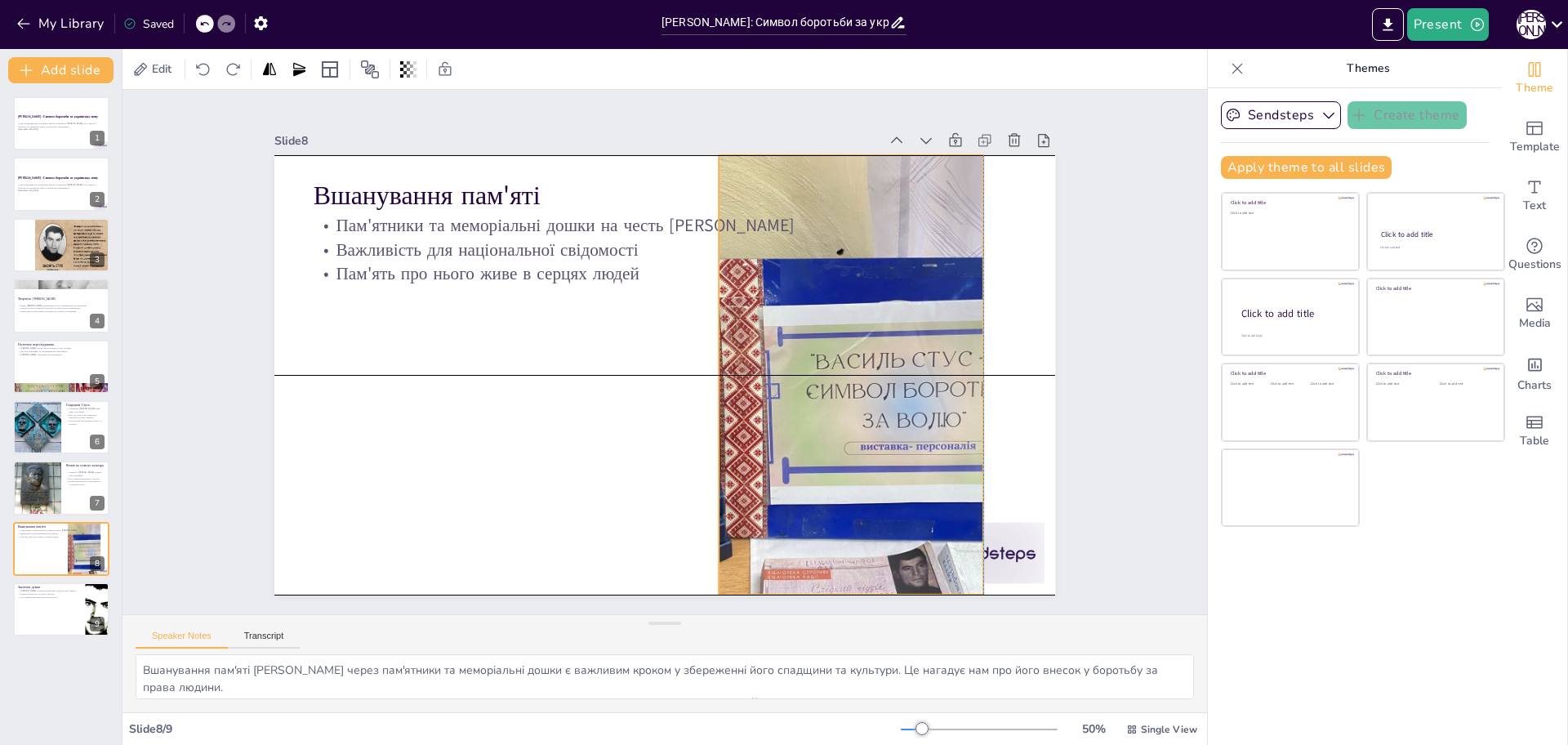
drag, startPoint x: 877, startPoint y: 375, endPoint x: 830, endPoint y: 375, distance: 47.0
click at [830, 375] on div at bounding box center [641, 494] width 439 height 586
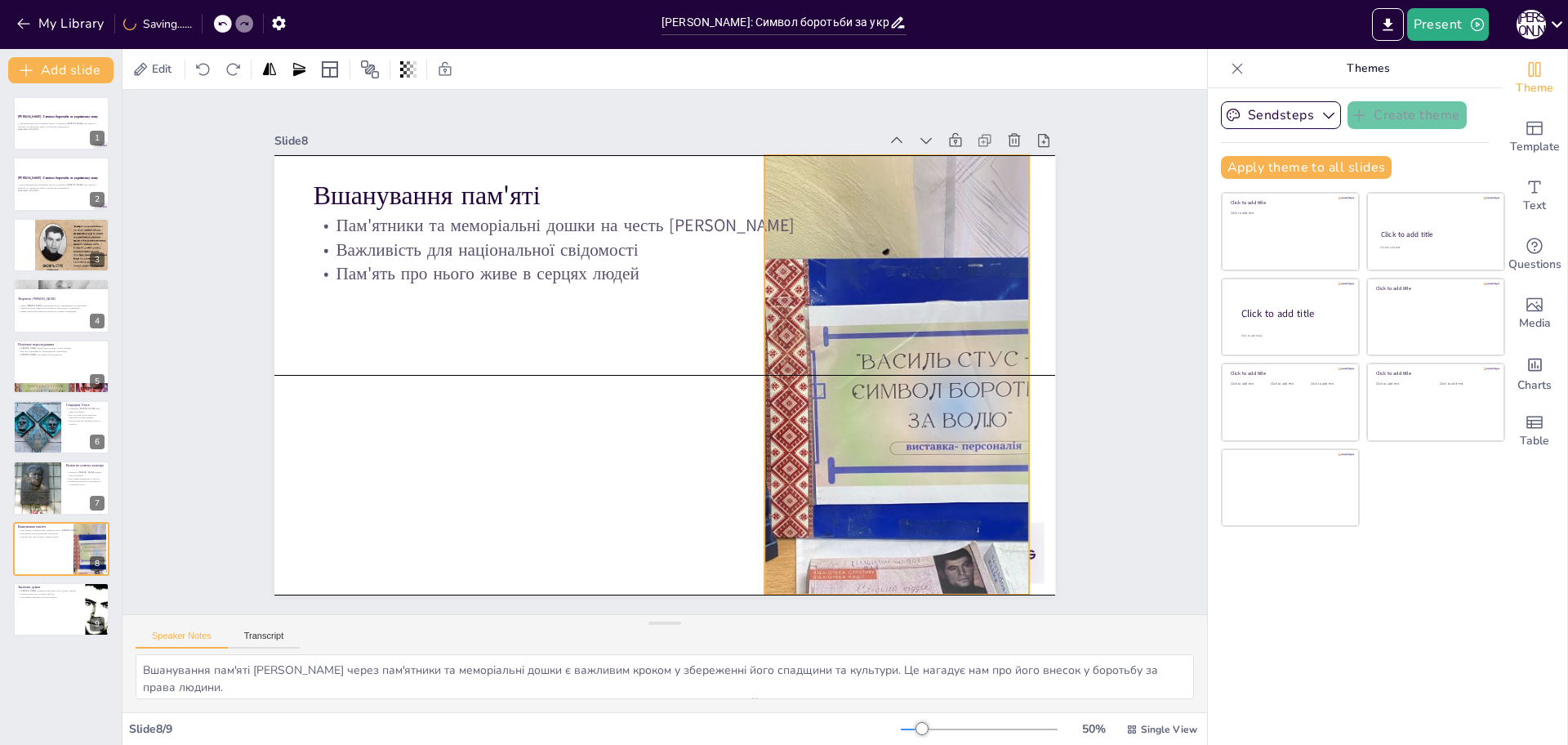
drag, startPoint x: 969, startPoint y: 370, endPoint x: 1014, endPoint y: 369, distance: 45.0
click at [878, 369] on div at bounding box center [603, 530] width 551 height 664
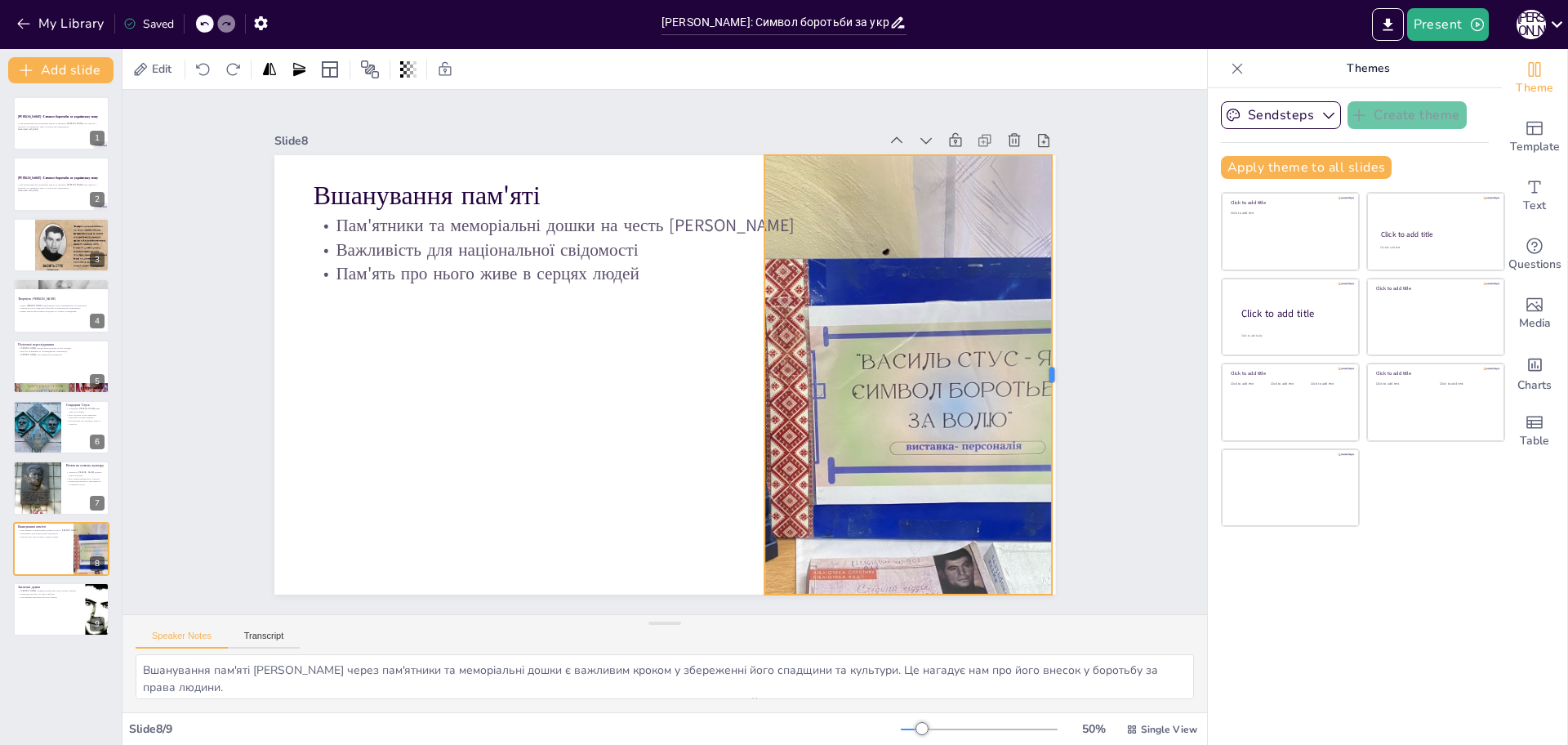
drag, startPoint x: 1018, startPoint y: 367, endPoint x: 1041, endPoint y: 366, distance: 23.0
click at [451, 329] on div at bounding box center [335, 135] width 231 height 387
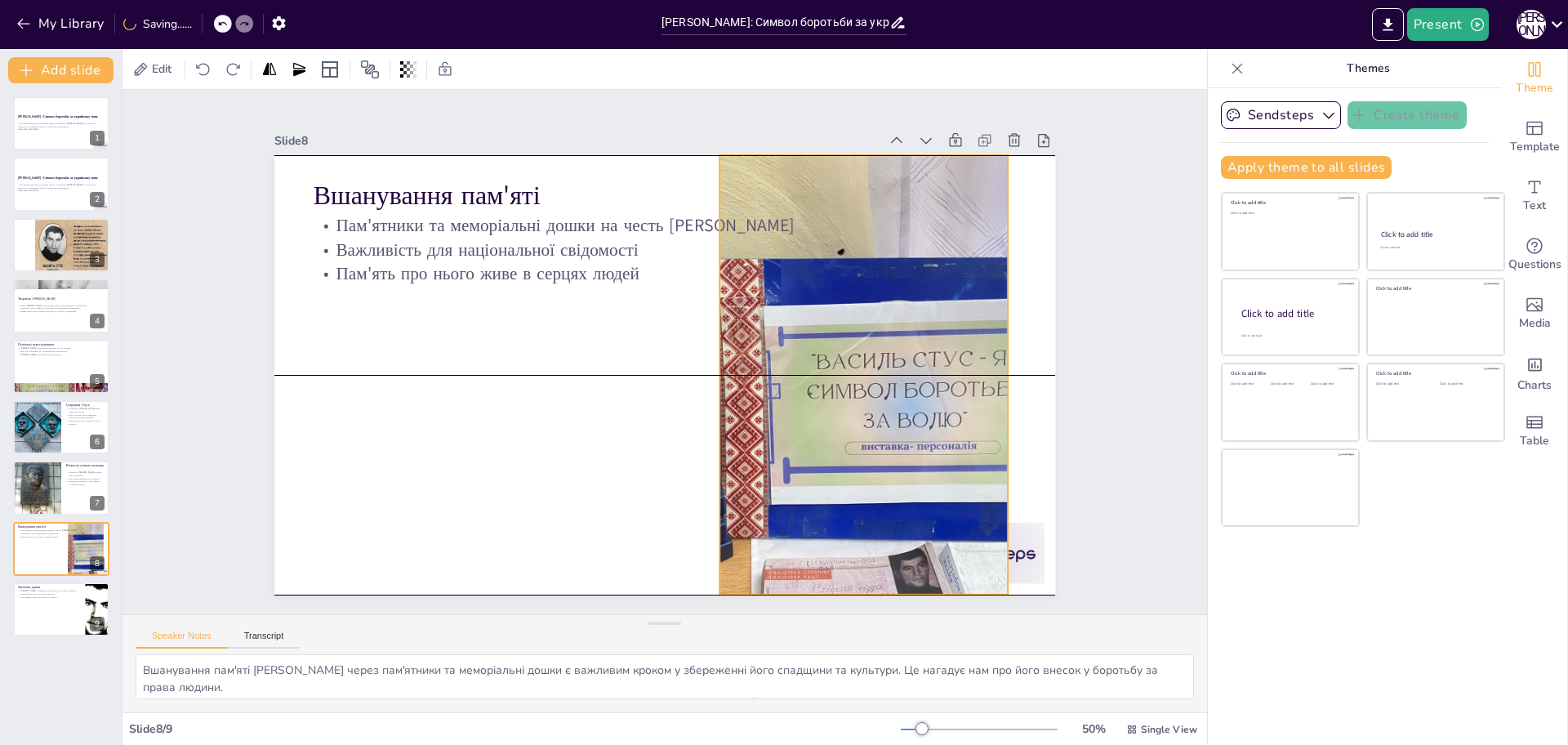
drag, startPoint x: 922, startPoint y: 375, endPoint x: 877, endPoint y: 377, distance: 45.0
click at [877, 377] on div at bounding box center [627, 211] width 640 height 714
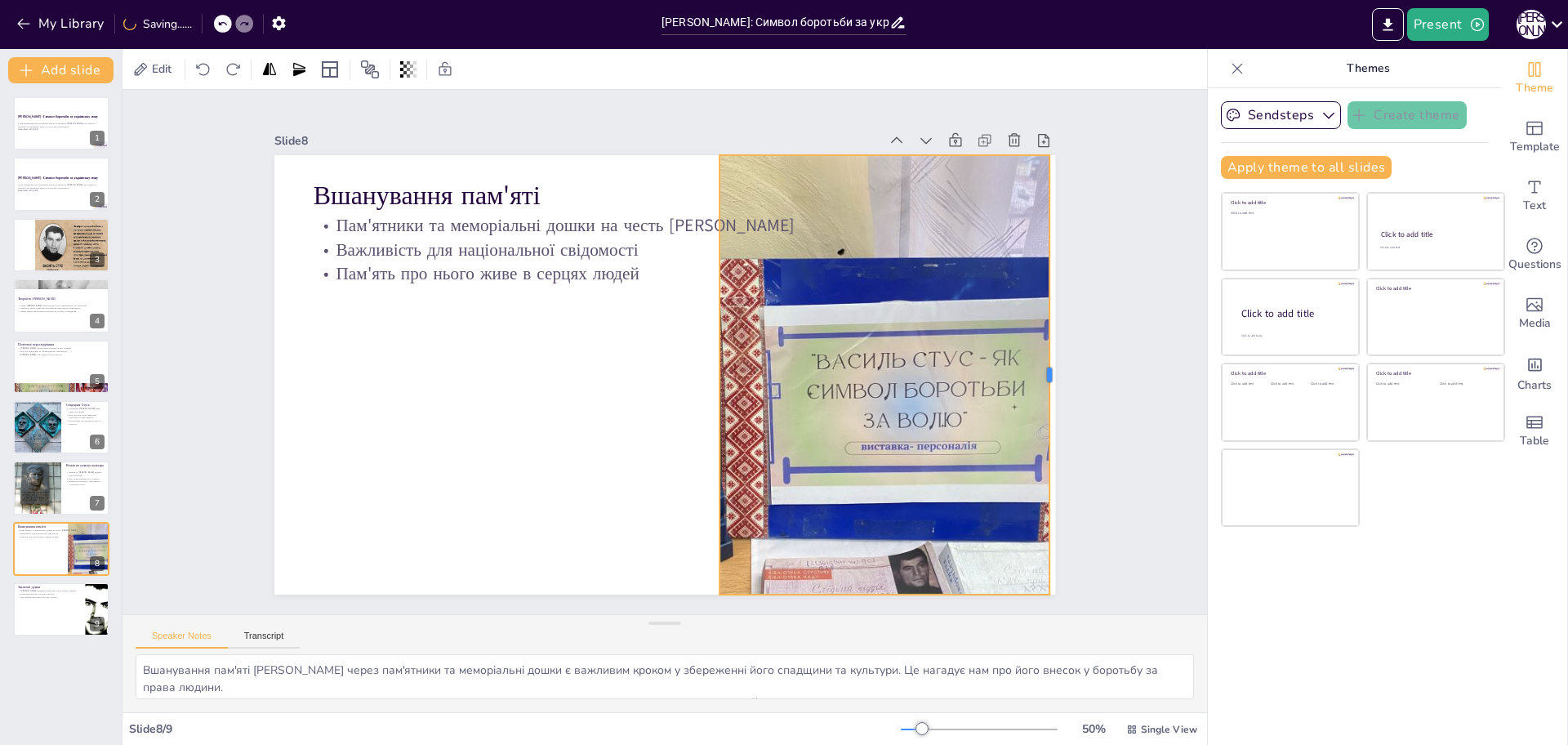
drag, startPoint x: 995, startPoint y: 370, endPoint x: 1037, endPoint y: 370, distance: 42.0
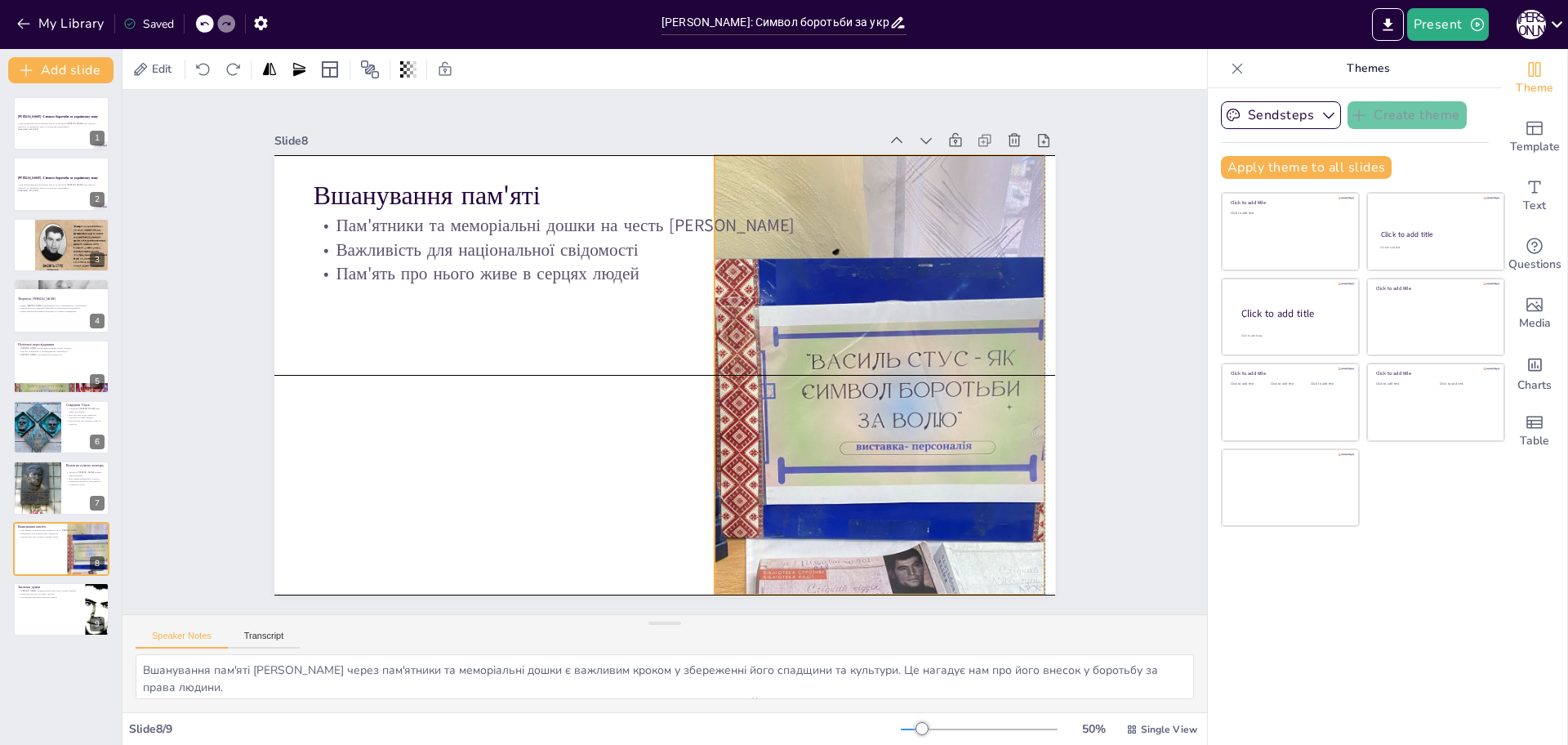
drag, startPoint x: 927, startPoint y: 388, endPoint x: 918, endPoint y: 388, distance: 9.0
click at [900, 388] on div at bounding box center [601, 477] width 598 height 693
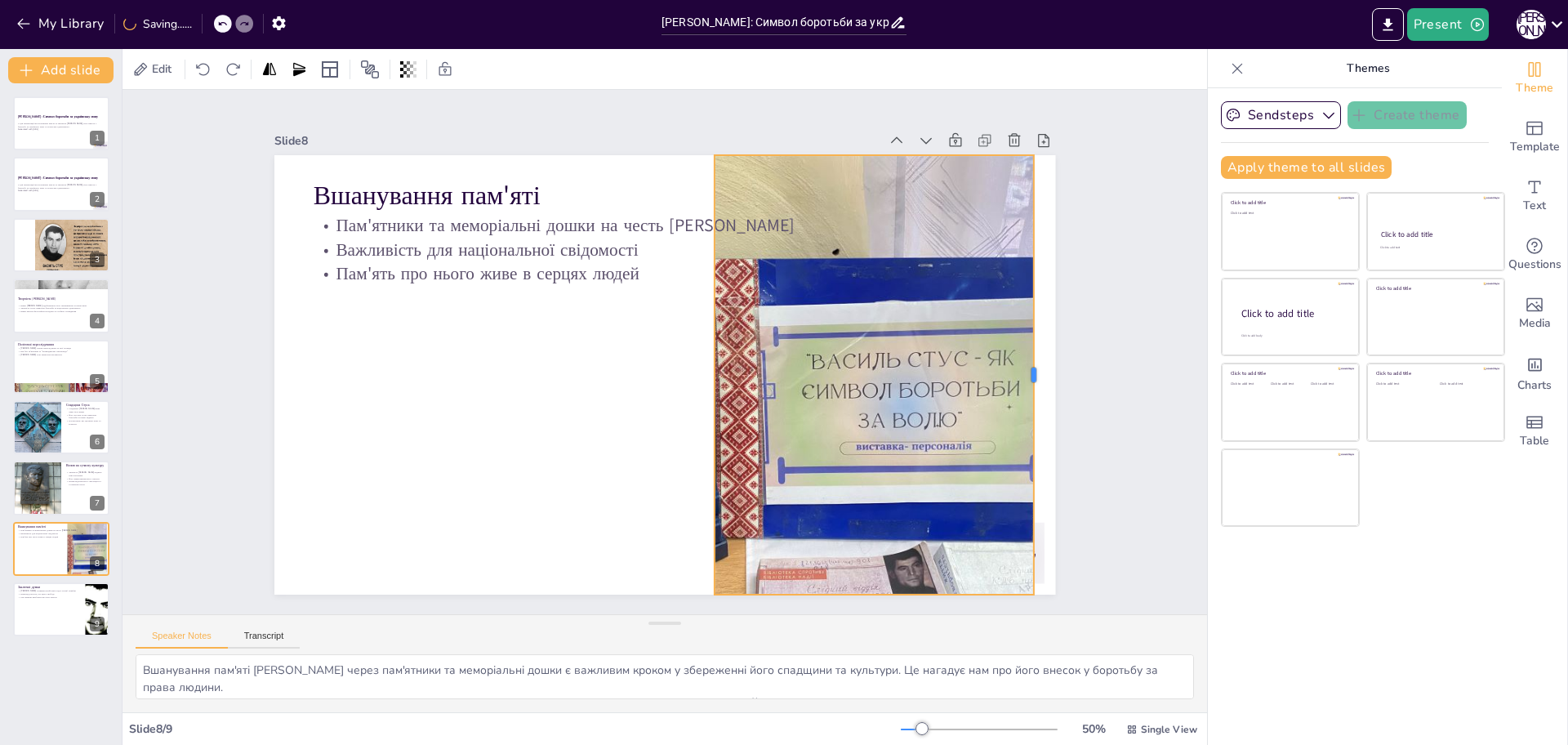
drag, startPoint x: 1033, startPoint y: 370, endPoint x: 901, endPoint y: 421, distance: 141.5
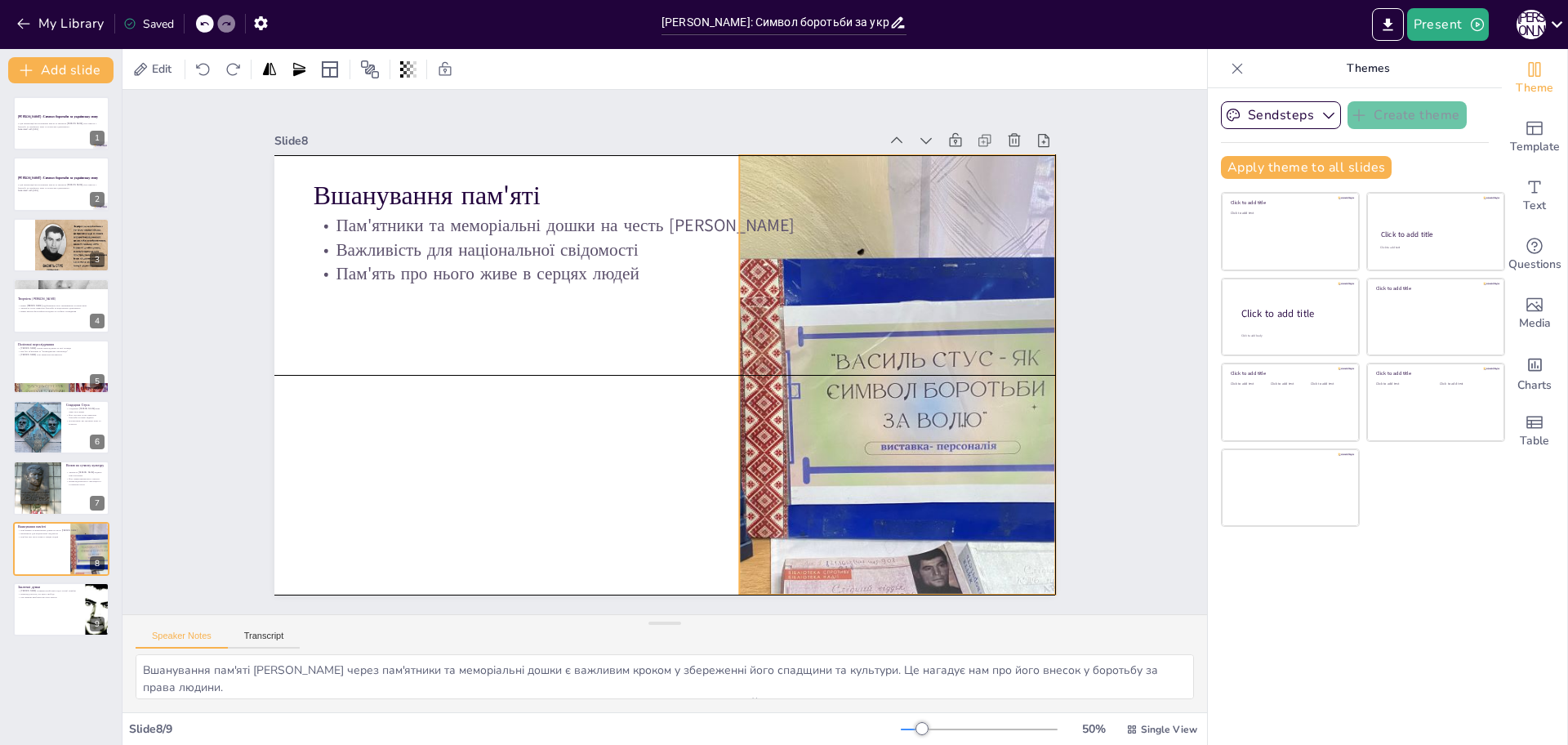
drag, startPoint x: 878, startPoint y: 428, endPoint x: 900, endPoint y: 428, distance: 22.0
click at [886, 428] on div at bounding box center [520, 429] width 733 height 700
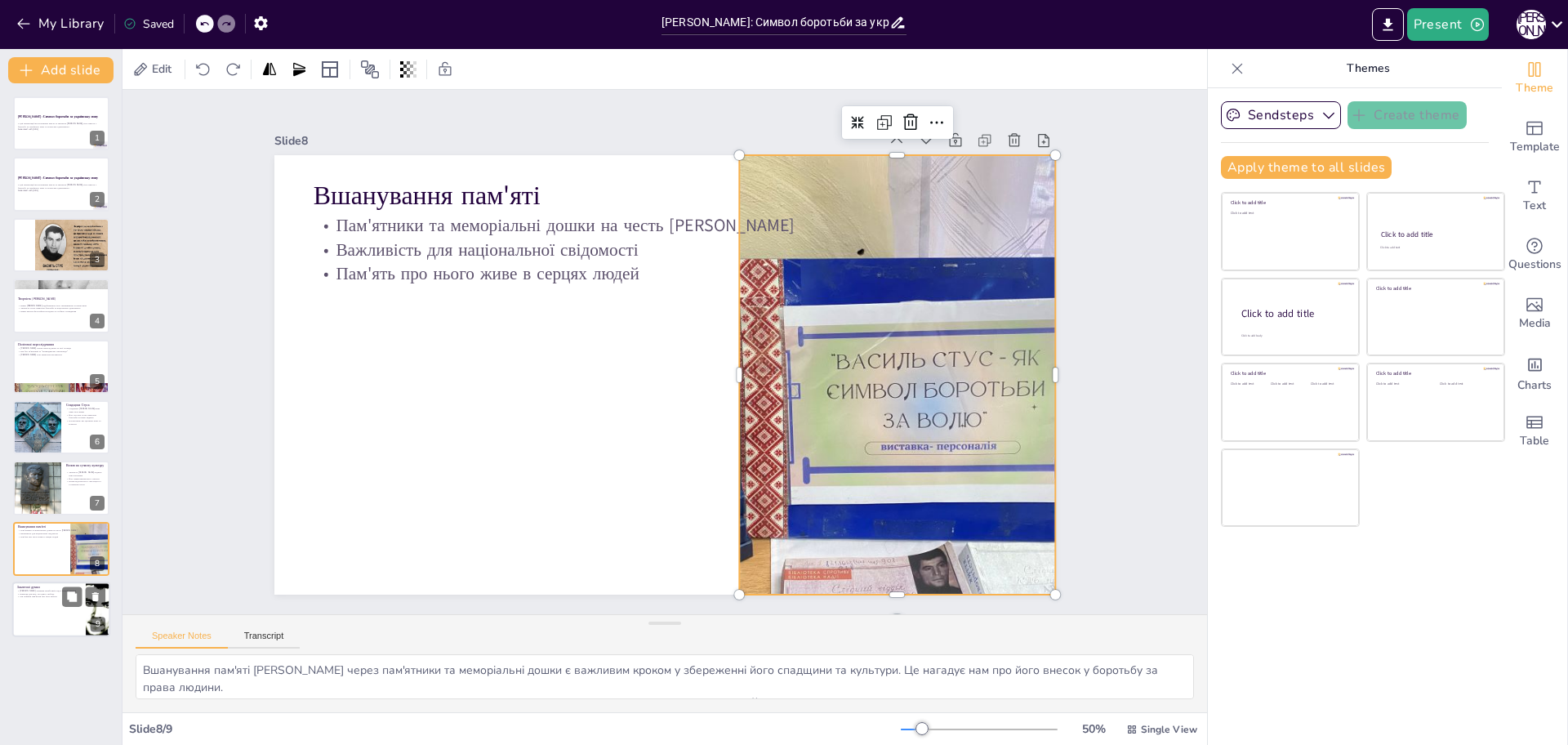
click at [67, 615] on div at bounding box center [61, 609] width 98 height 56
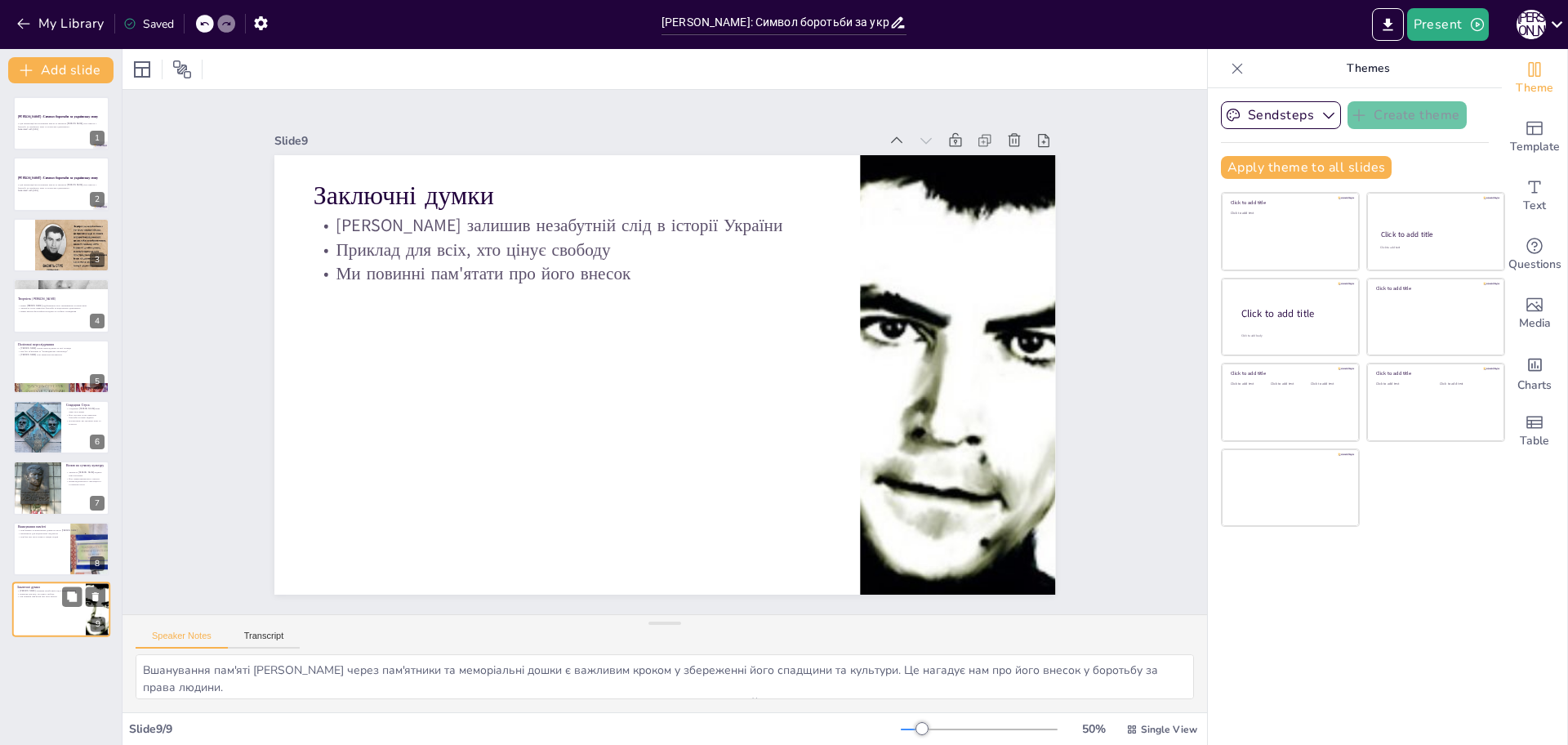
type textarea "Спадщина Стуса є частиною нашої історії, і ми повинні вшановувати його пам'ять,…"
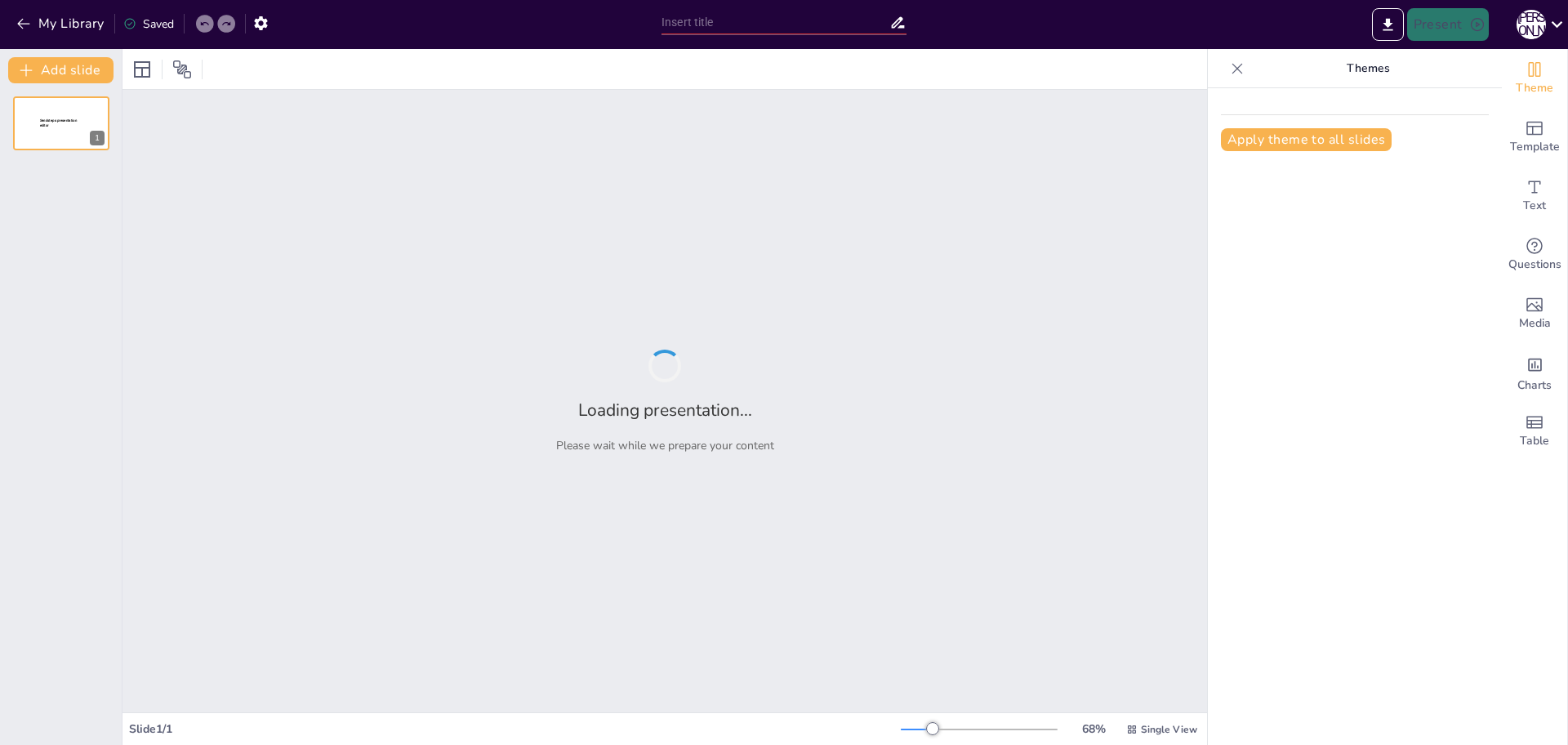
type input "[PERSON_NAME]: Символ боротьби за українську мову"
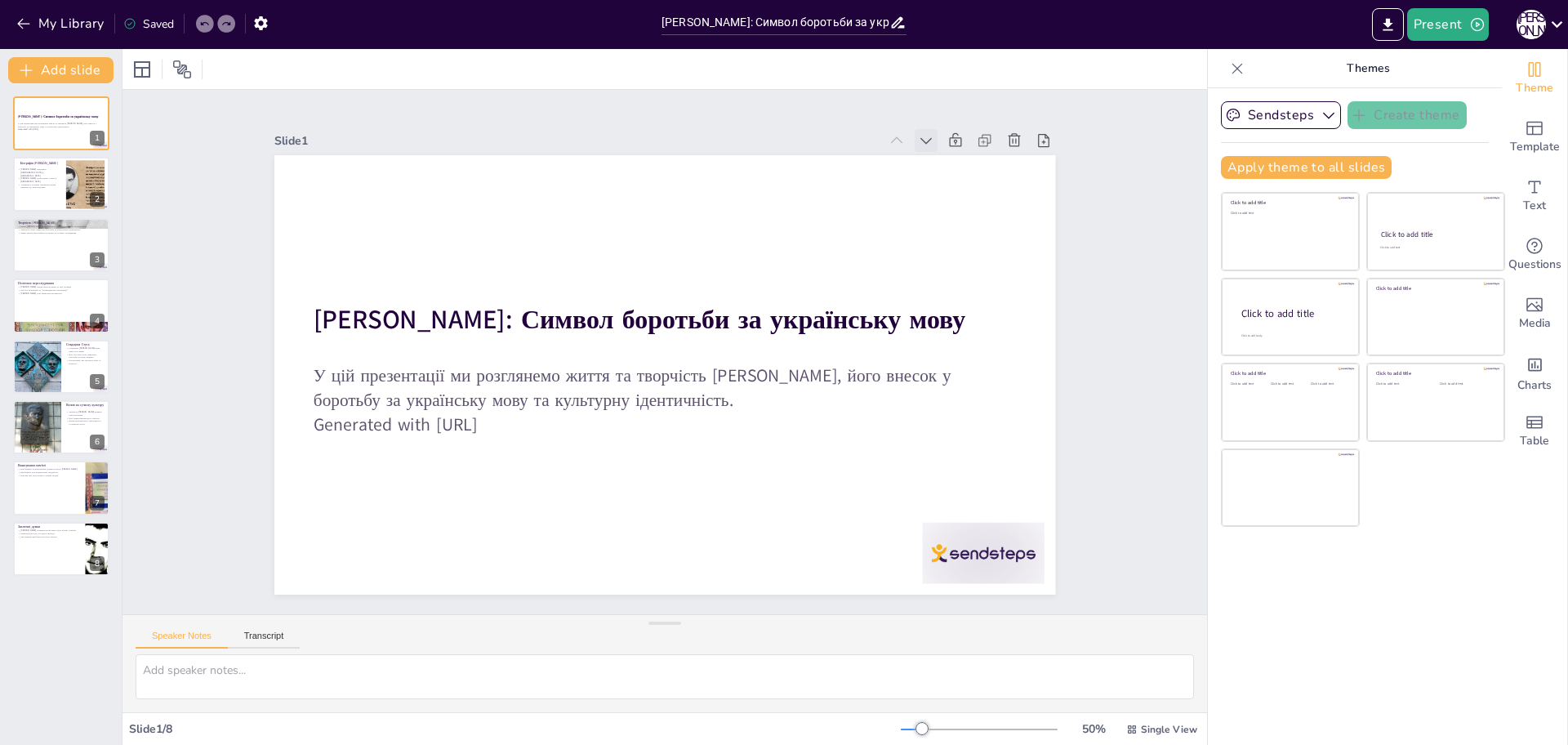
click at [921, 138] on icon at bounding box center [927, 142] width 12 height 7
click at [1391, 25] on icon "Export to PowerPoint" at bounding box center [1387, 25] width 17 height 17
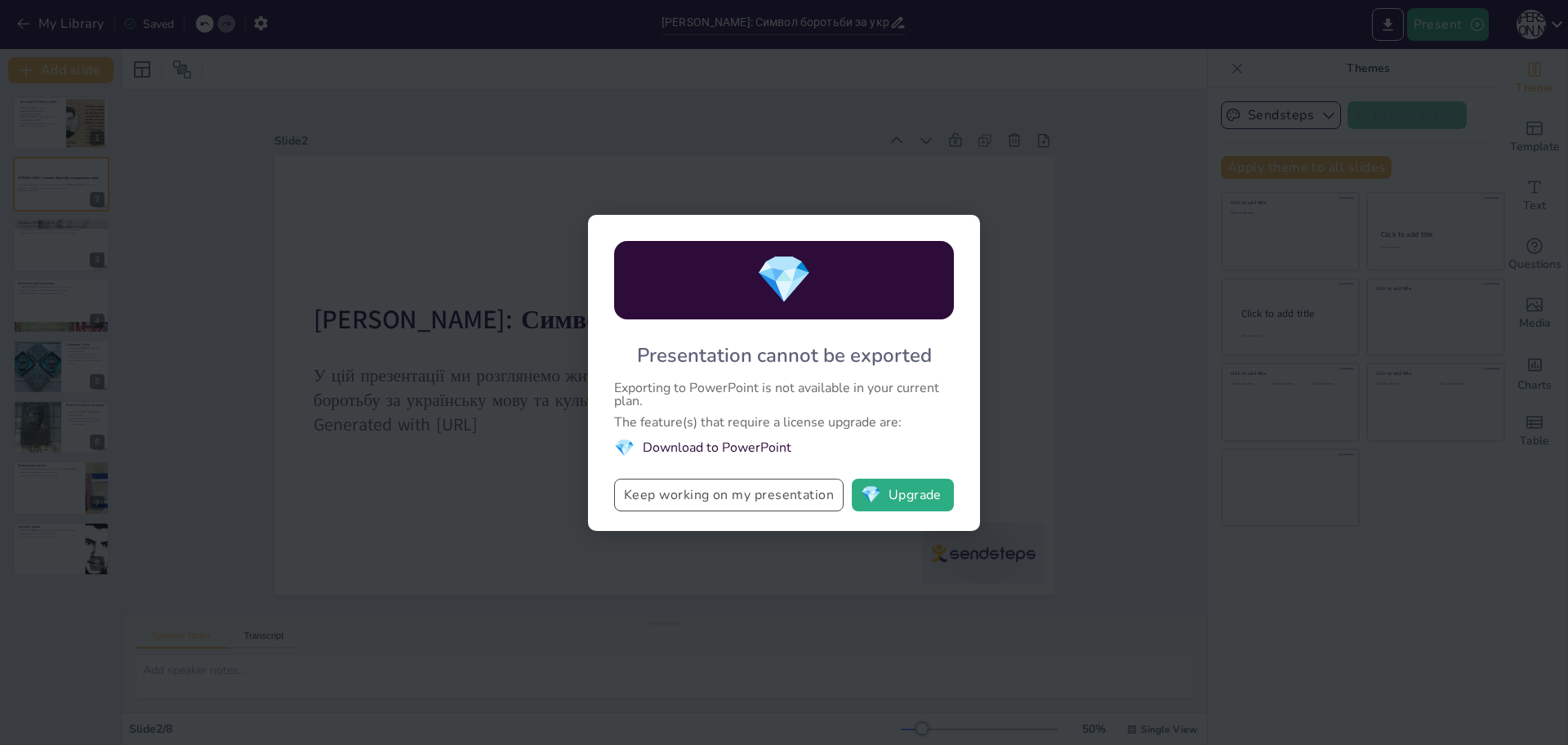
click at [784, 499] on button "Keep working on my presentation" at bounding box center [728, 494] width 230 height 32
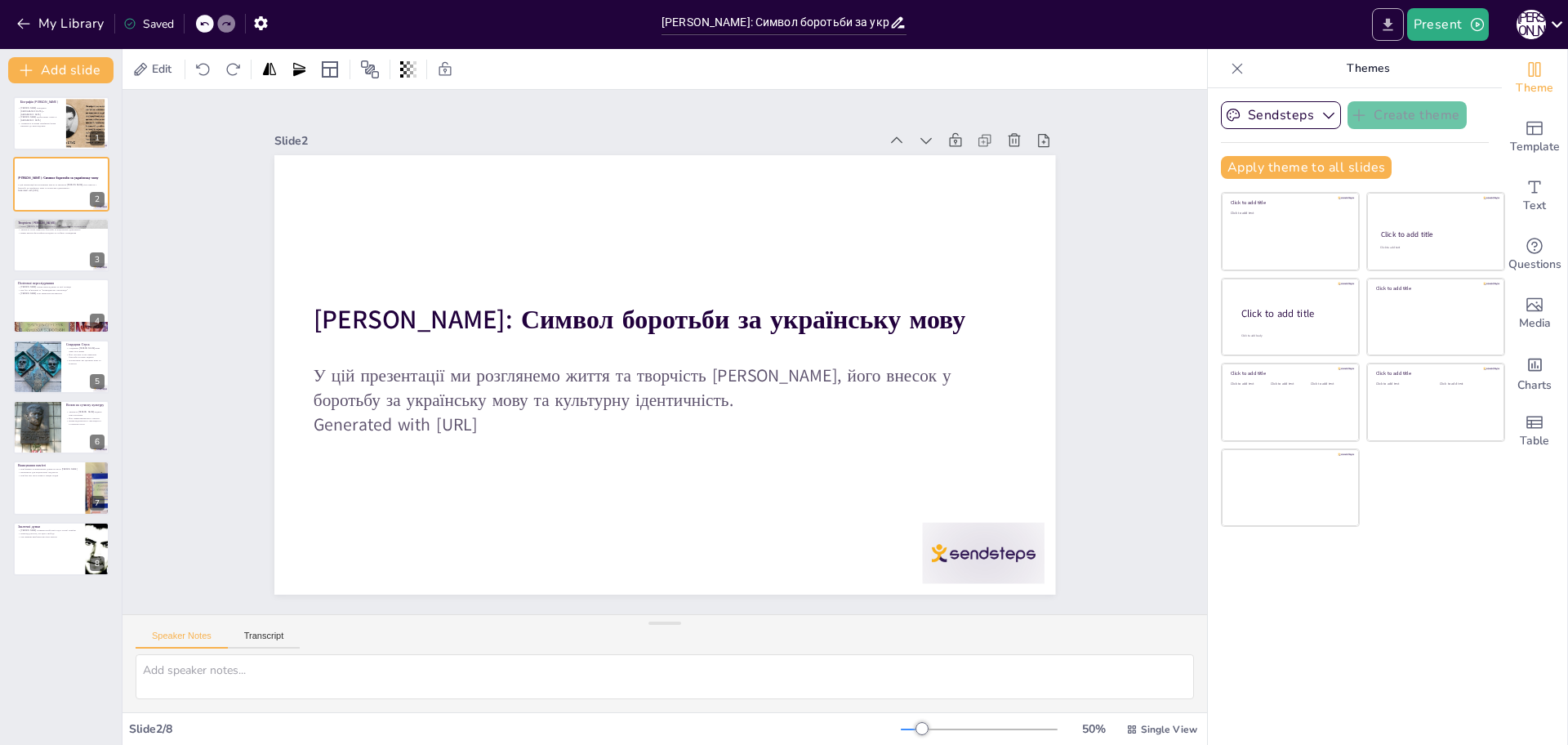
click at [1379, 27] on icon "Export to PowerPoint" at bounding box center [1387, 25] width 17 height 17
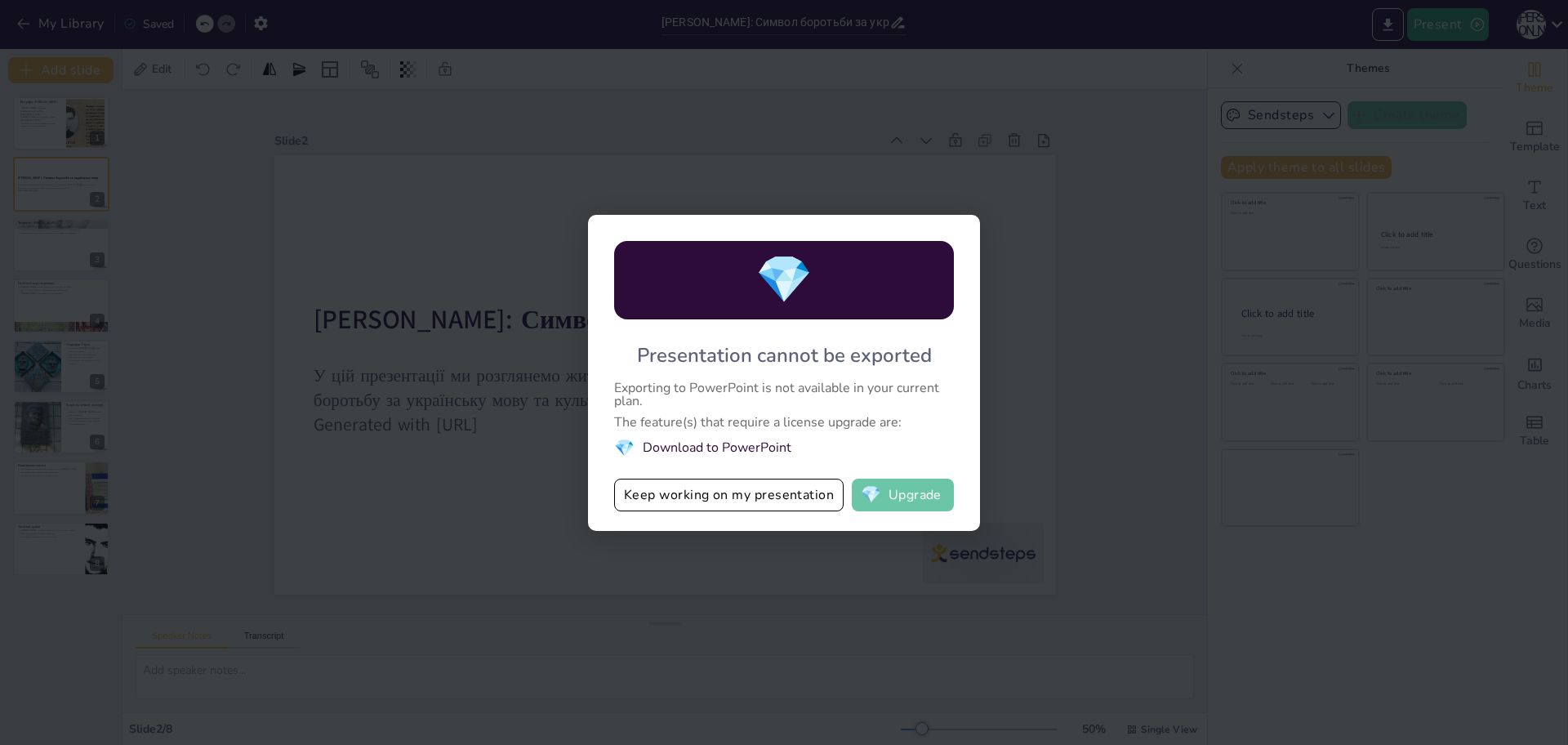
click at [911, 496] on button "💎 Upgrade" at bounding box center [903, 494] width 102 height 32
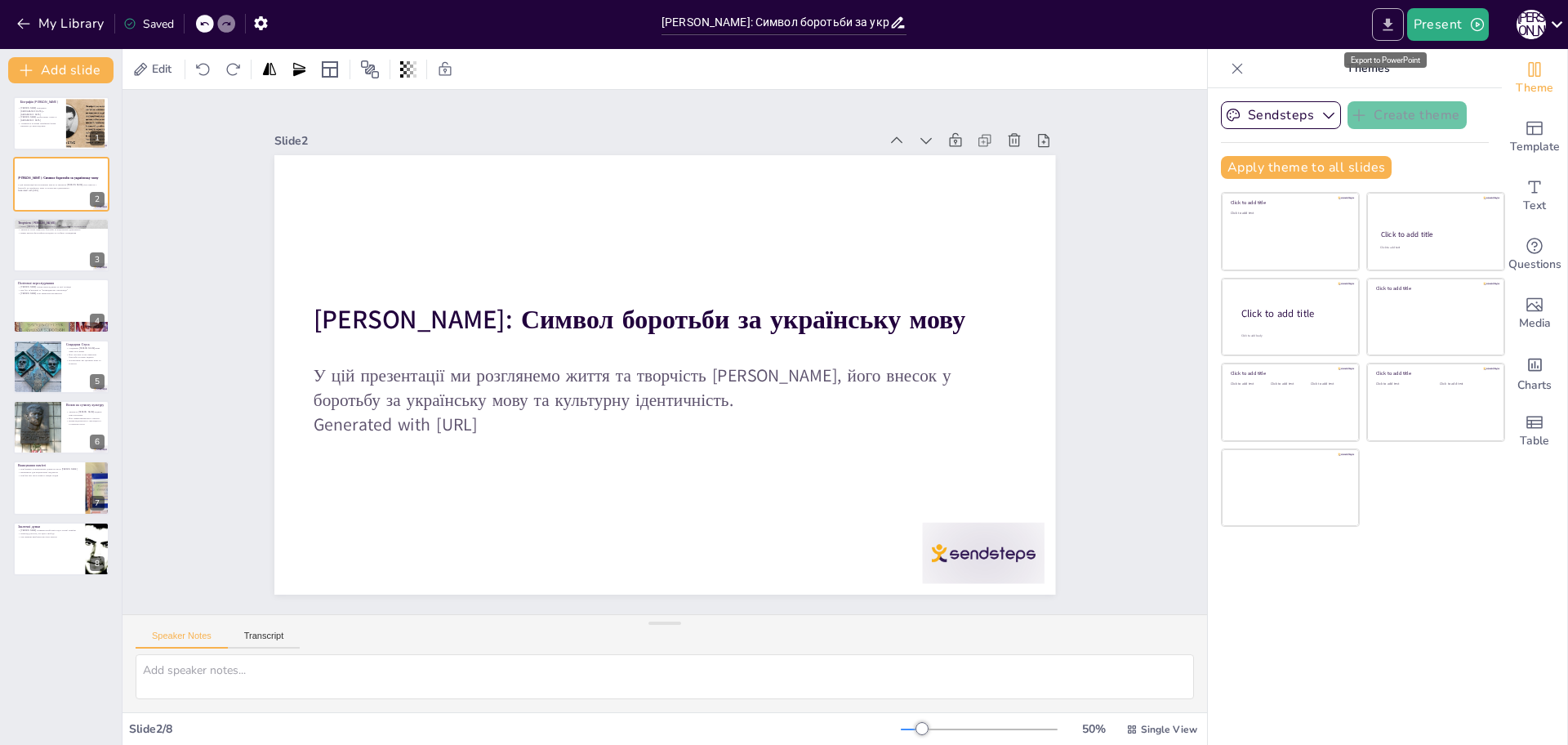
click at [1377, 28] on button "Export to PowerPoint" at bounding box center [1388, 24] width 31 height 32
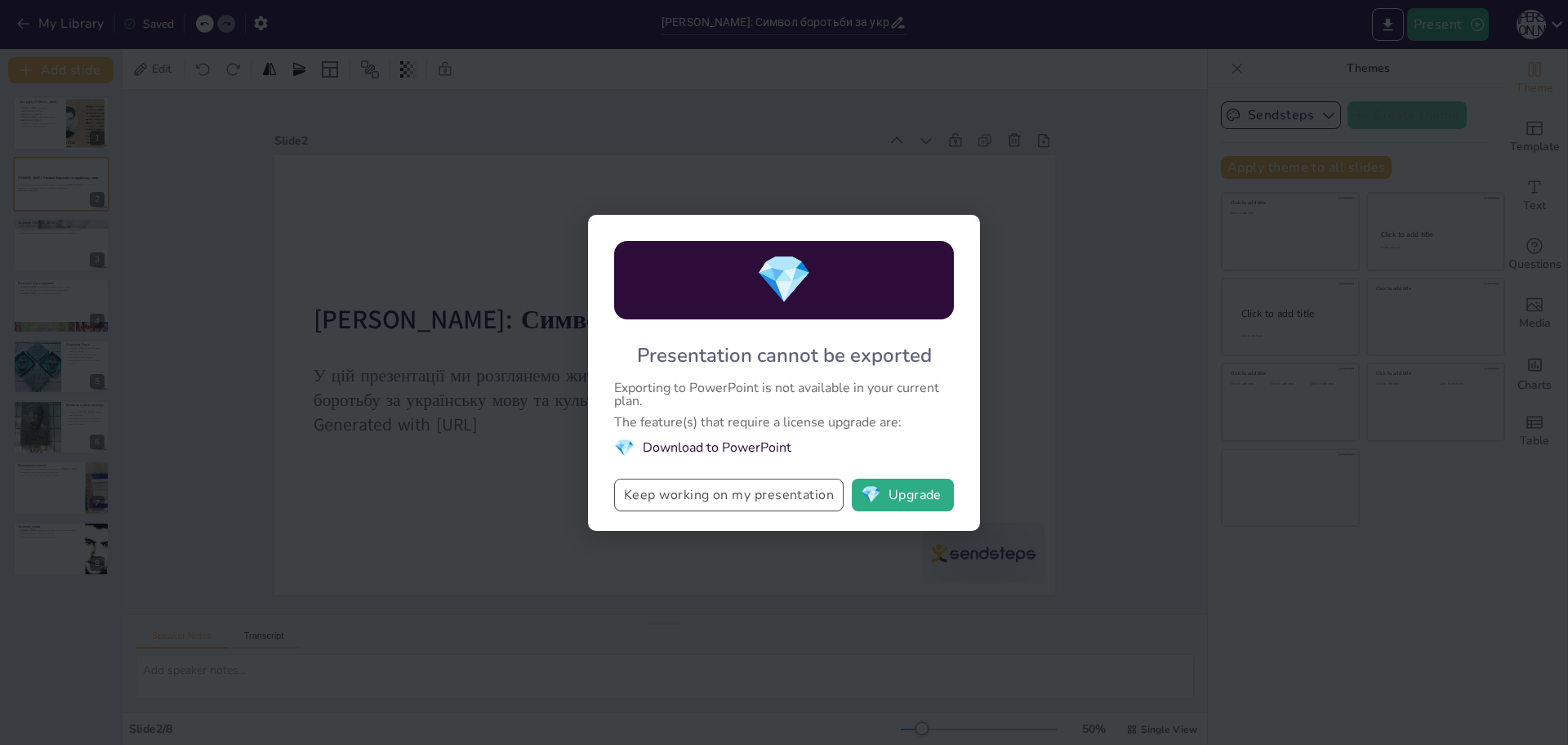
click at [706, 495] on button "Keep working on my presentation" at bounding box center [728, 494] width 230 height 32
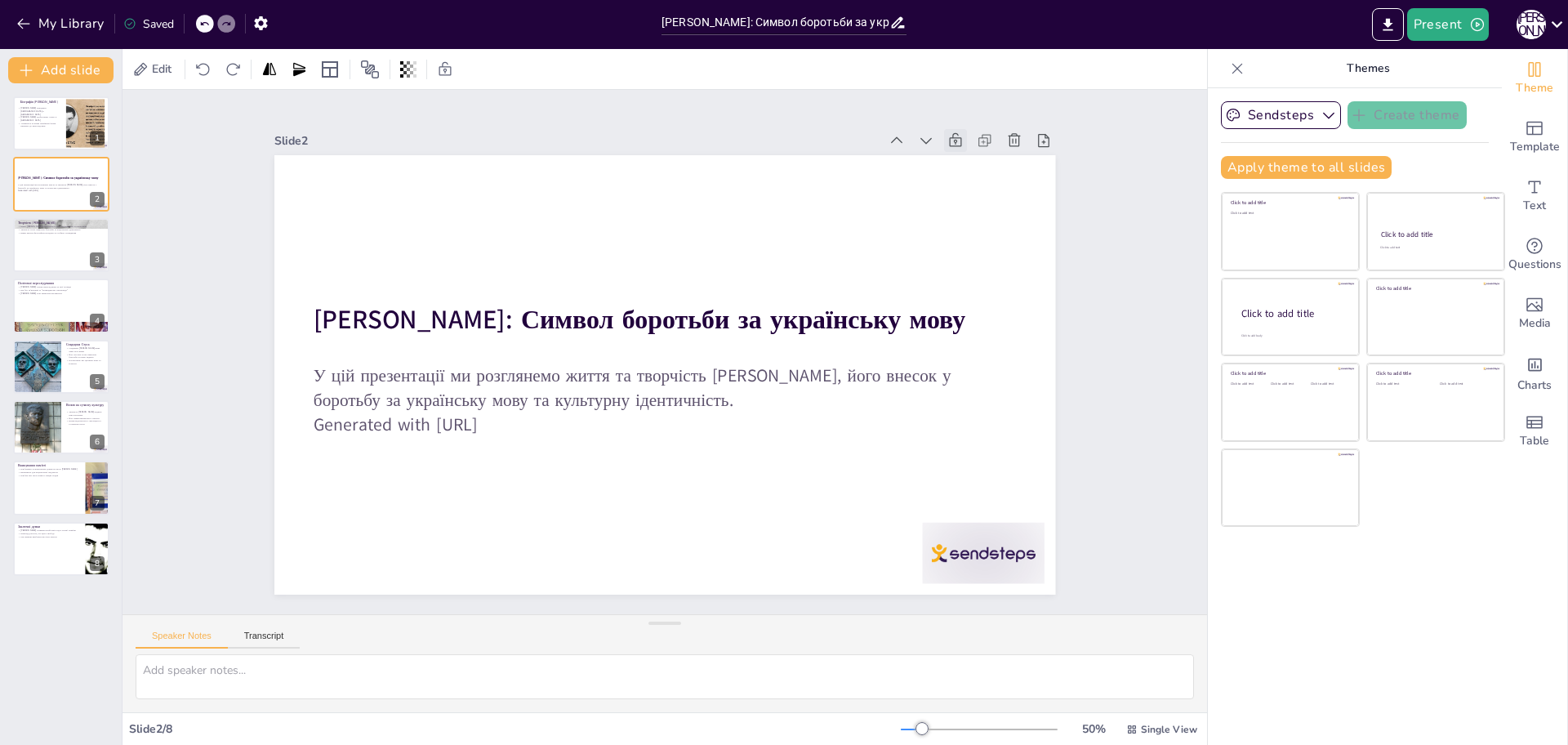
click at [970, 164] on icon at bounding box center [976, 172] width 14 height 15
click at [950, 133] on icon at bounding box center [956, 140] width 12 height 14
click at [909, 157] on icon at bounding box center [918, 166] width 18 height 18
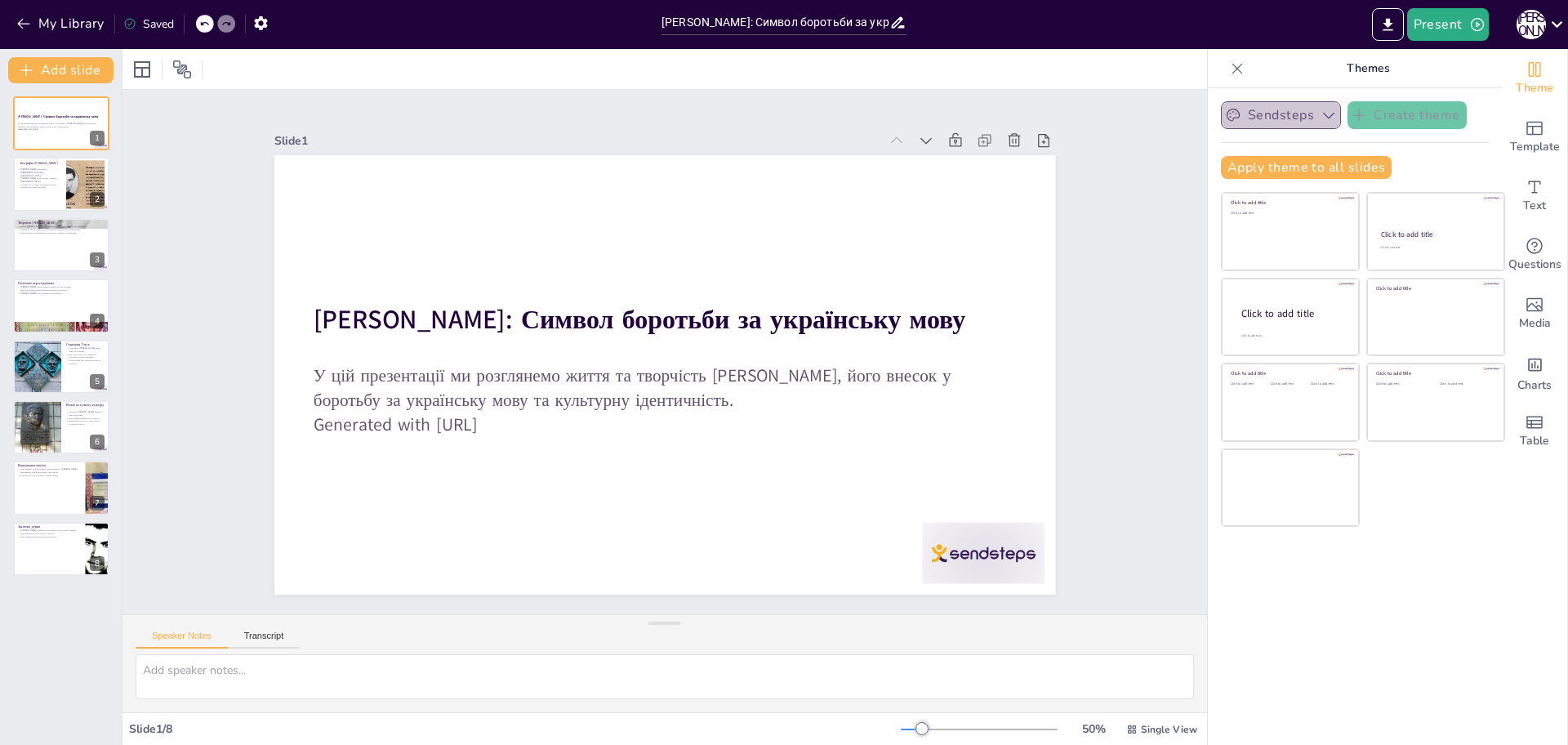
click at [1323, 118] on icon "button" at bounding box center [1328, 116] width 12 height 7
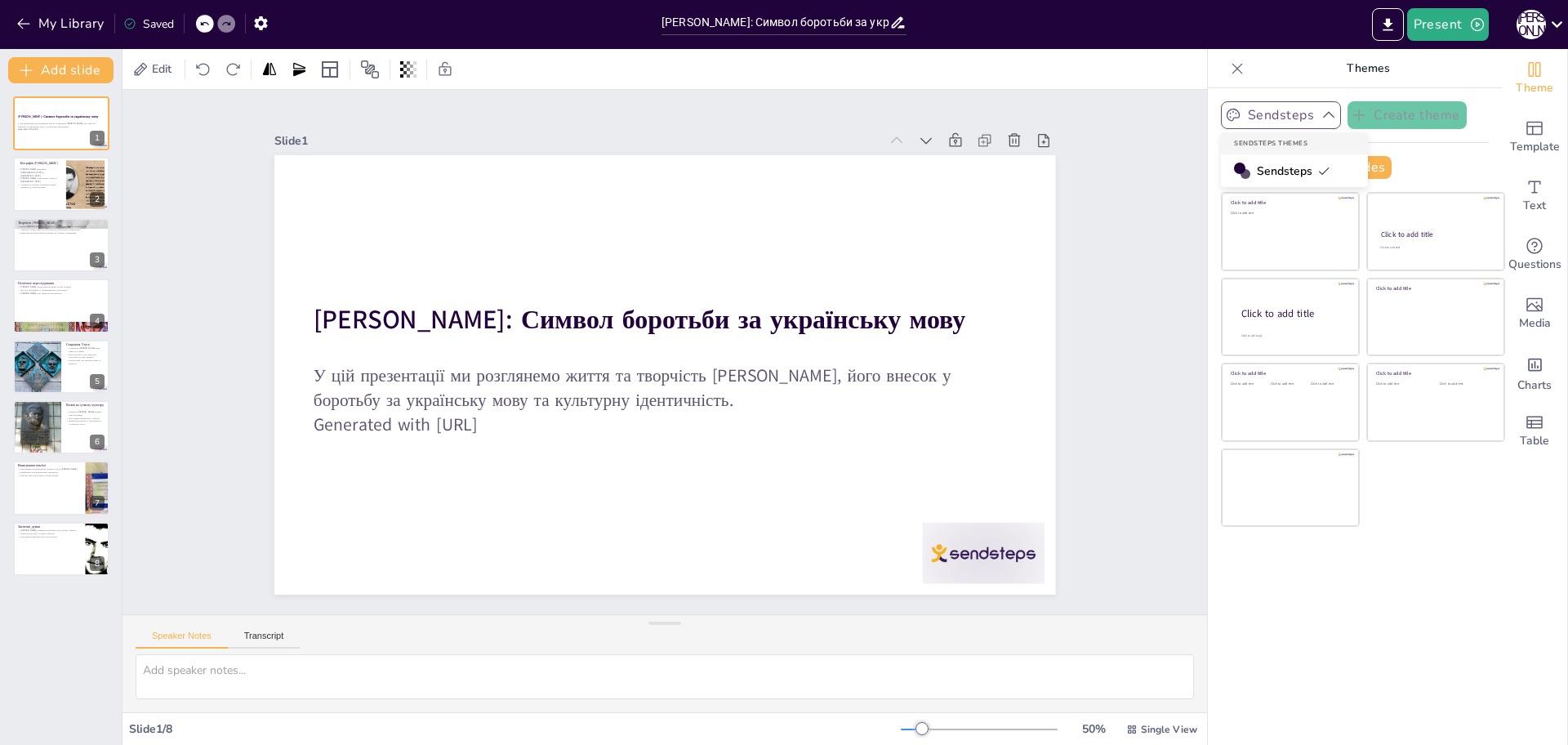
drag, startPoint x: 81, startPoint y: 180, endPoint x: 664, endPoint y: 377, distance: 615.4
click at [81, 180] on button at bounding box center [72, 172] width 20 height 20
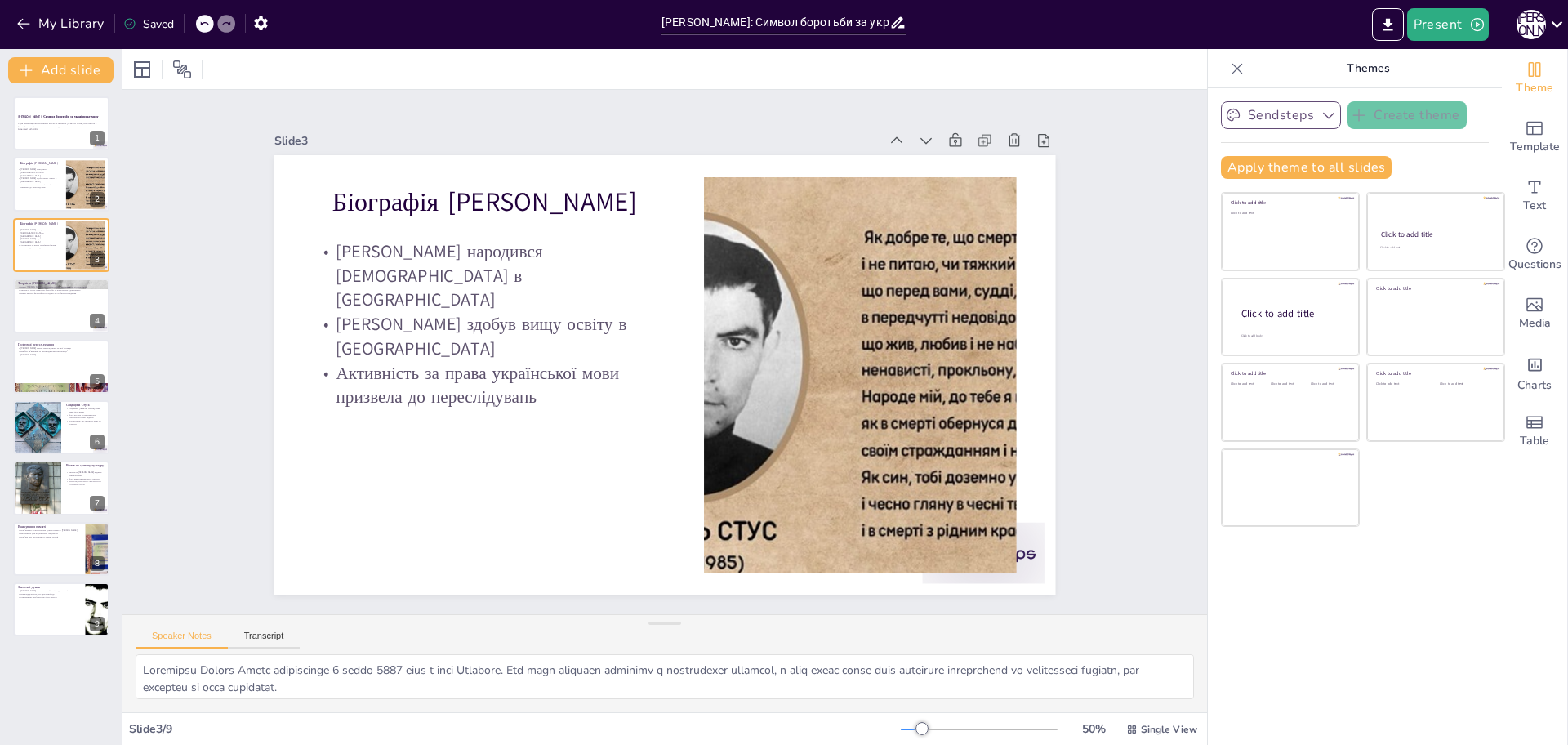
type textarea "Loremipsu Dolors Ametc adipiscinge 6 seddo 0987 eius t inci Utlabore. Etd magn …"
click at [883, 417] on div at bounding box center [857, 394] width 661 height 458
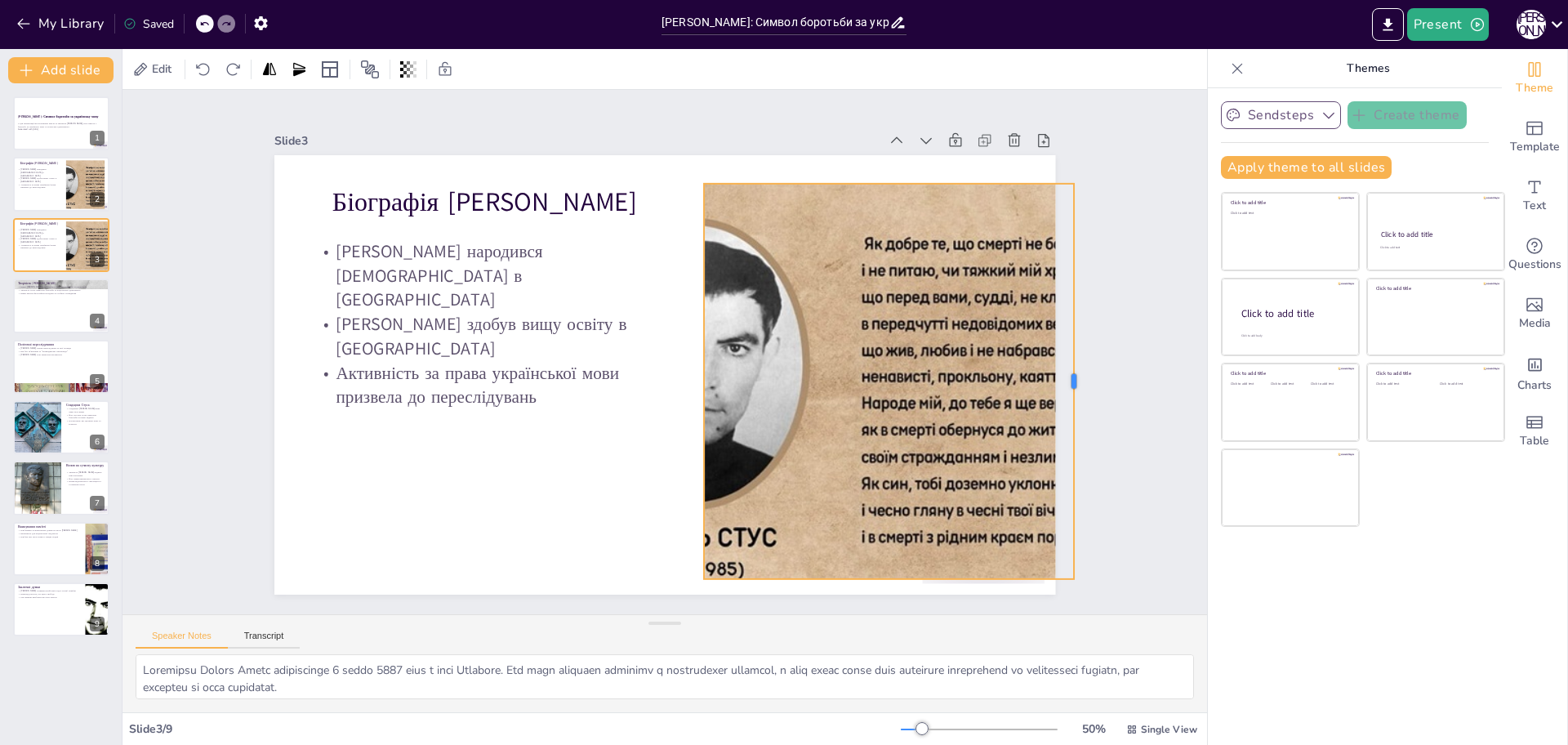
drag, startPoint x: 1002, startPoint y: 378, endPoint x: 1060, endPoint y: 384, distance: 58.3
click at [1060, 384] on div at bounding box center [1076, 424] width 55 height 394
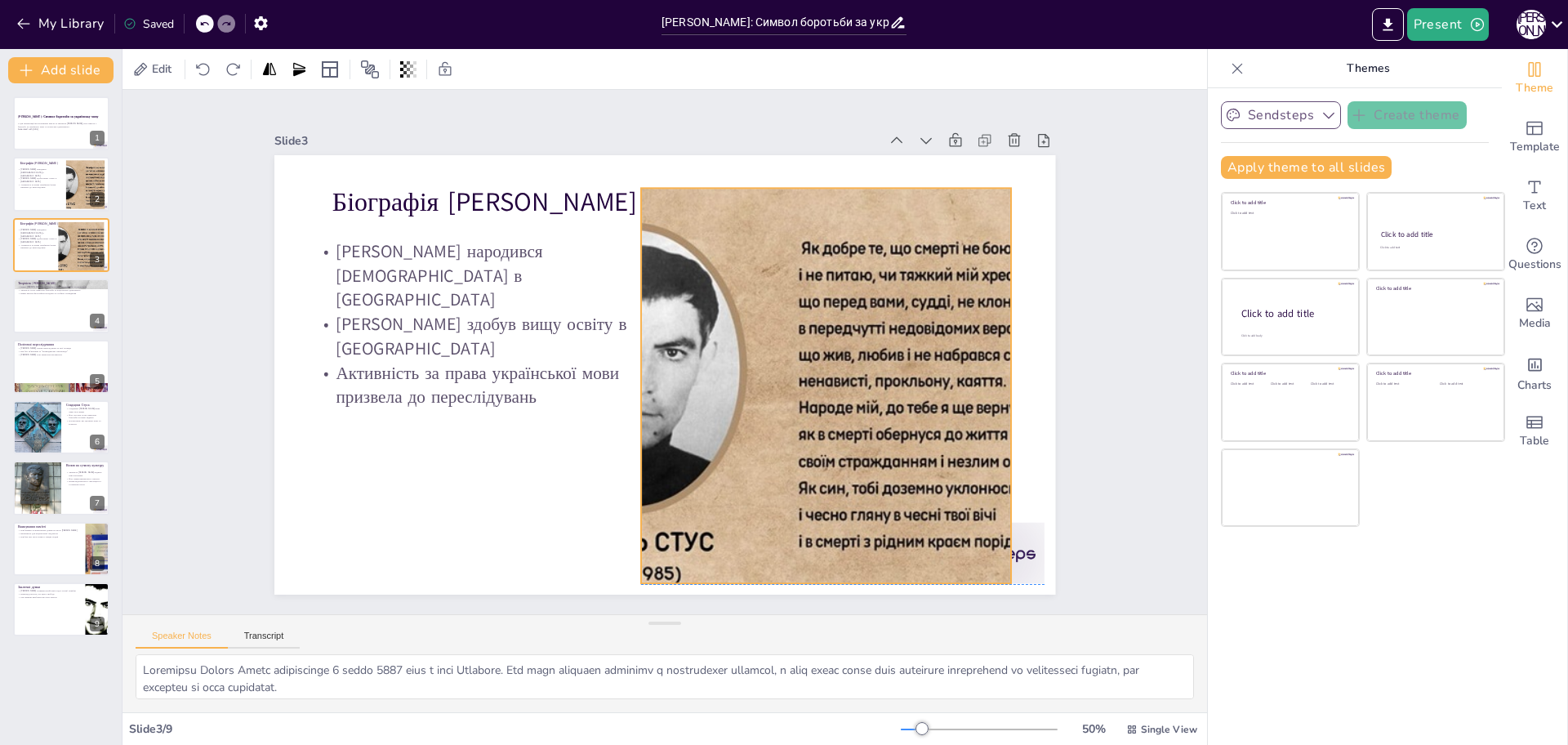
drag, startPoint x: 813, startPoint y: 391, endPoint x: 750, endPoint y: 396, distance: 63.2
click at [750, 396] on div at bounding box center [793, 399] width 661 height 458
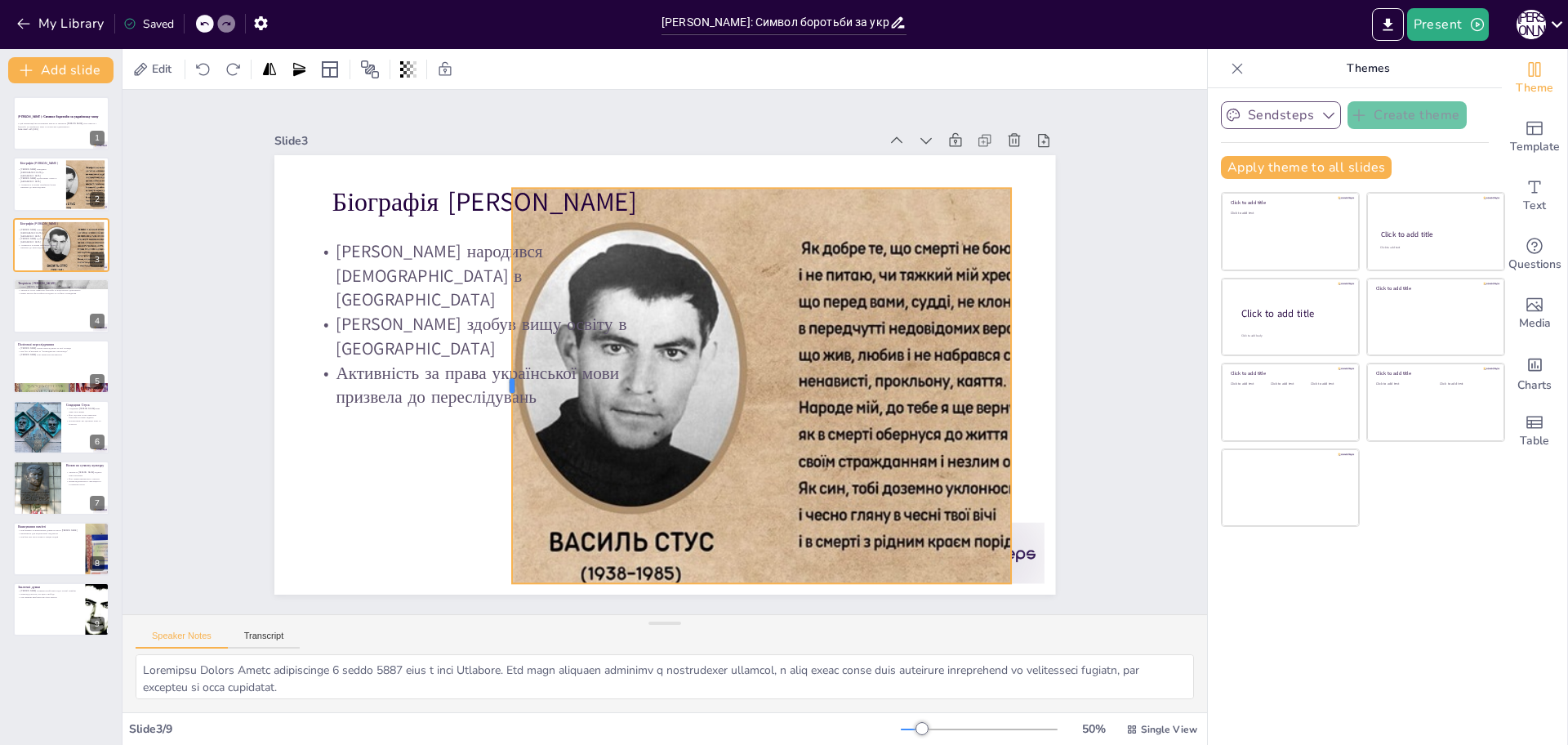
drag, startPoint x: 624, startPoint y: 380, endPoint x: 495, endPoint y: 380, distance: 129.0
click at [499, 380] on div at bounding box center [506, 385] width 13 height 395
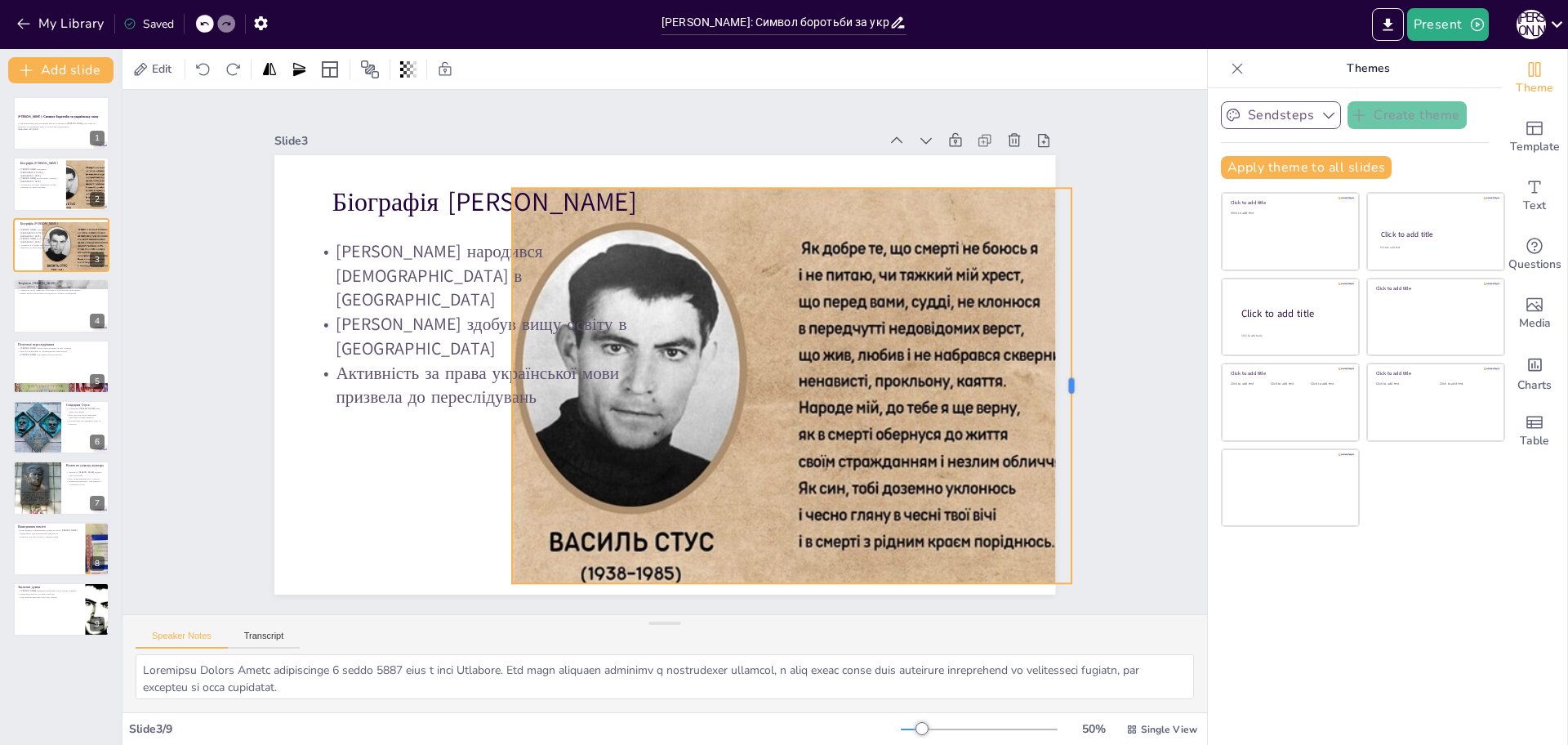
drag, startPoint x: 998, startPoint y: 375, endPoint x: 800, endPoint y: 404, distance: 200.1
click at [1057, 378] on div at bounding box center [1072, 428] width 54 height 394
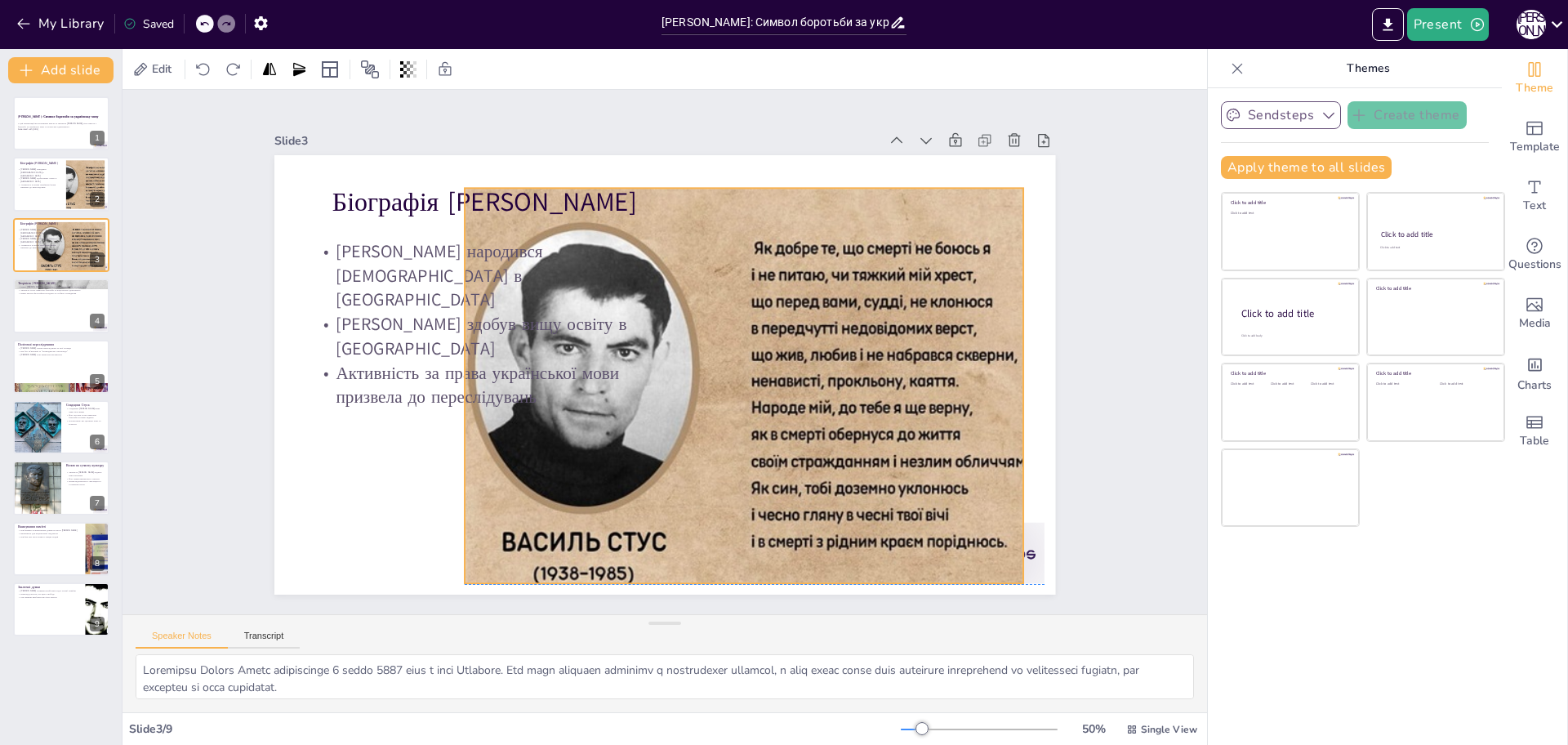
drag, startPoint x: 742, startPoint y: 406, endPoint x: 692, endPoint y: 410, distance: 50.2
click at [692, 410] on div at bounding box center [741, 402] width 692 height 516
click at [1012, 377] on div at bounding box center [742, 402] width 692 height 516
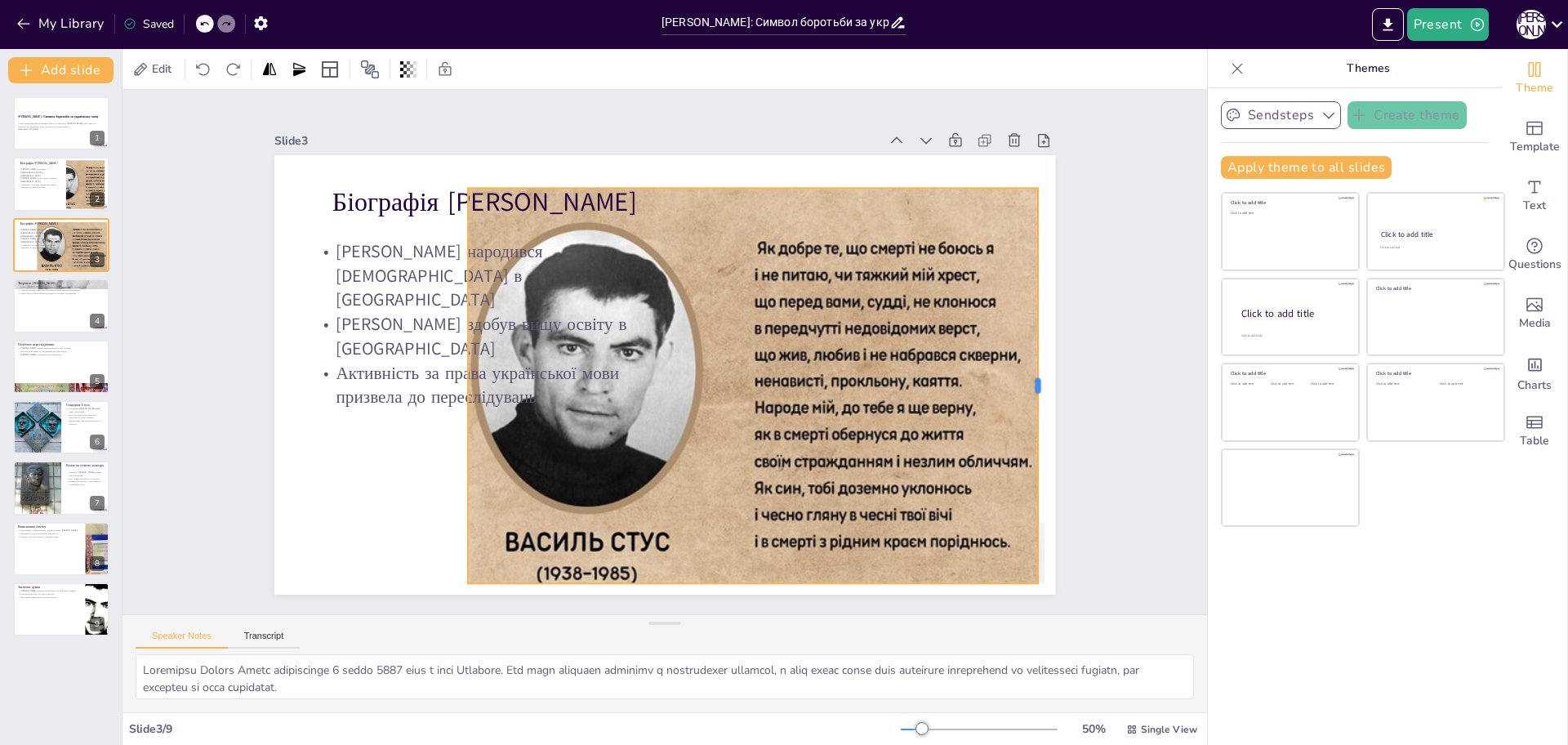
drag, startPoint x: 1014, startPoint y: 377, endPoint x: 1026, endPoint y: 379, distance: 12.2
click at [1026, 379] on div at bounding box center [1029, 464] width 94 height 389
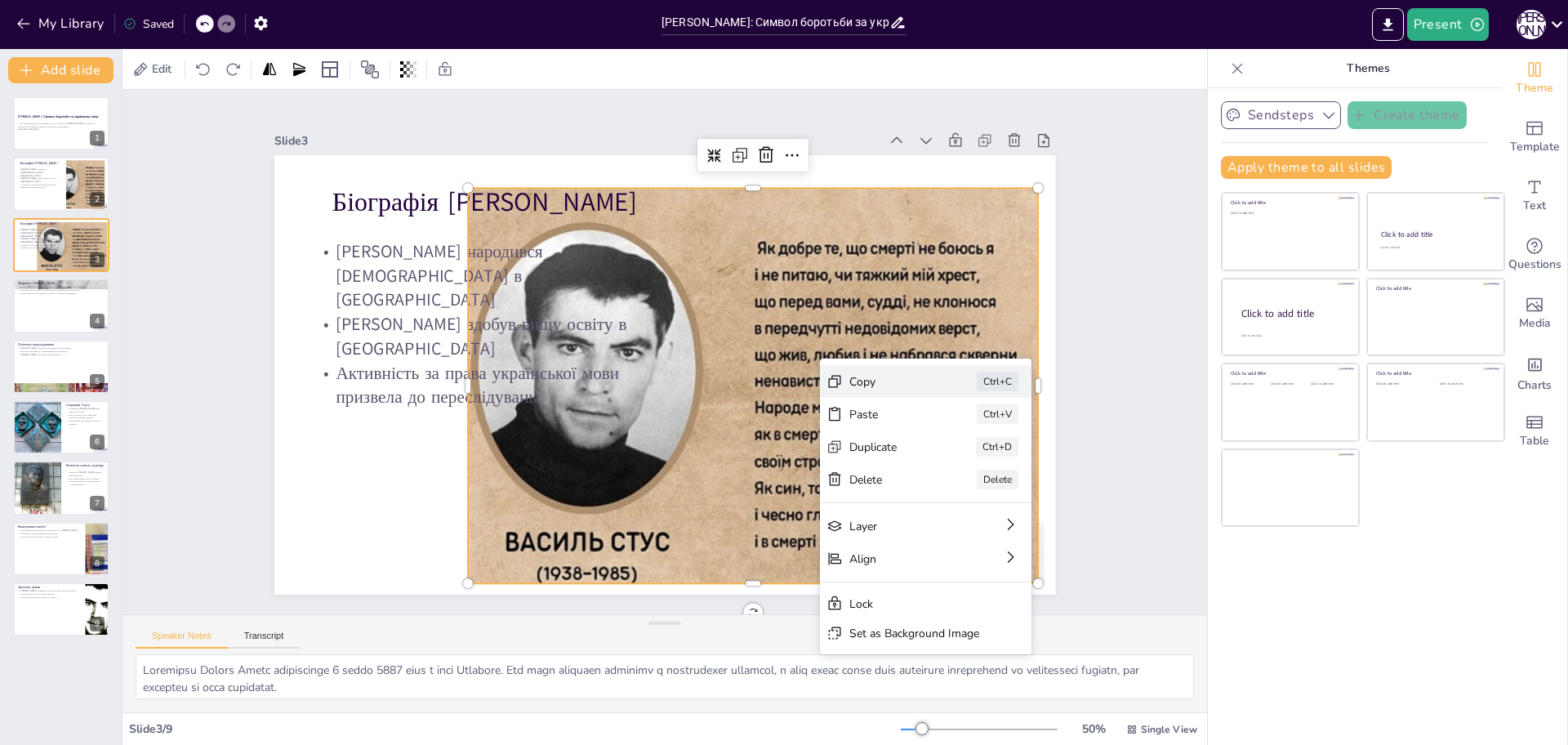
click at [939, 525] on div "Copy" at bounding box center [980, 541] width 84 height 31
